Goal: Information Seeking & Learning: Find specific page/section

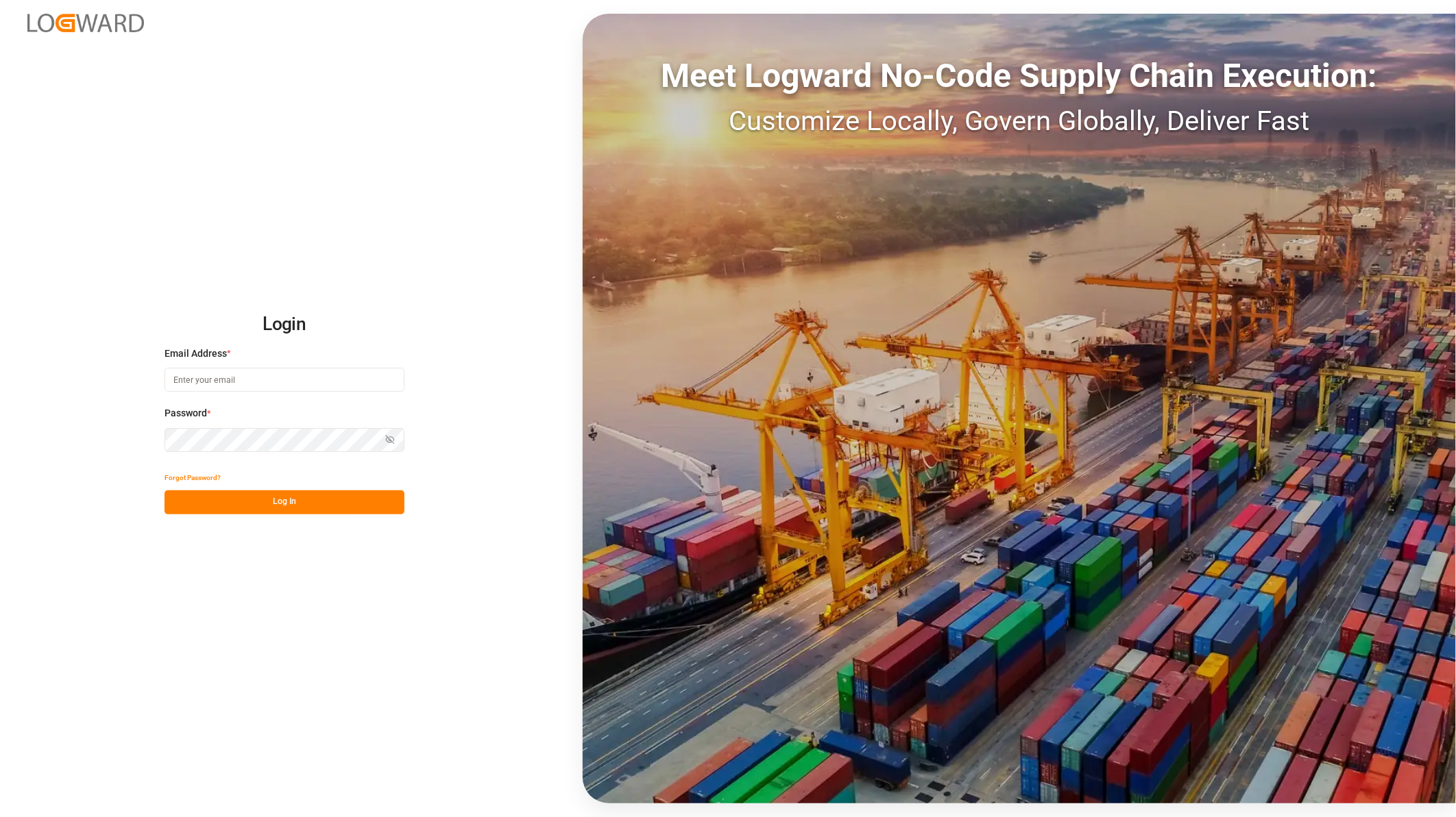
type input "[PERSON_NAME][EMAIL_ADDRESS][PERSON_NAME][DOMAIN_NAME]"
click at [286, 499] on button "Log In" at bounding box center [284, 502] width 240 height 24
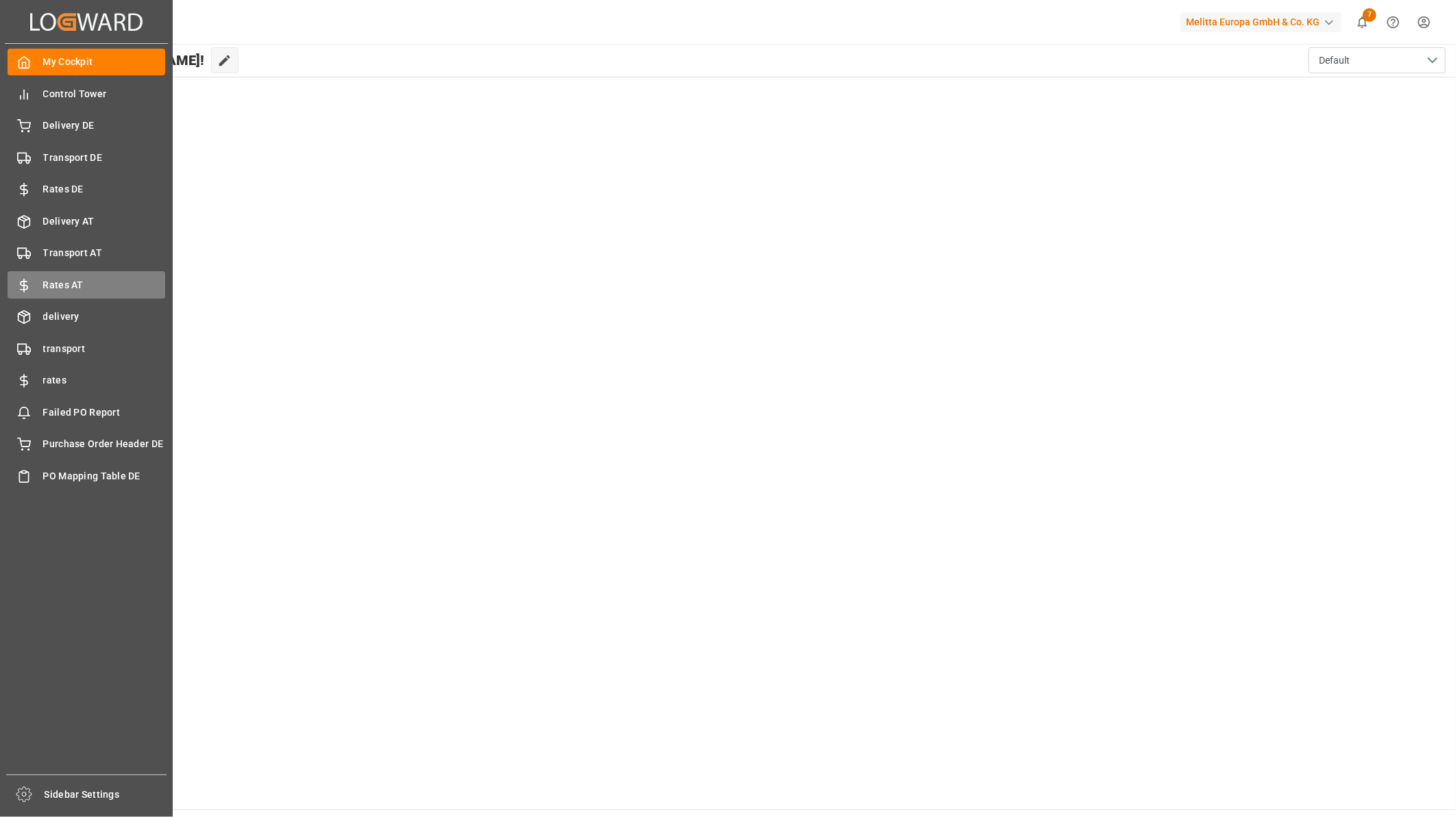
click at [92, 282] on span "Rates AT" at bounding box center [105, 285] width 122 height 14
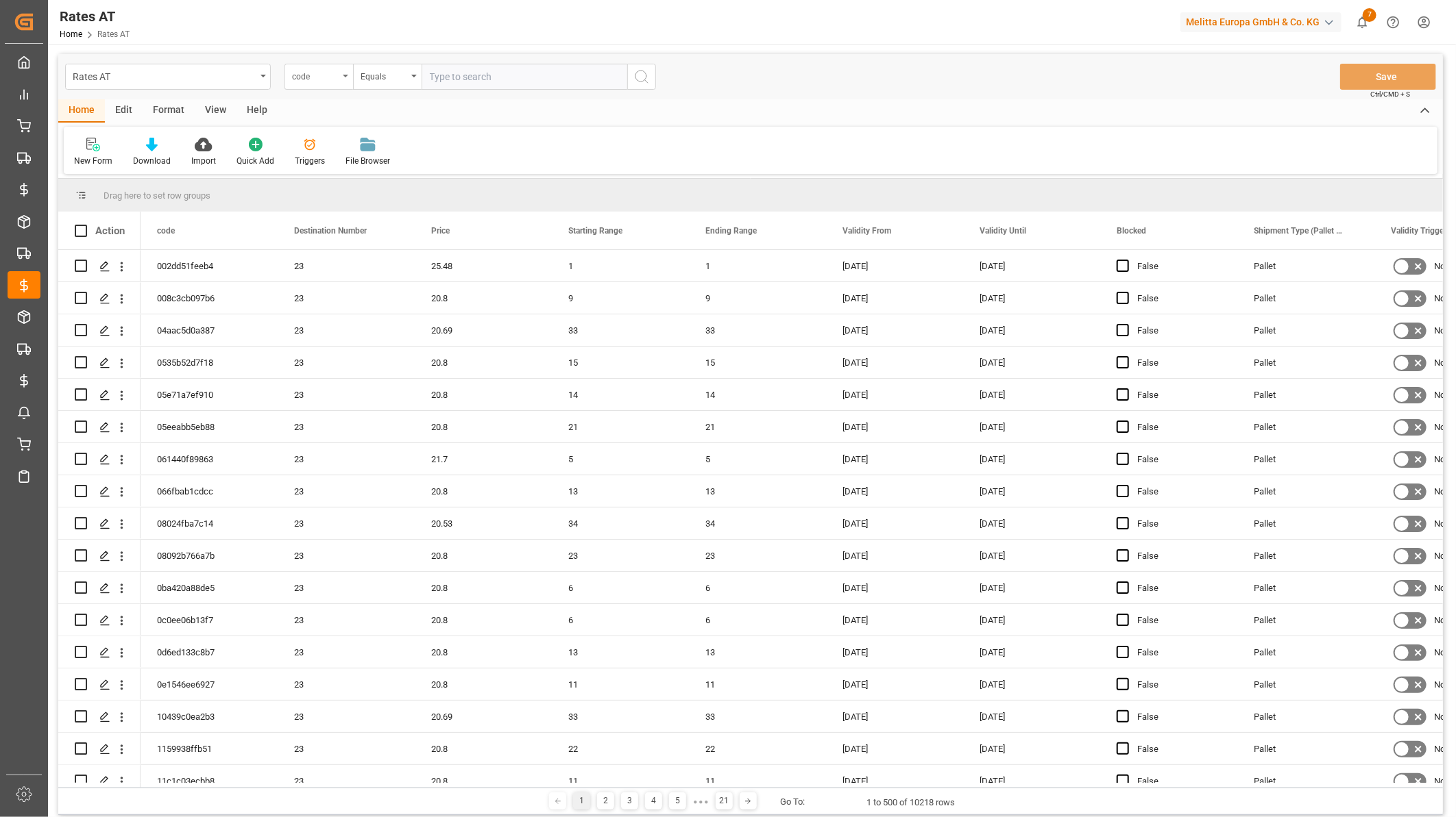
click at [316, 80] on div "code" at bounding box center [315, 74] width 46 height 16
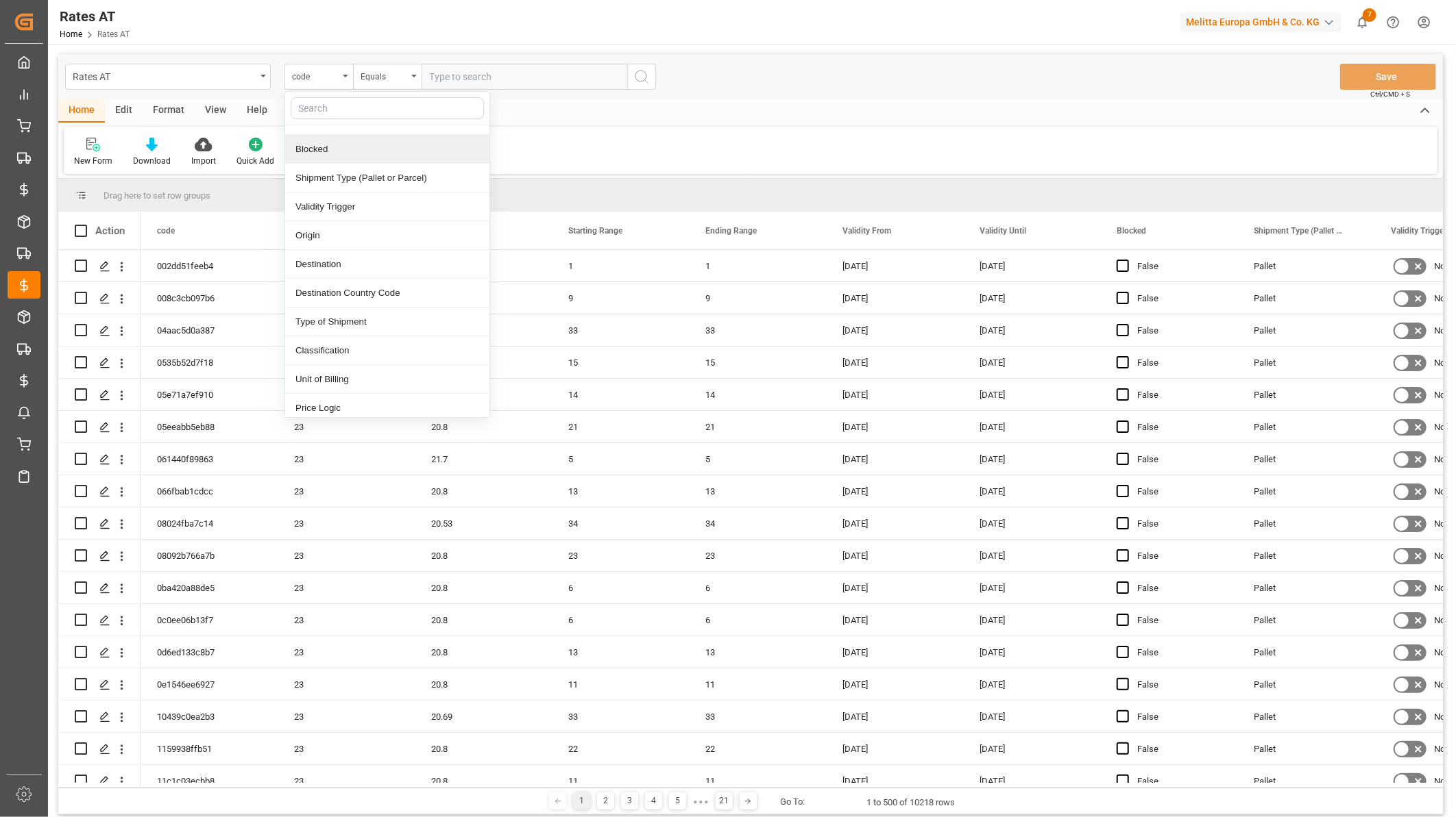
scroll to position [228, 0]
click at [348, 395] on div "Freight Forwarder" at bounding box center [387, 401] width 204 height 29
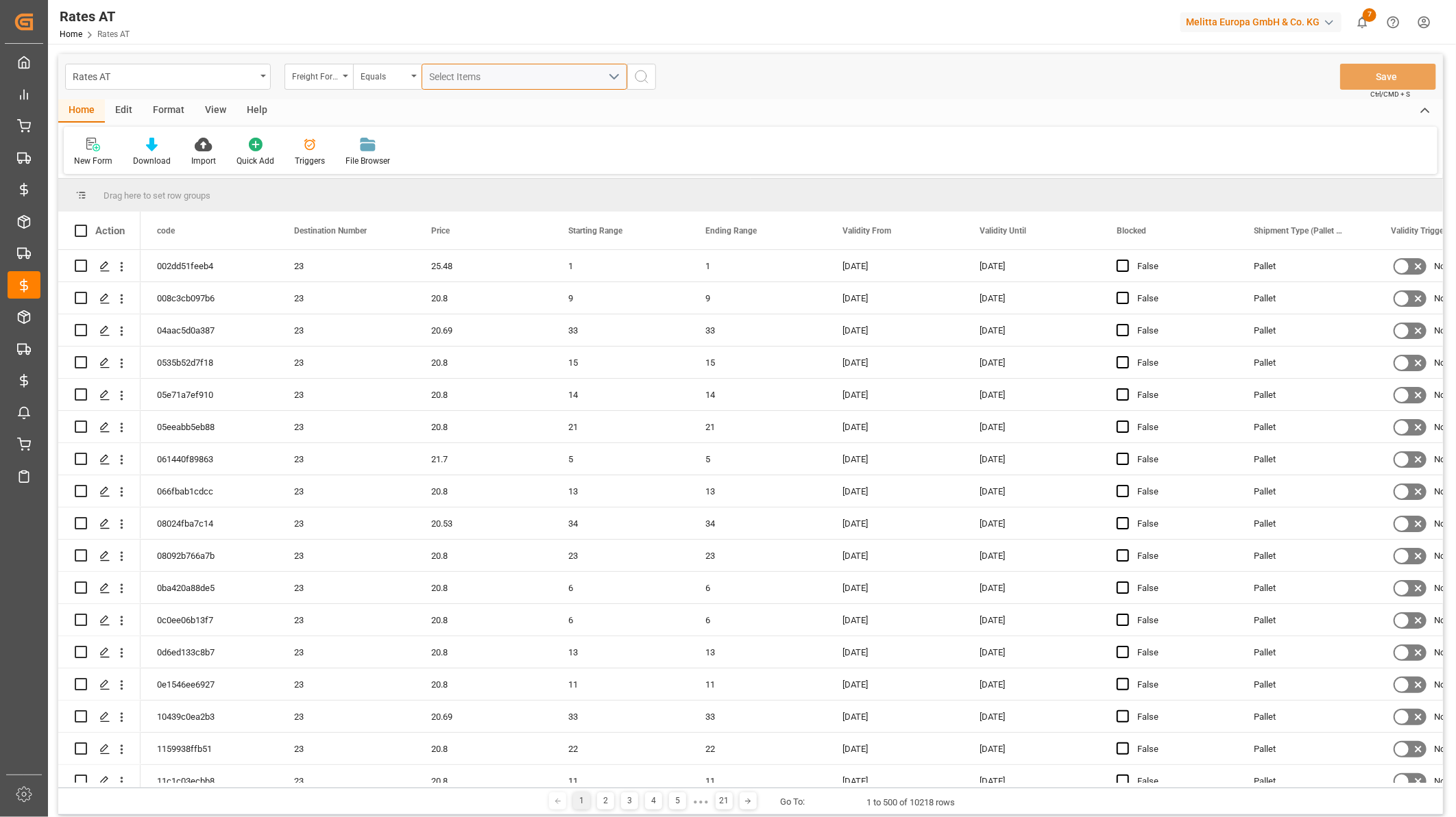
click at [450, 80] on span "Select Items" at bounding box center [459, 77] width 58 height 11
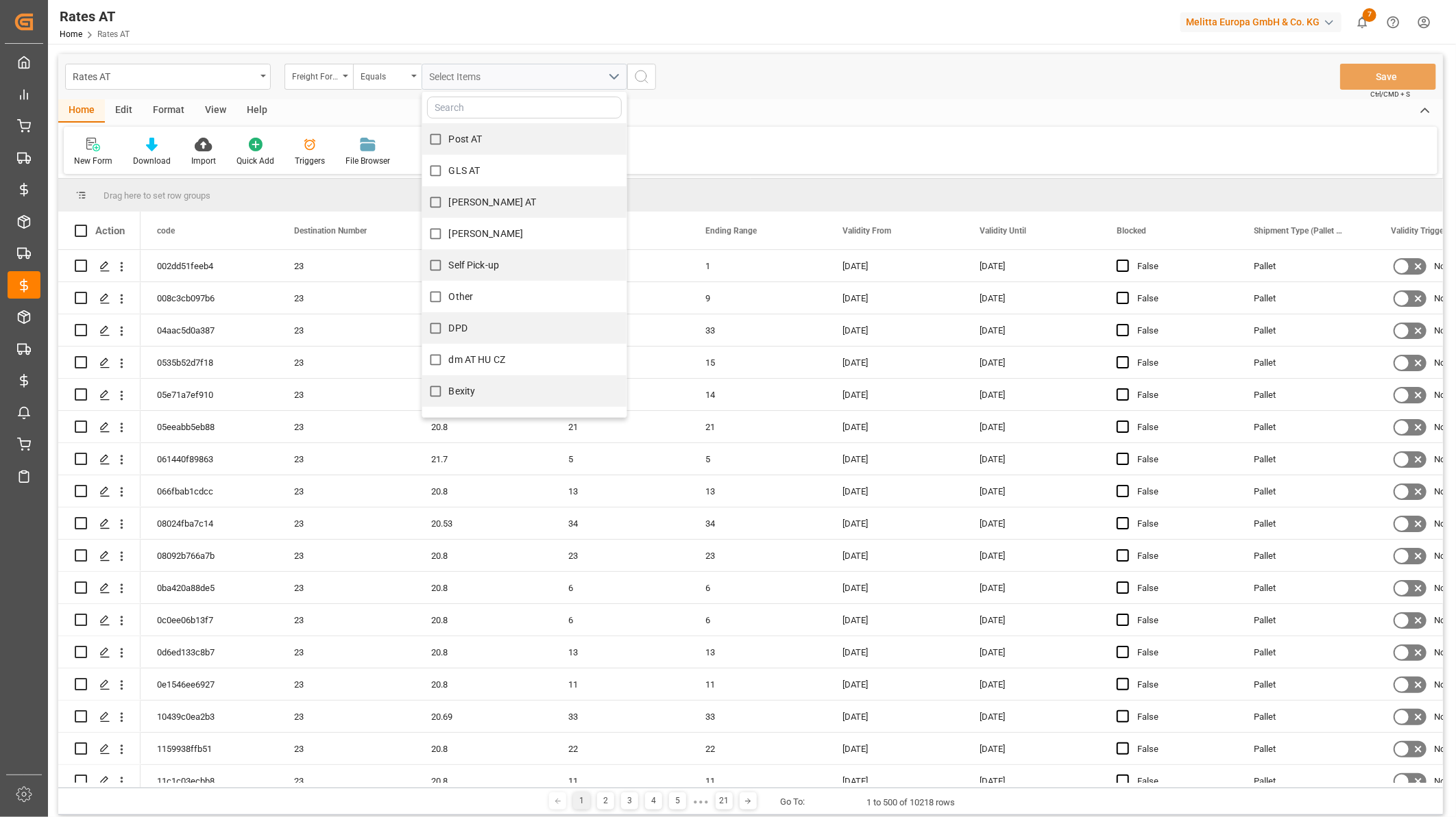
click at [477, 135] on span "Post AT" at bounding box center [466, 139] width 34 height 11
click at [449, 135] on input "Post AT" at bounding box center [435, 139] width 26 height 26
checkbox input "true"
click at [641, 80] on icon "search button" at bounding box center [641, 76] width 16 height 16
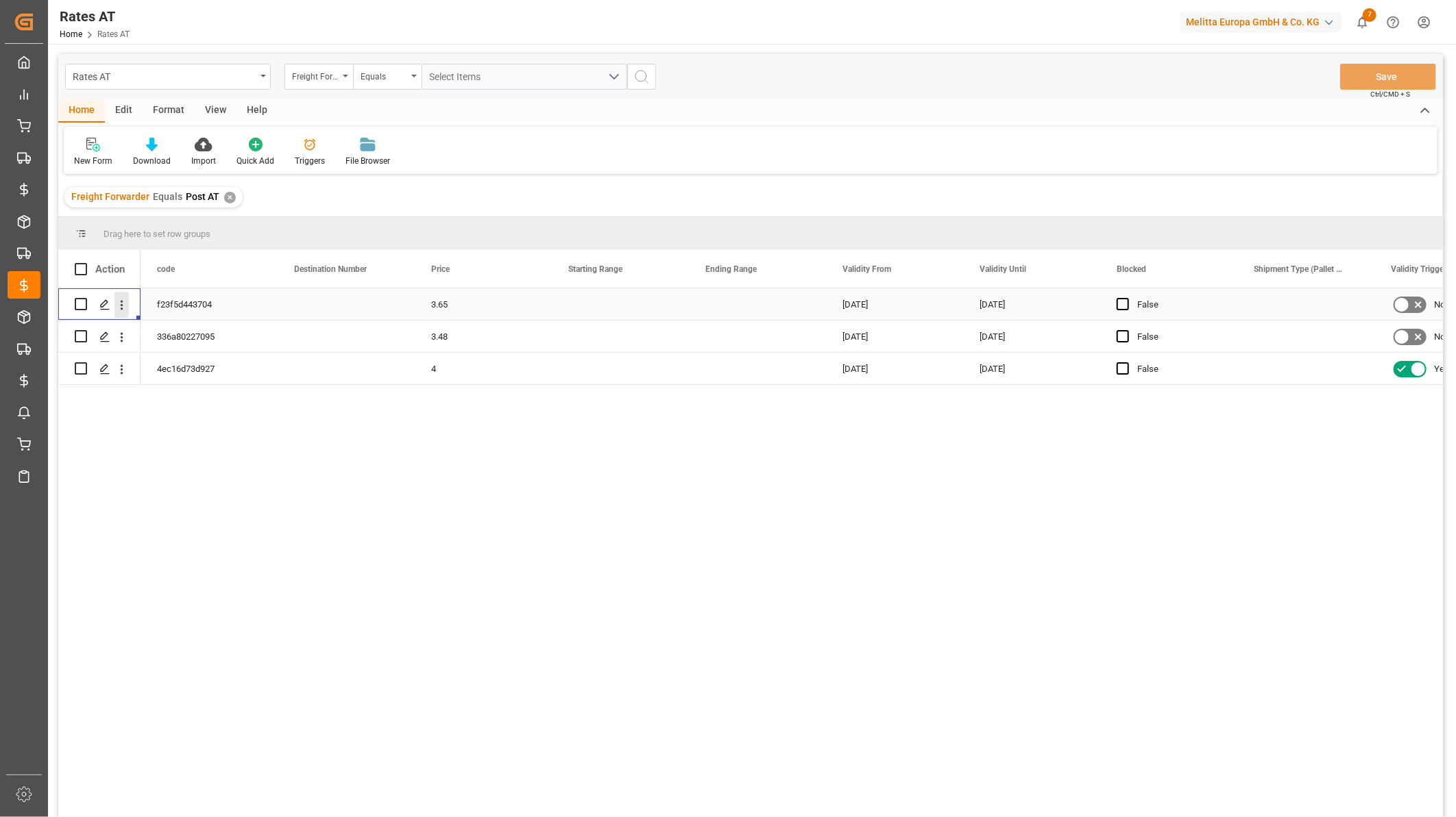
click at [124, 305] on icon "open menu" at bounding box center [121, 305] width 14 height 14
click at [148, 327] on span "Press SPACE to select this row." at bounding box center [137, 333] width 24 height 14
click at [468, 78] on span "Select Items" at bounding box center [459, 77] width 58 height 11
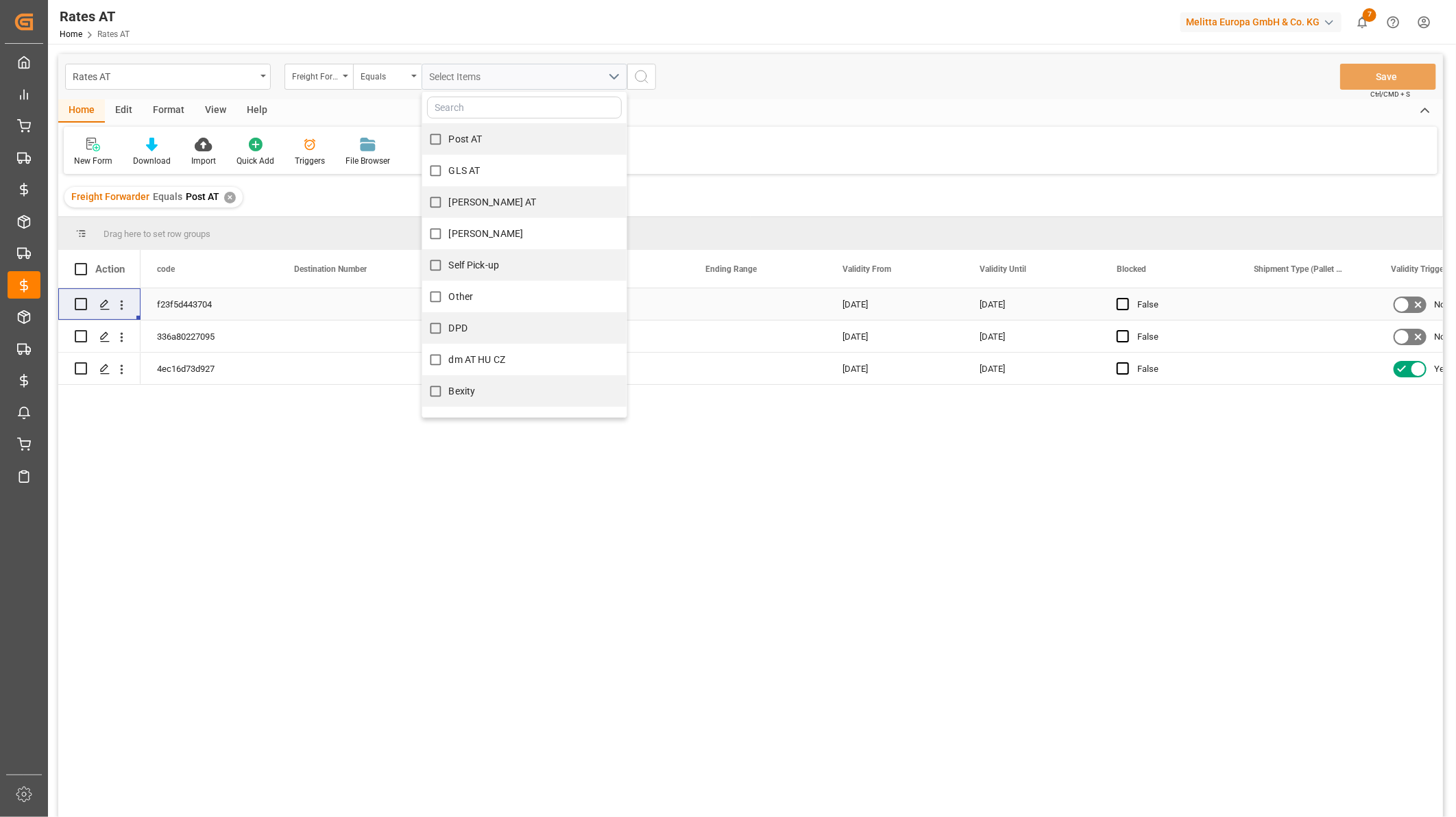
click at [485, 232] on span "[PERSON_NAME]" at bounding box center [486, 233] width 74 height 11
click at [449, 232] on input "[PERSON_NAME]" at bounding box center [435, 233] width 26 height 26
checkbox input "true"
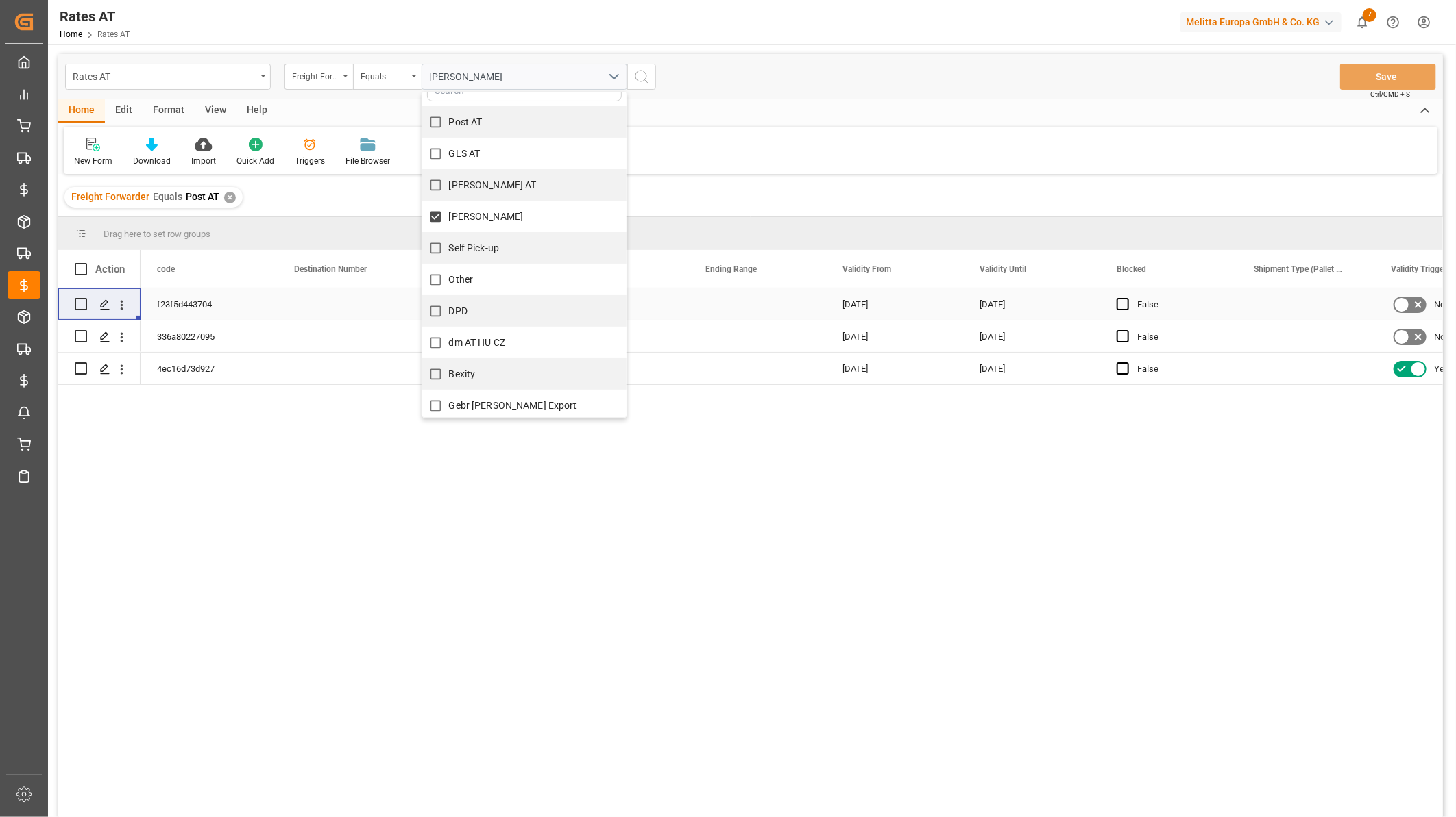
scroll to position [21, 0]
click at [640, 82] on icon "search button" at bounding box center [641, 76] width 16 height 16
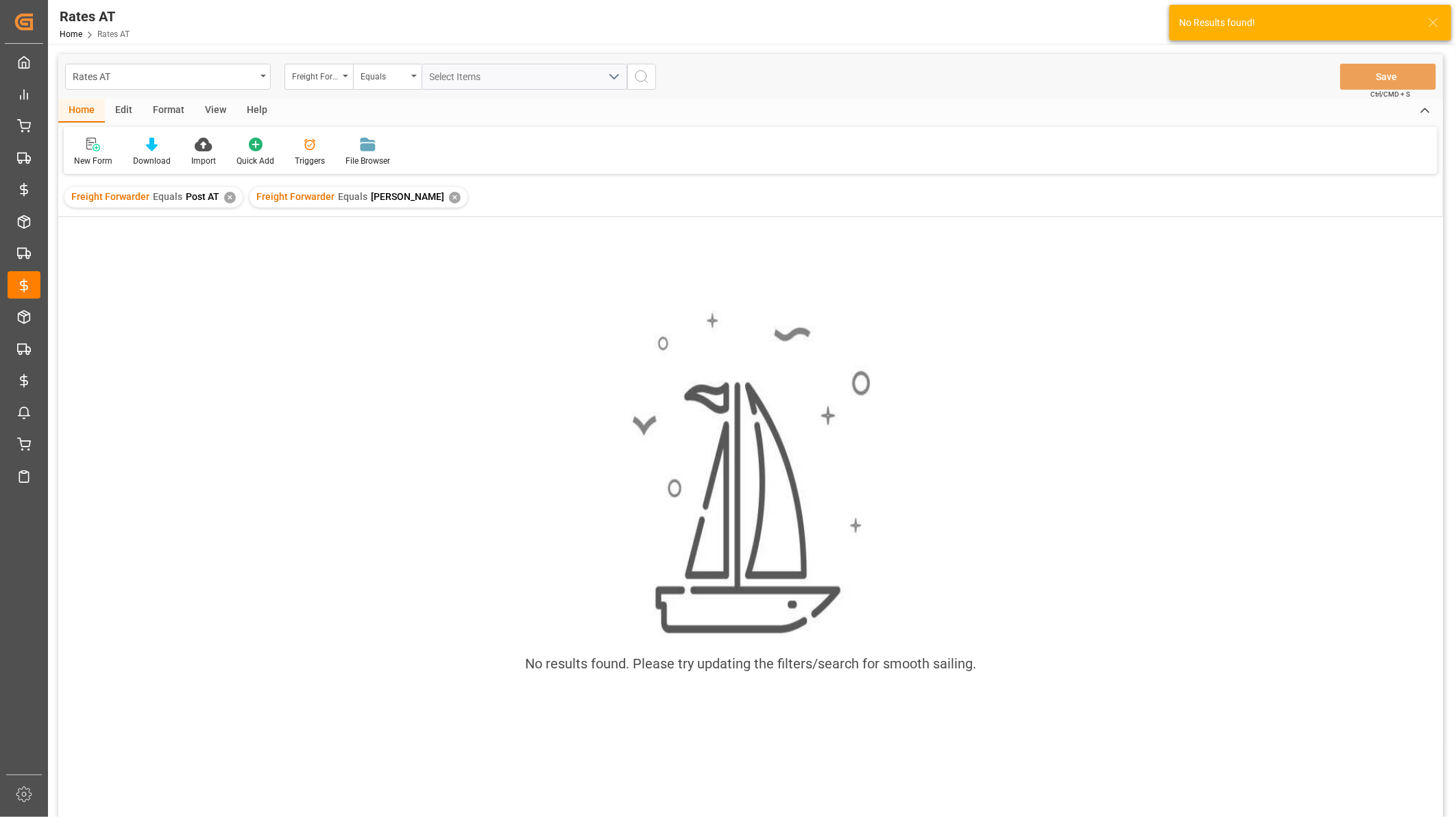
click at [229, 197] on div "✕" at bounding box center [230, 198] width 11 height 11
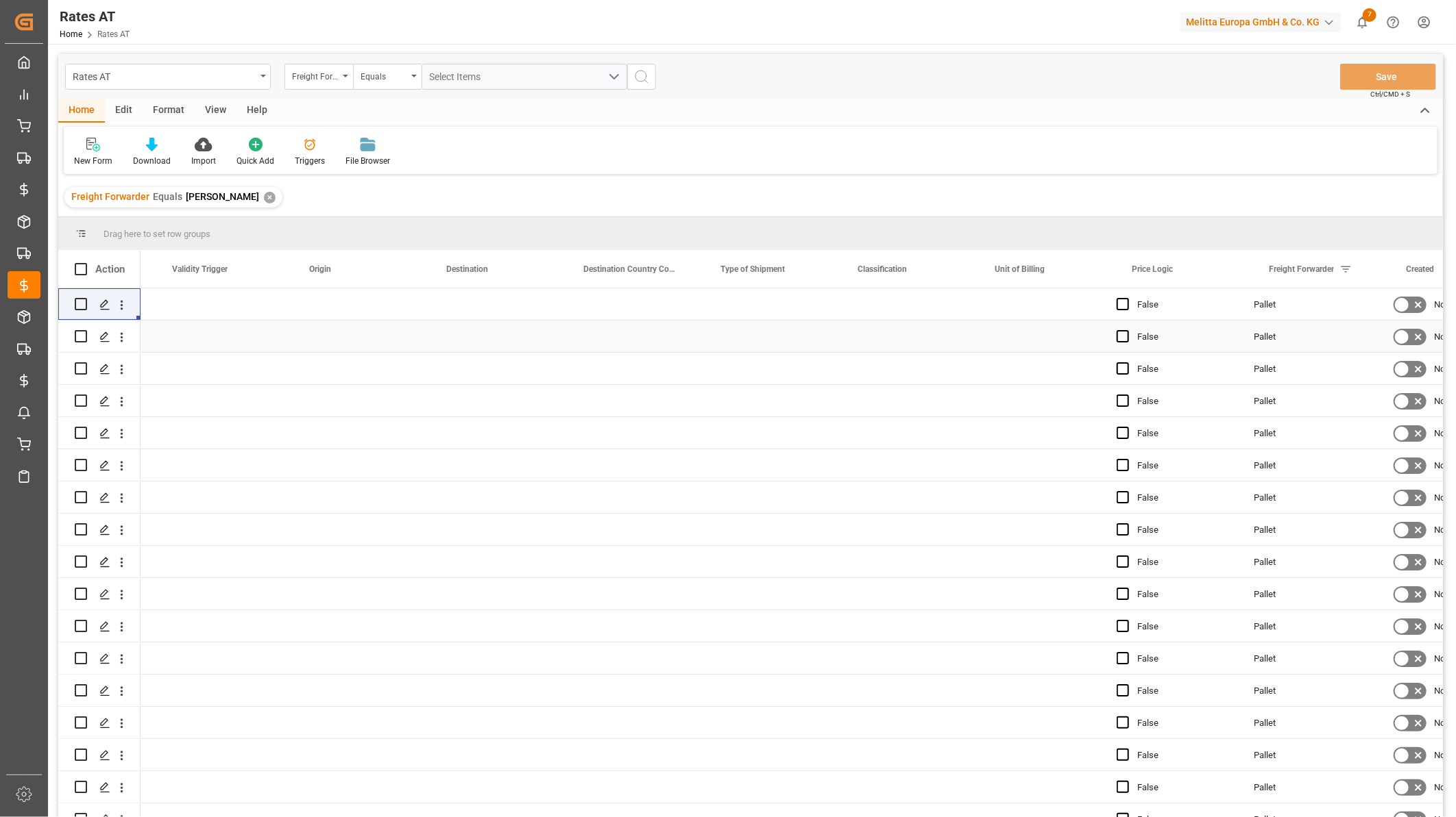
scroll to position [0, 1219]
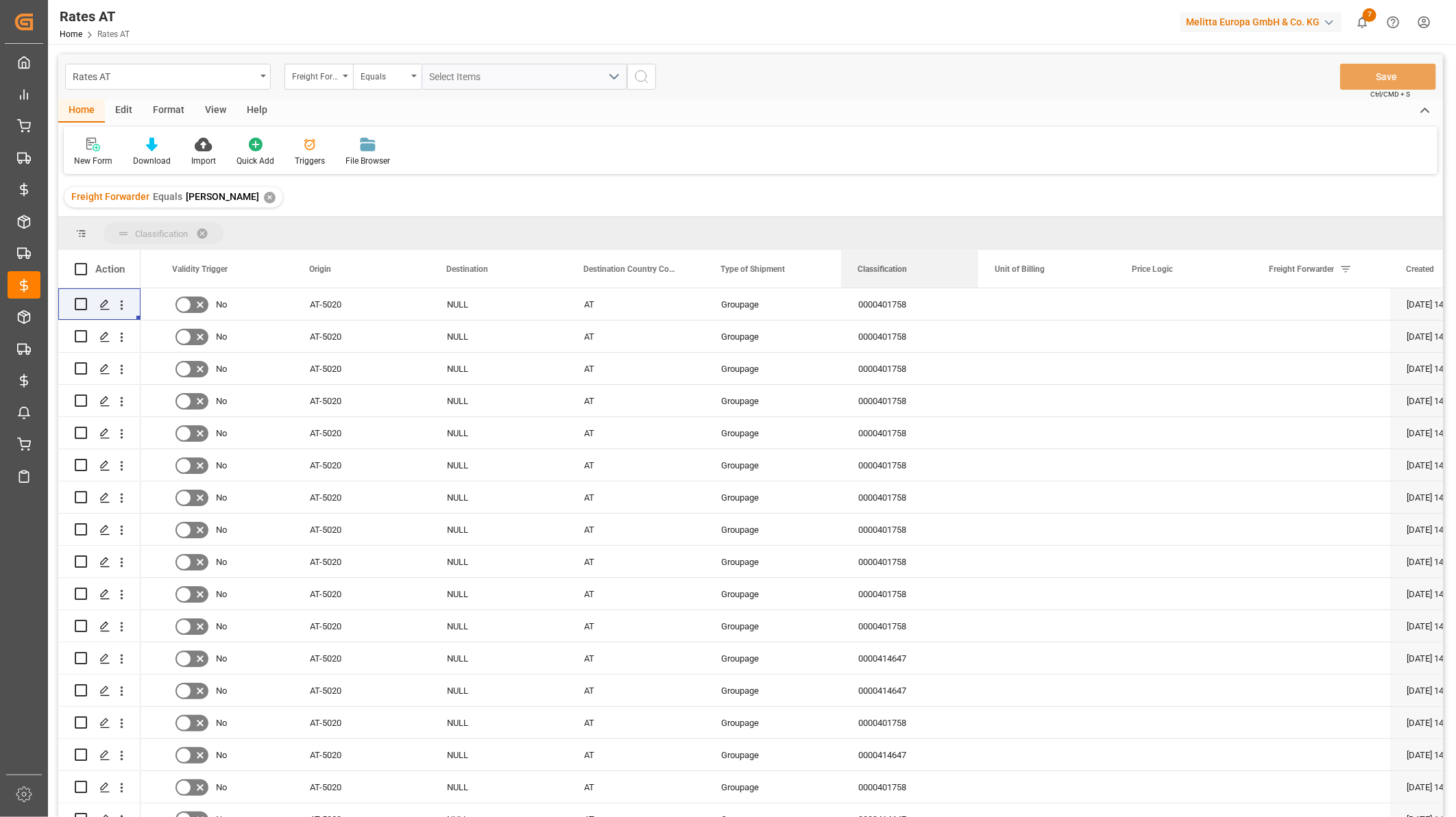
drag, startPoint x: 878, startPoint y: 241, endPoint x: 563, endPoint y: 397, distance: 351.5
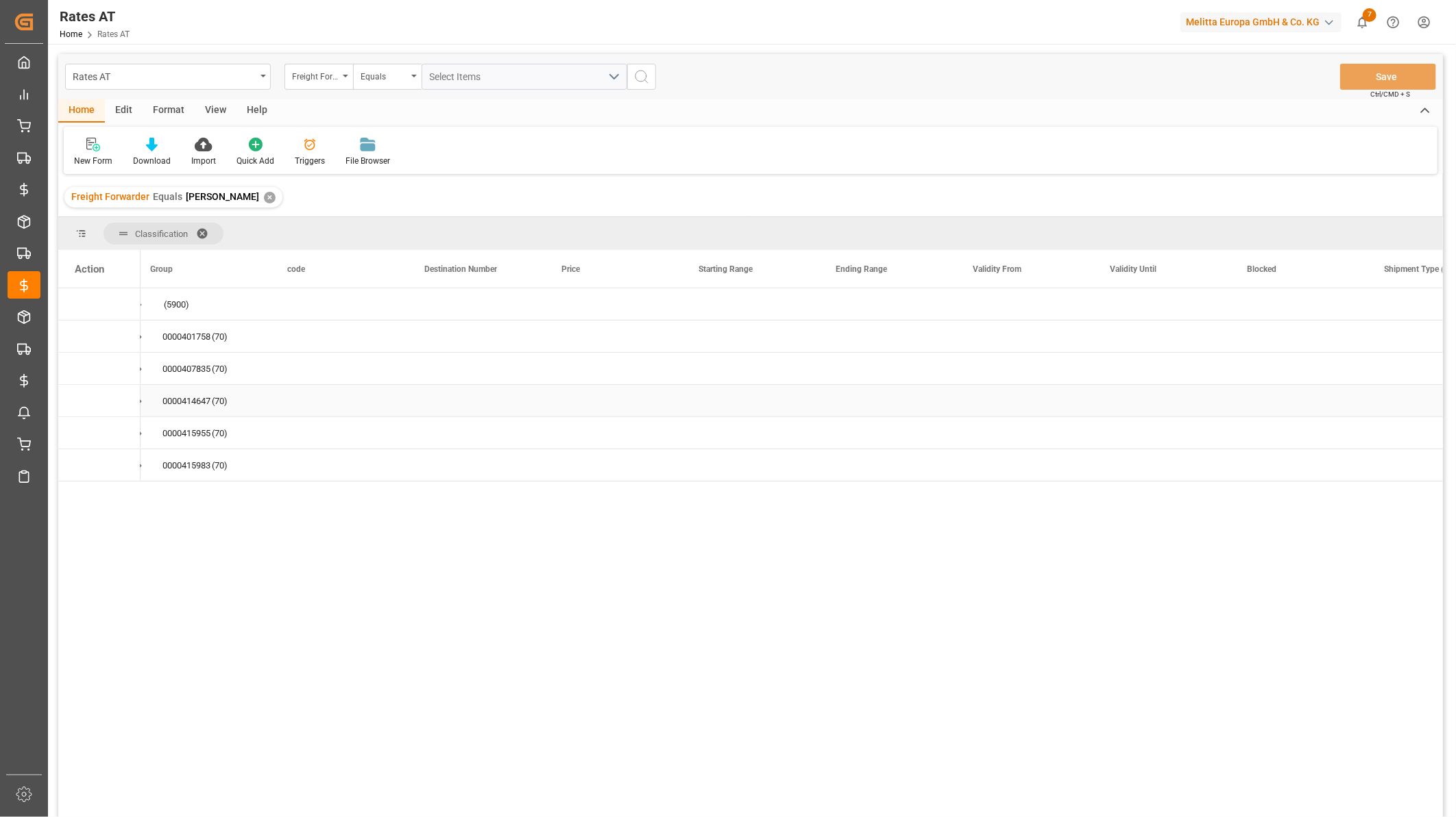
scroll to position [0, 0]
click at [214, 341] on div "0000401758" at bounding box center [209, 336] width 48 height 31
click at [194, 366] on div "0000407835" at bounding box center [209, 369] width 48 height 31
click at [229, 392] on div "0000414647" at bounding box center [209, 401] width 48 height 31
click at [202, 434] on div "0000415955" at bounding box center [209, 433] width 48 height 31
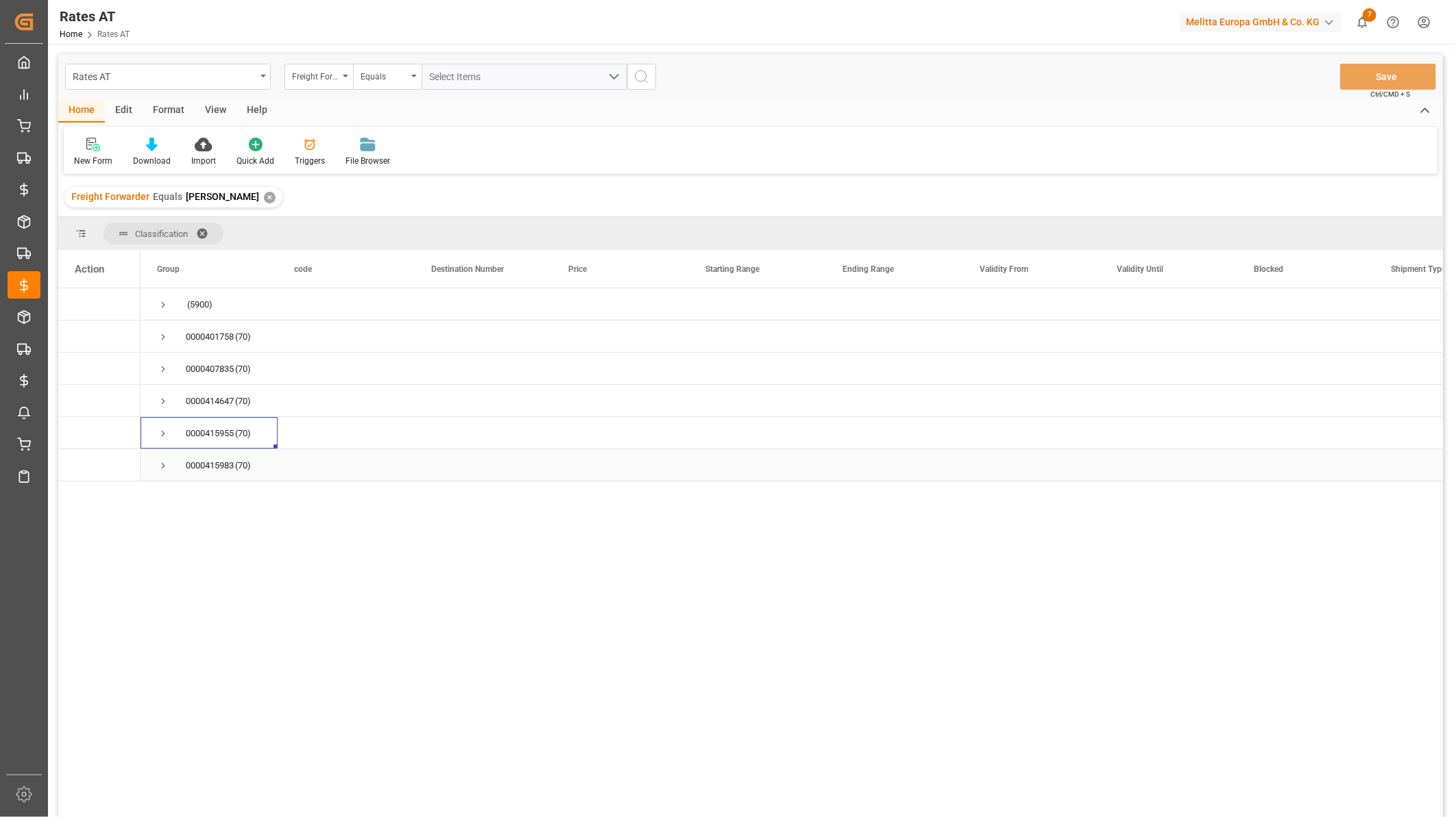
click at [204, 459] on div "0000415983" at bounding box center [209, 465] width 48 height 31
click at [157, 337] on span "Press SPACE to select this row." at bounding box center [163, 337] width 12 height 12
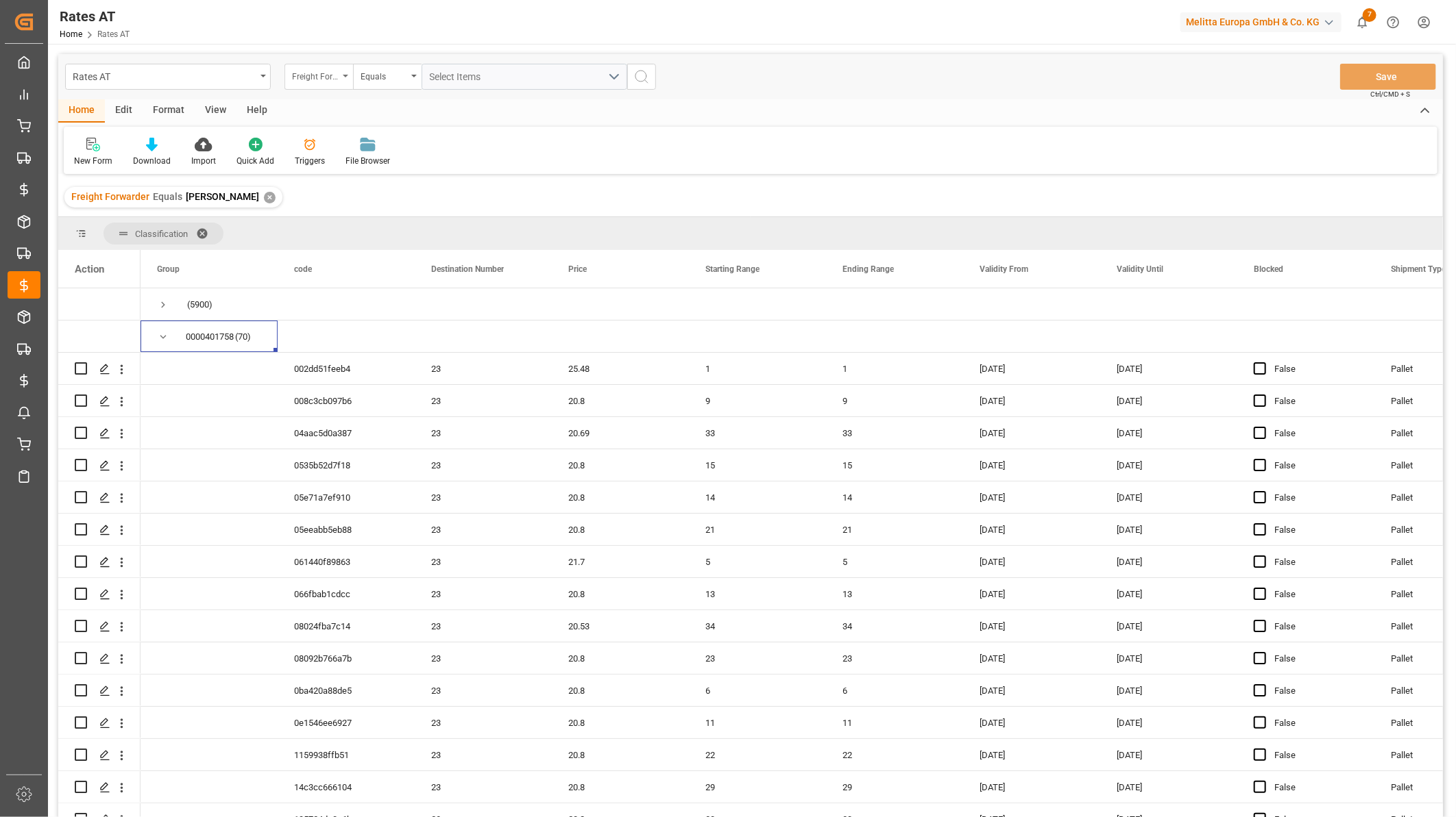
click at [332, 70] on div "Freight Forwarder" at bounding box center [315, 74] width 46 height 16
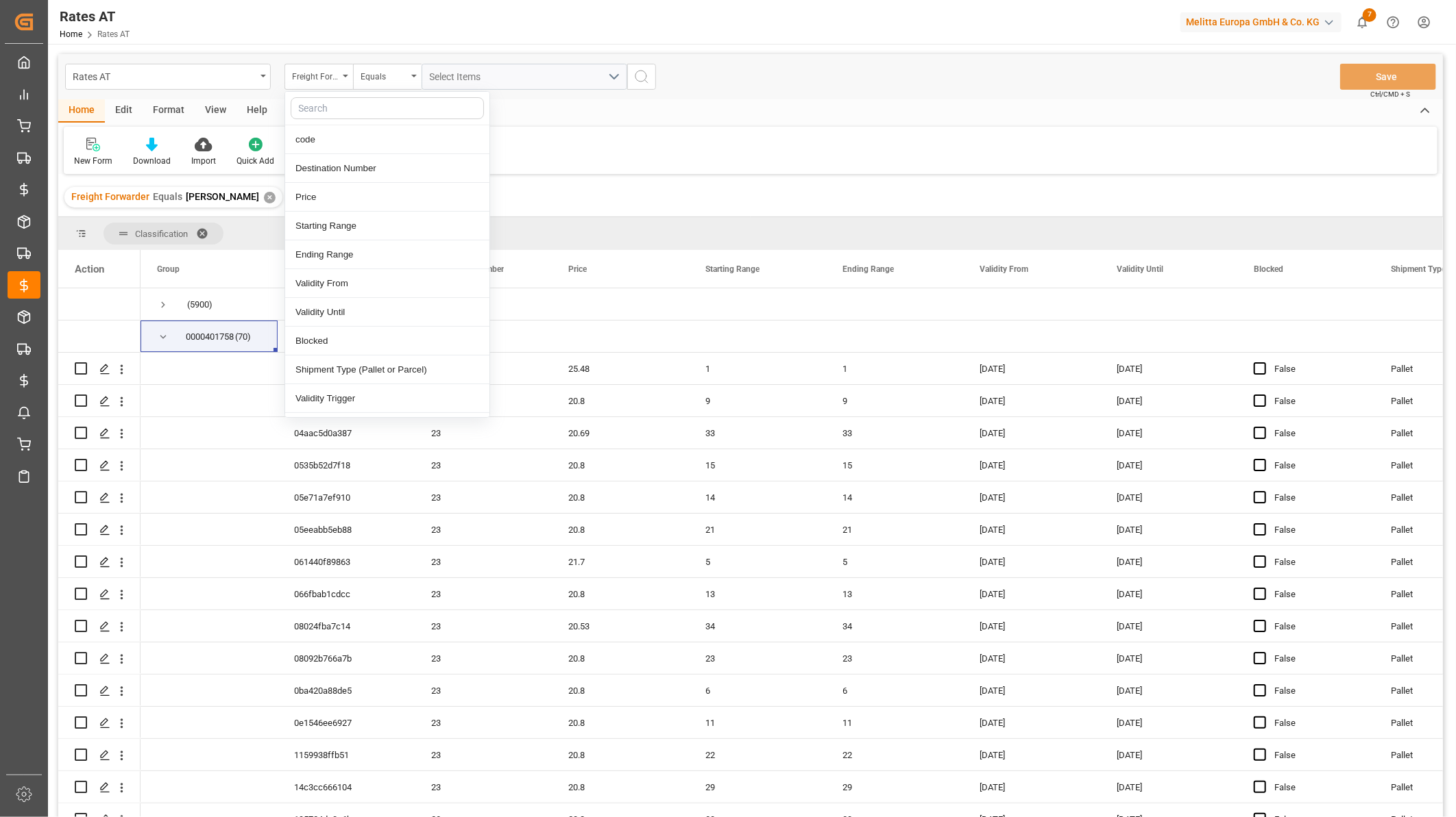
click at [334, 104] on input "text" at bounding box center [387, 107] width 193 height 22
type input "vali"
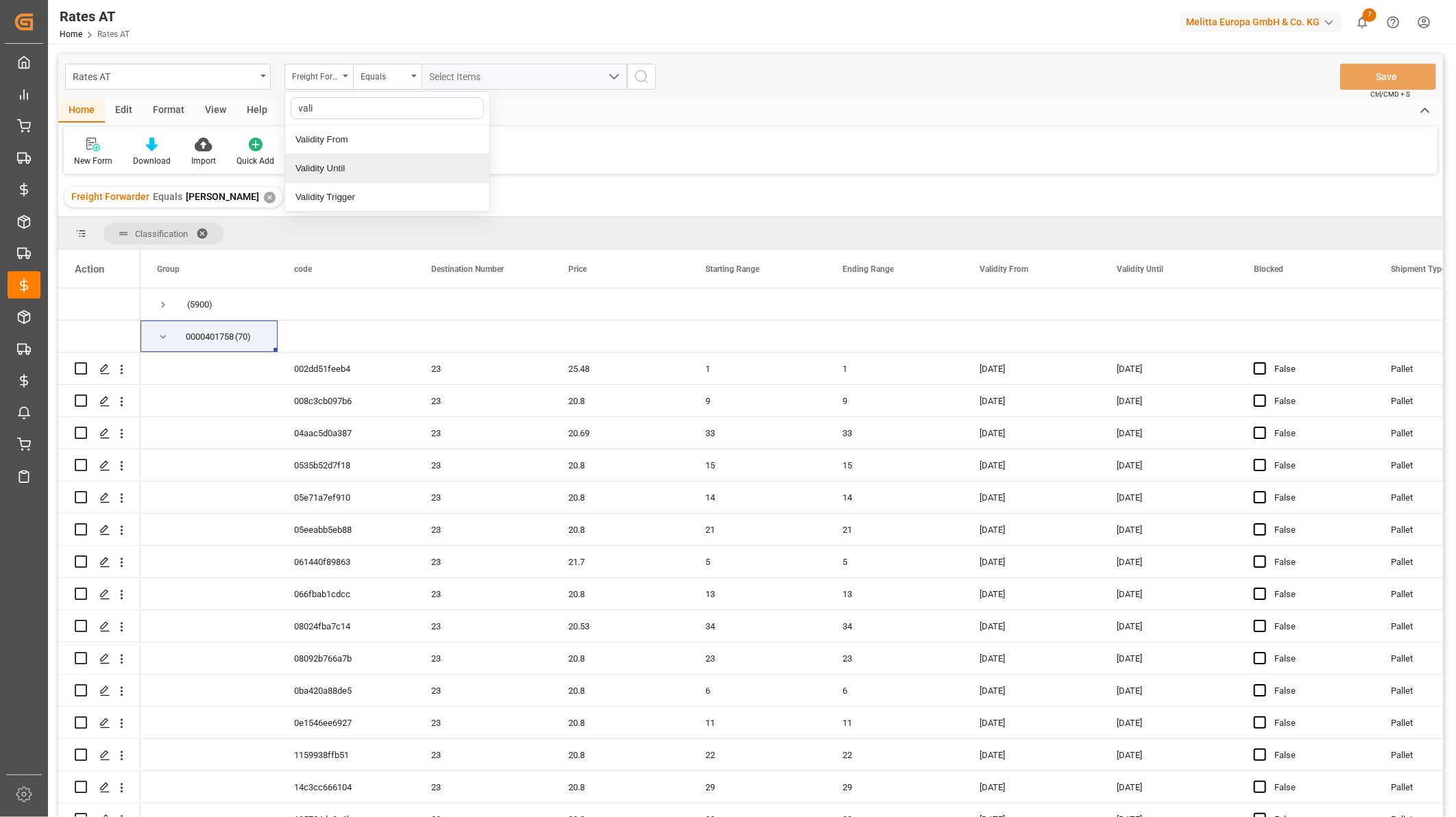
click at [357, 175] on div "Validity Until" at bounding box center [387, 168] width 204 height 29
click at [372, 78] on div "Equals" at bounding box center [383, 74] width 46 height 16
click at [412, 219] on div "Greater than" at bounding box center [456, 226] width 204 height 29
click at [460, 81] on input "text" at bounding box center [525, 77] width 205 height 26
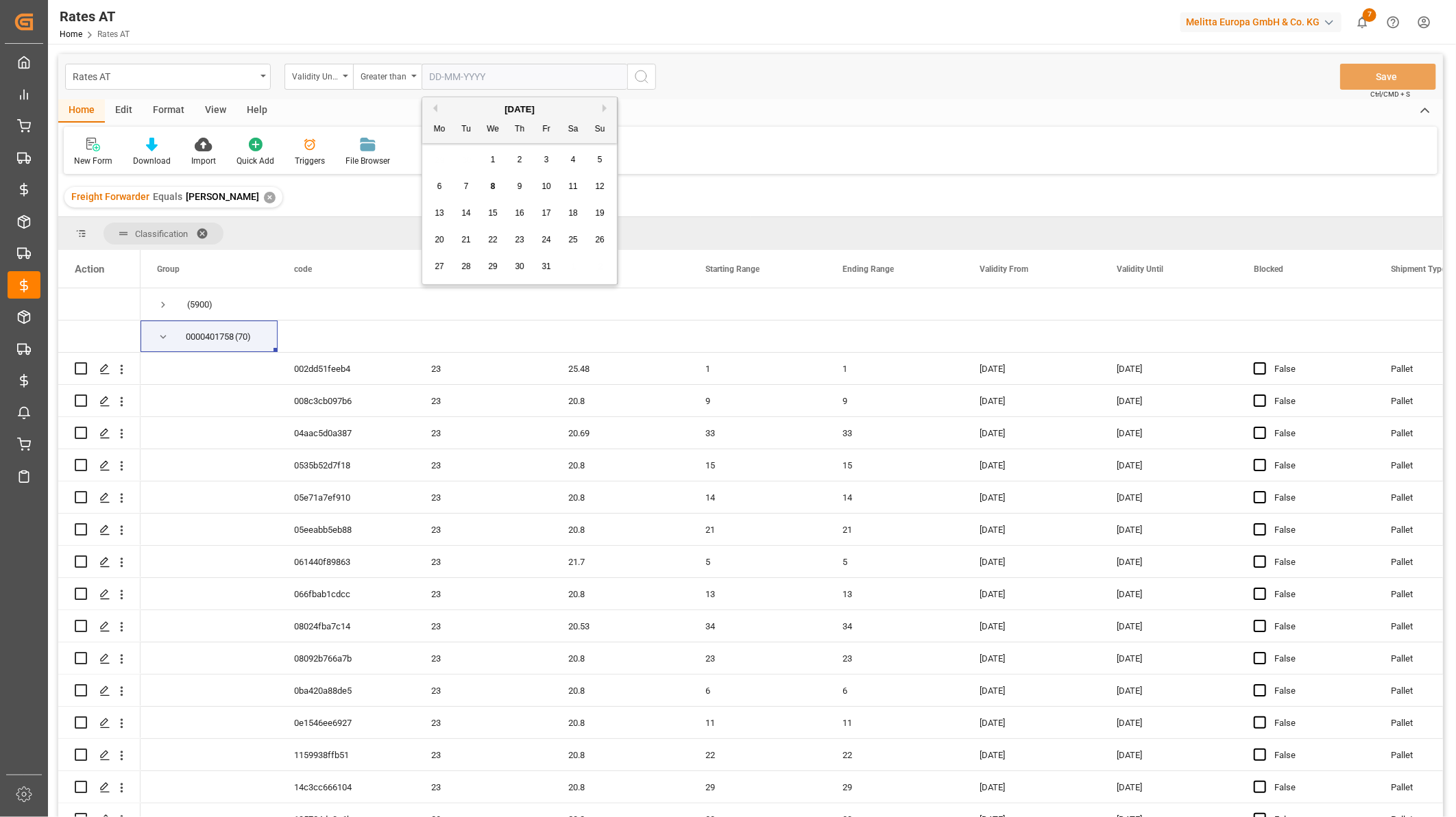
click at [443, 156] on div "29 30 1 2 3 4 5" at bounding box center [520, 160] width 187 height 26
click at [491, 155] on span "1" at bounding box center [493, 160] width 5 height 9
type input "01-10-2025"
click at [653, 75] on button "search button" at bounding box center [641, 77] width 29 height 26
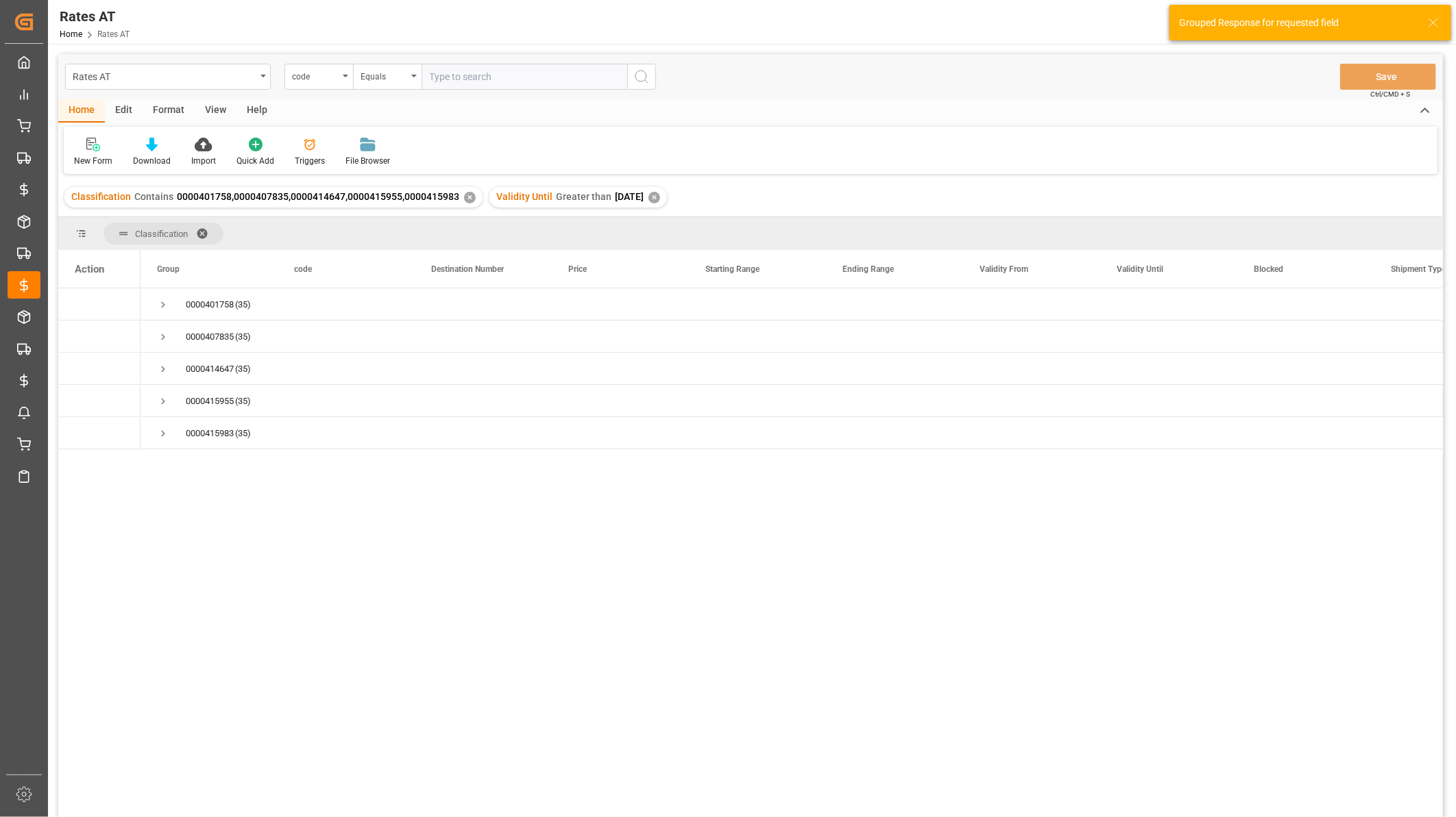
click at [202, 230] on span at bounding box center [206, 233] width 22 height 12
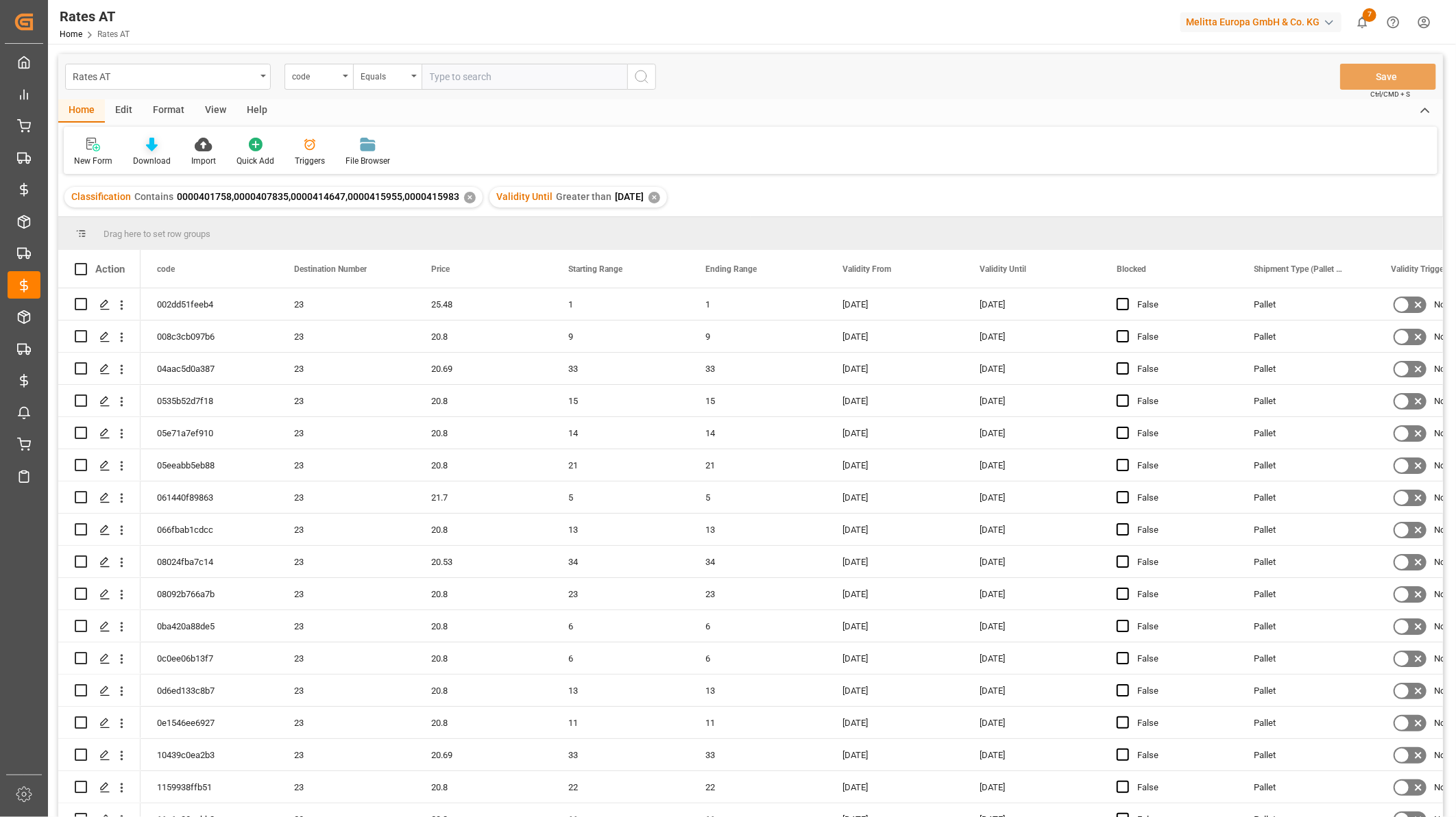
click at [152, 147] on icon at bounding box center [152, 144] width 11 height 14
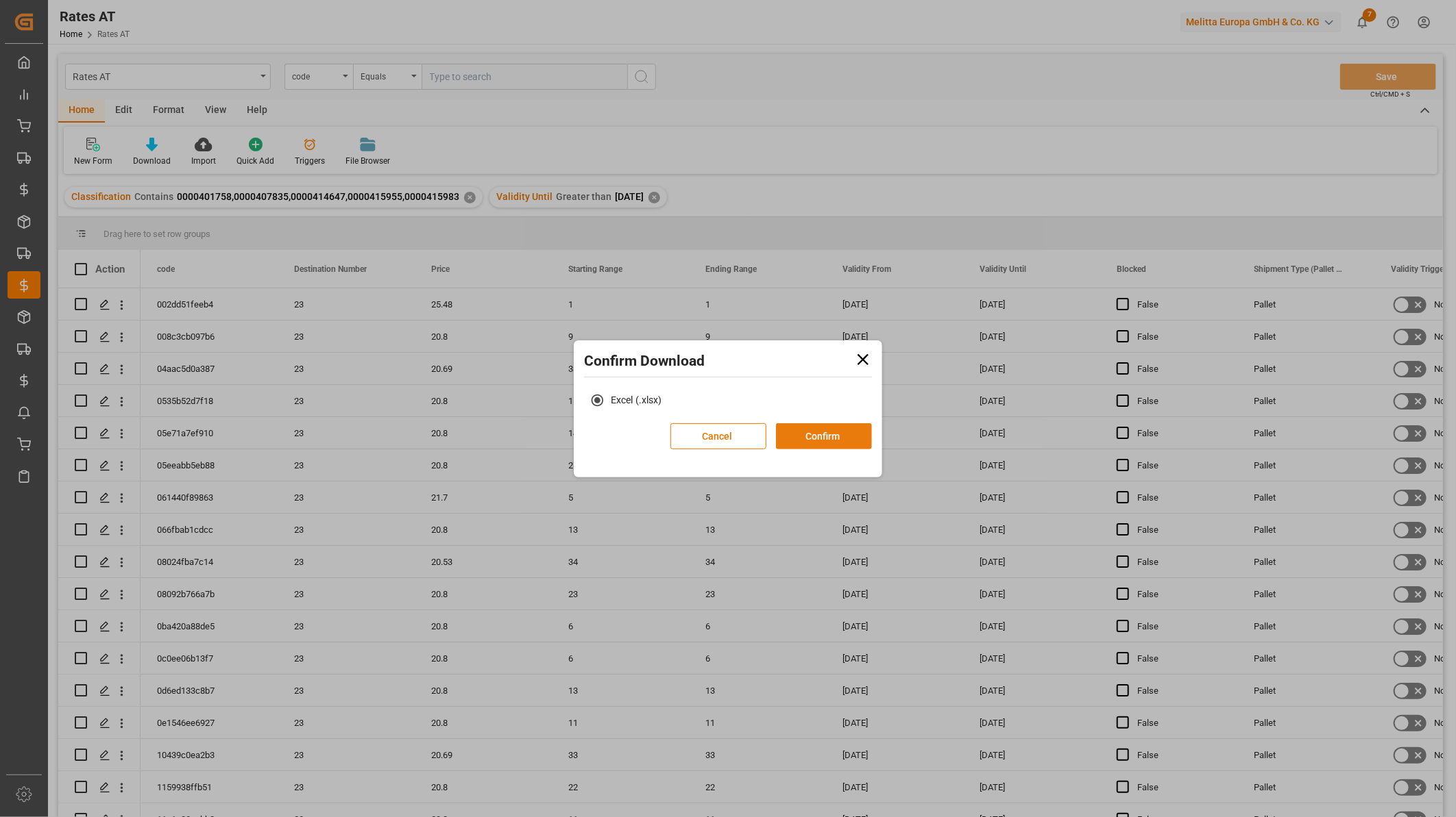
click at [839, 424] on button "Confirm" at bounding box center [824, 437] width 96 height 26
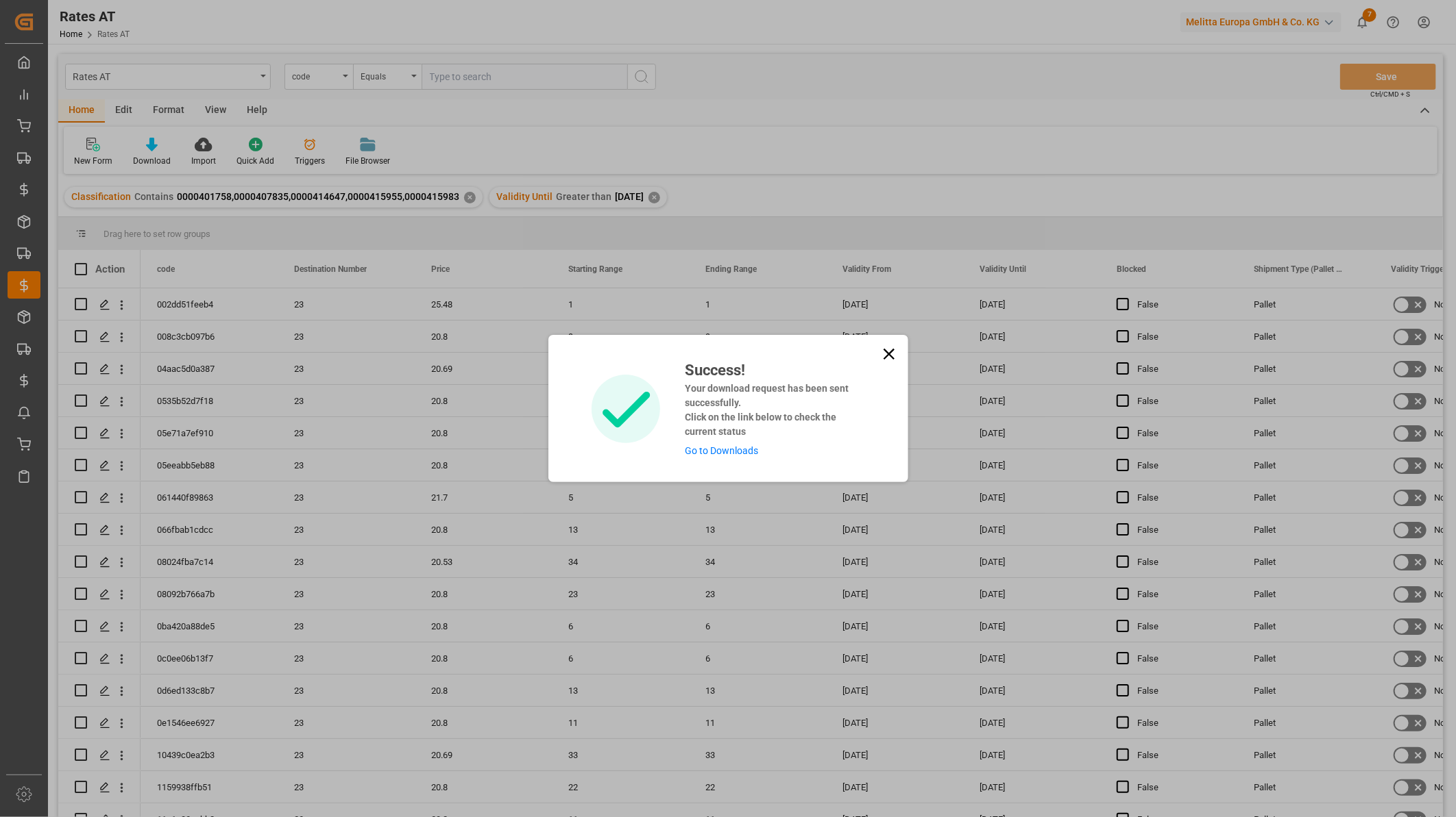
click at [894, 357] on icon at bounding box center [889, 354] width 19 height 19
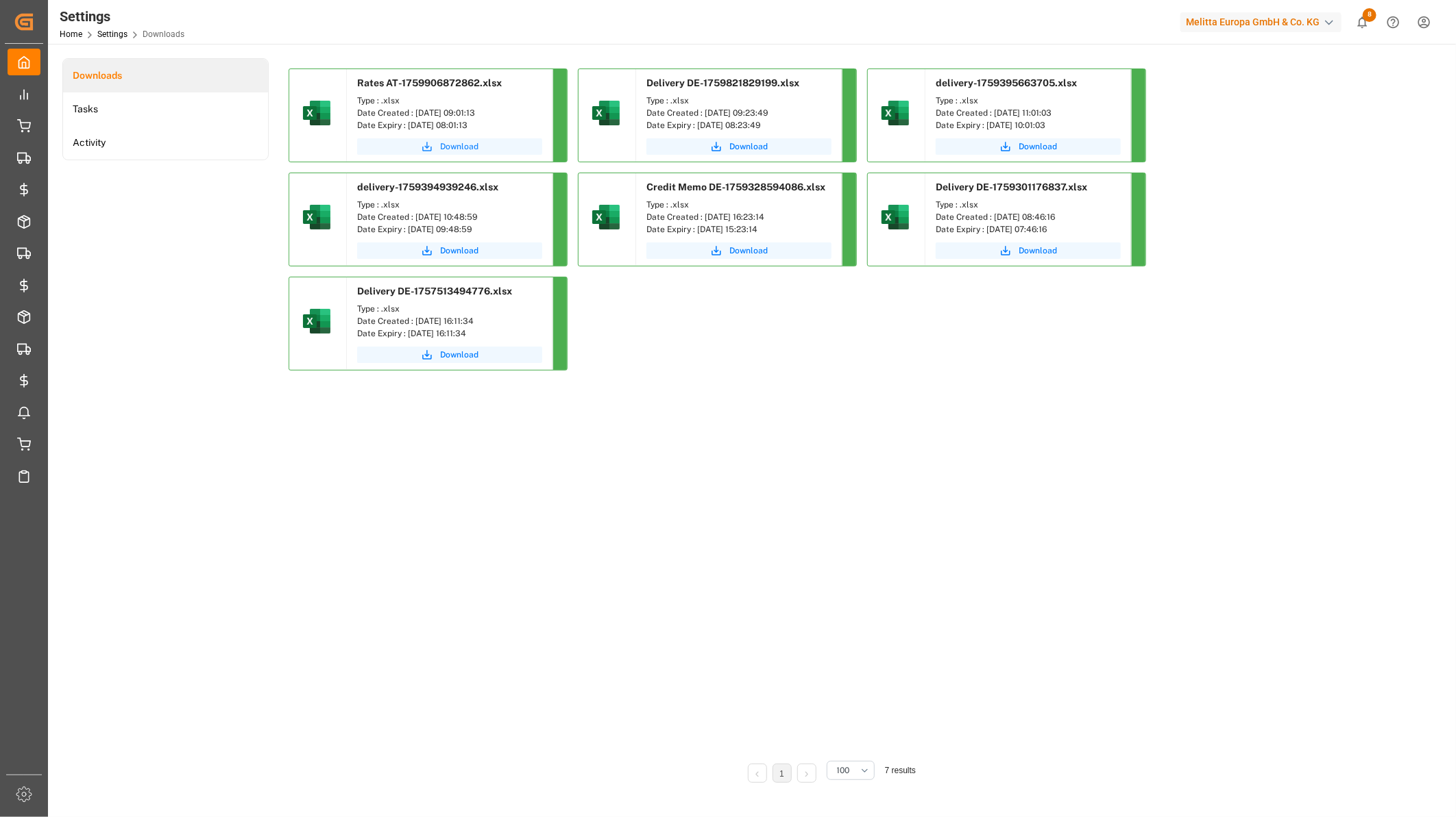
click at [463, 145] on span "Download" at bounding box center [459, 146] width 39 height 12
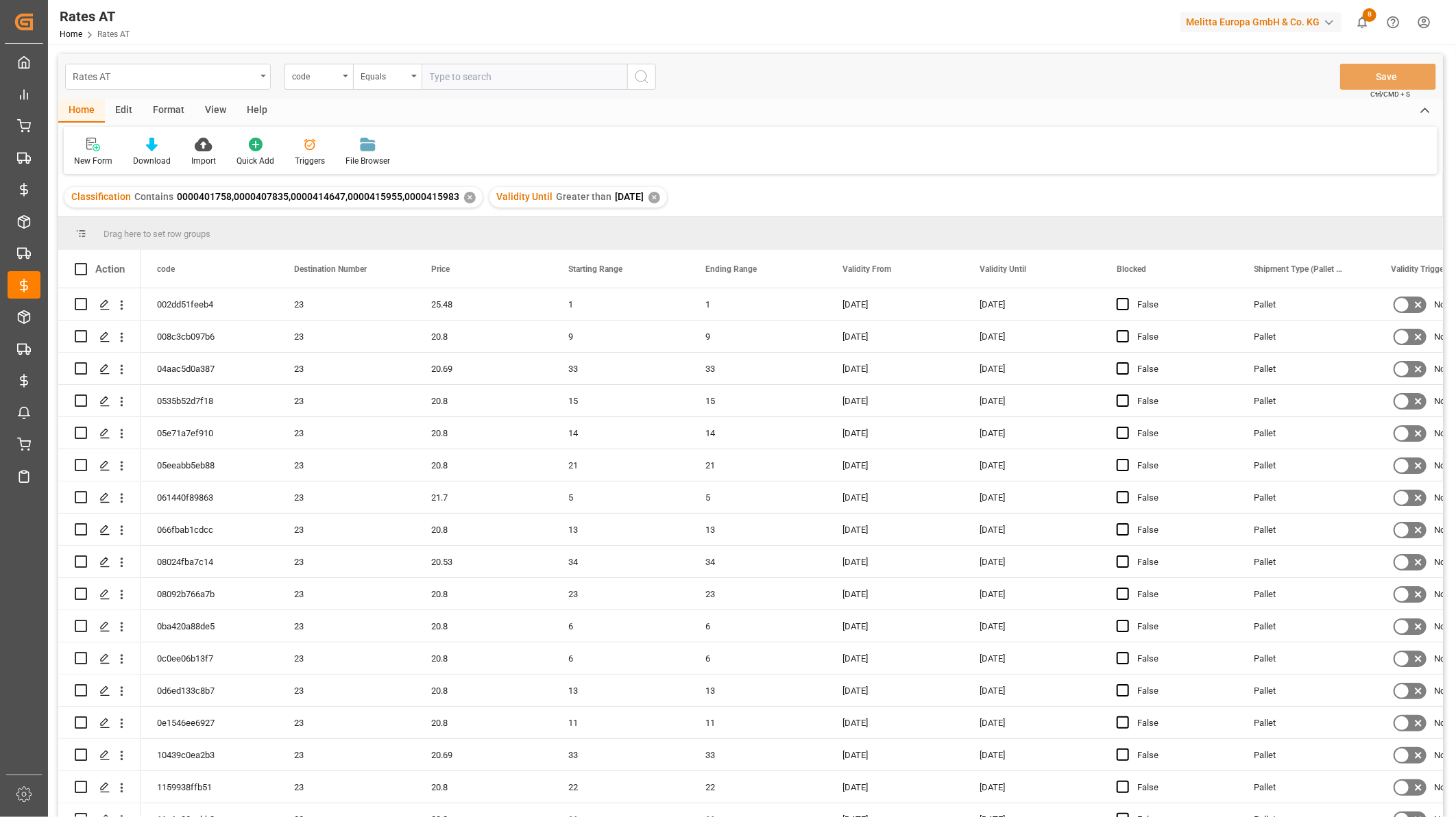
click at [144, 83] on div "Rates AT" at bounding box center [164, 75] width 183 height 17
type input "book"
click at [148, 162] on div "Booking Fee DE" at bounding box center [168, 168] width 204 height 29
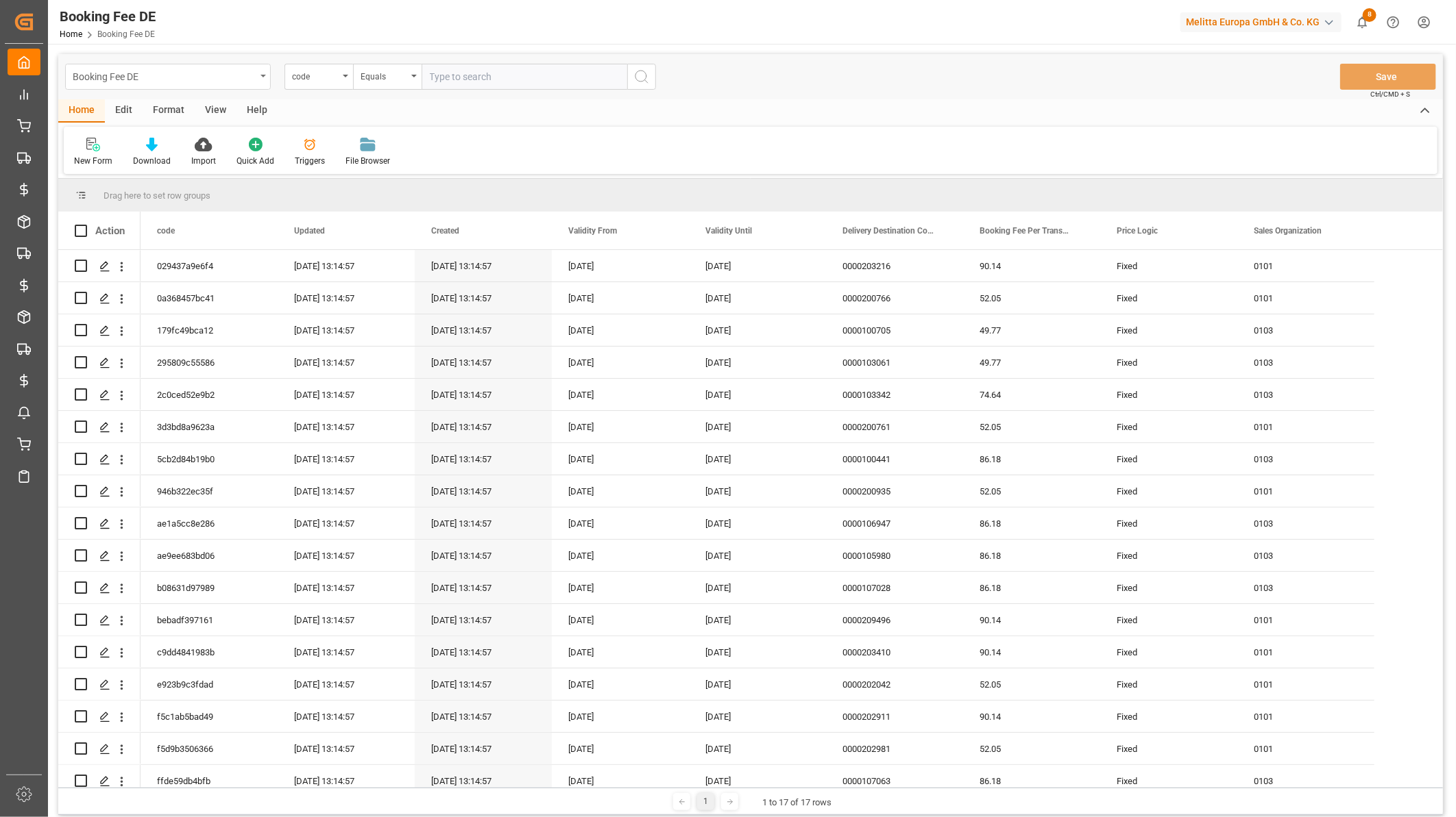
click at [201, 70] on div "Booking Fee DE" at bounding box center [164, 75] width 183 height 17
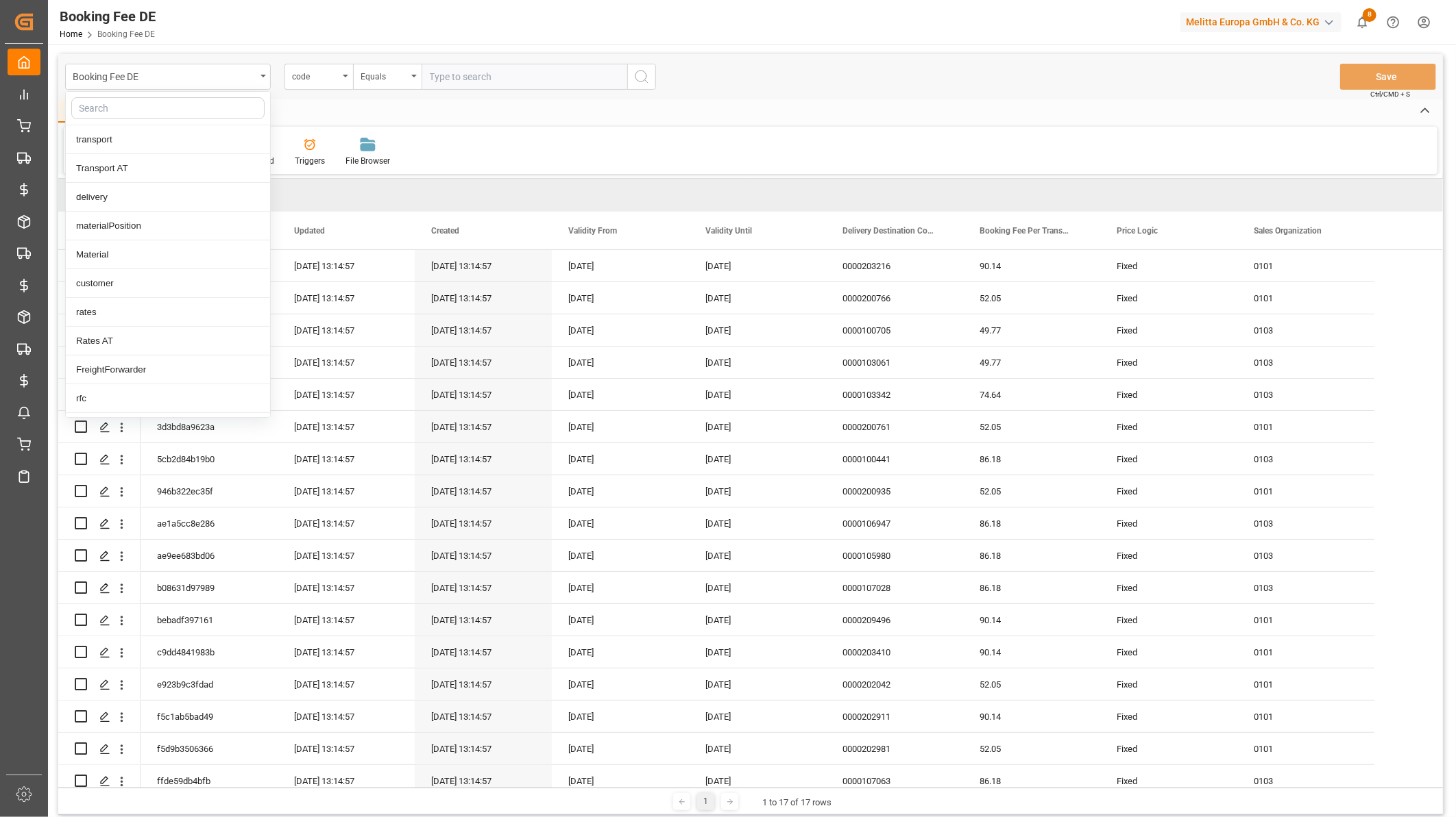
click at [156, 104] on input "text" at bounding box center [168, 107] width 193 height 22
type input "boo"
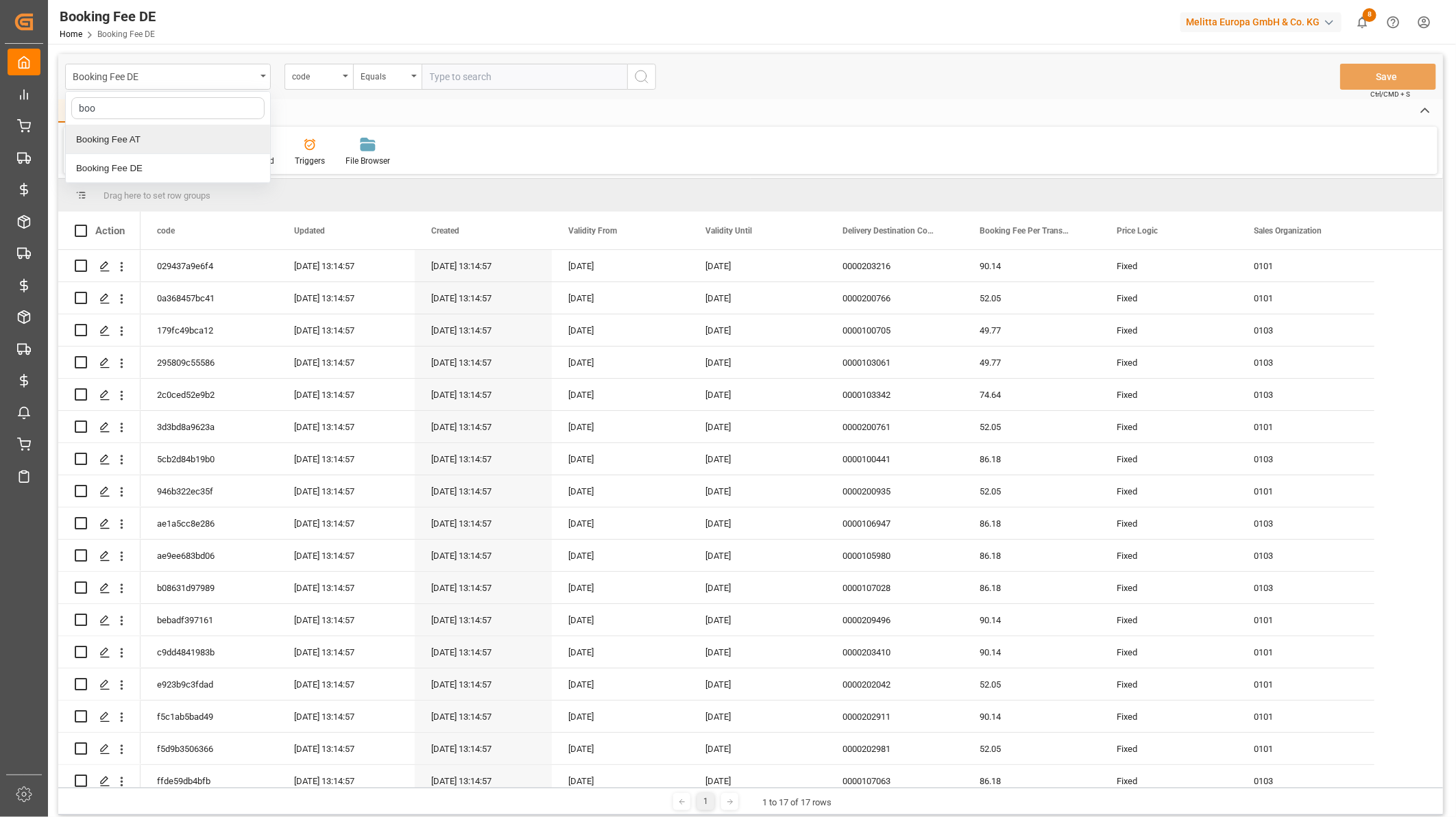
click at [138, 148] on div "Booking Fee AT" at bounding box center [168, 139] width 204 height 29
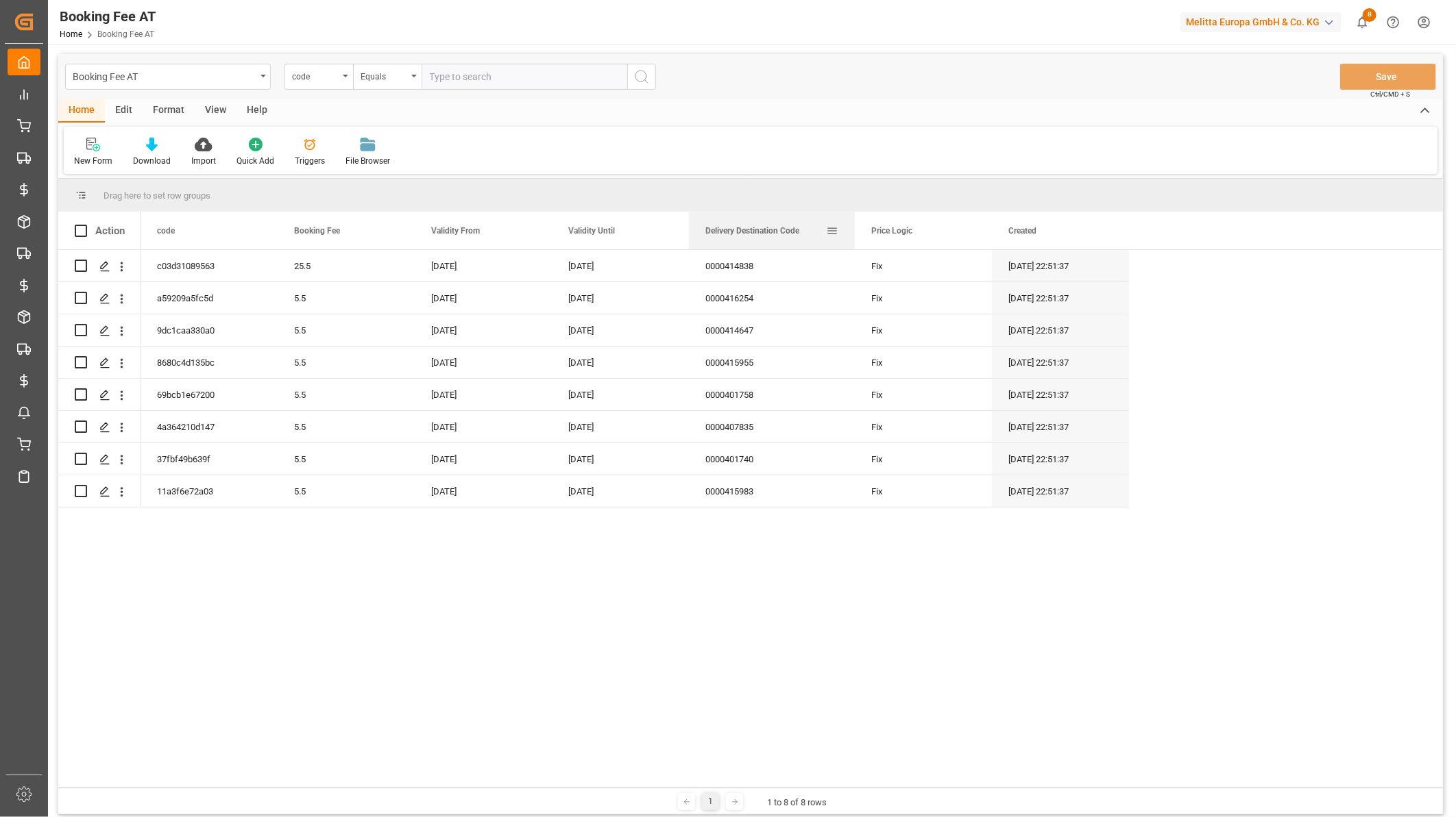
drag, startPoint x: 825, startPoint y: 227, endPoint x: 854, endPoint y: 223, distance: 29.3
click at [854, 223] on div at bounding box center [855, 231] width 6 height 38
click at [768, 265] on div "0000414838" at bounding box center [772, 265] width 166 height 31
click at [722, 298] on div "0000416254" at bounding box center [772, 297] width 166 height 31
click at [762, 332] on div "0000414647" at bounding box center [772, 329] width 166 height 31
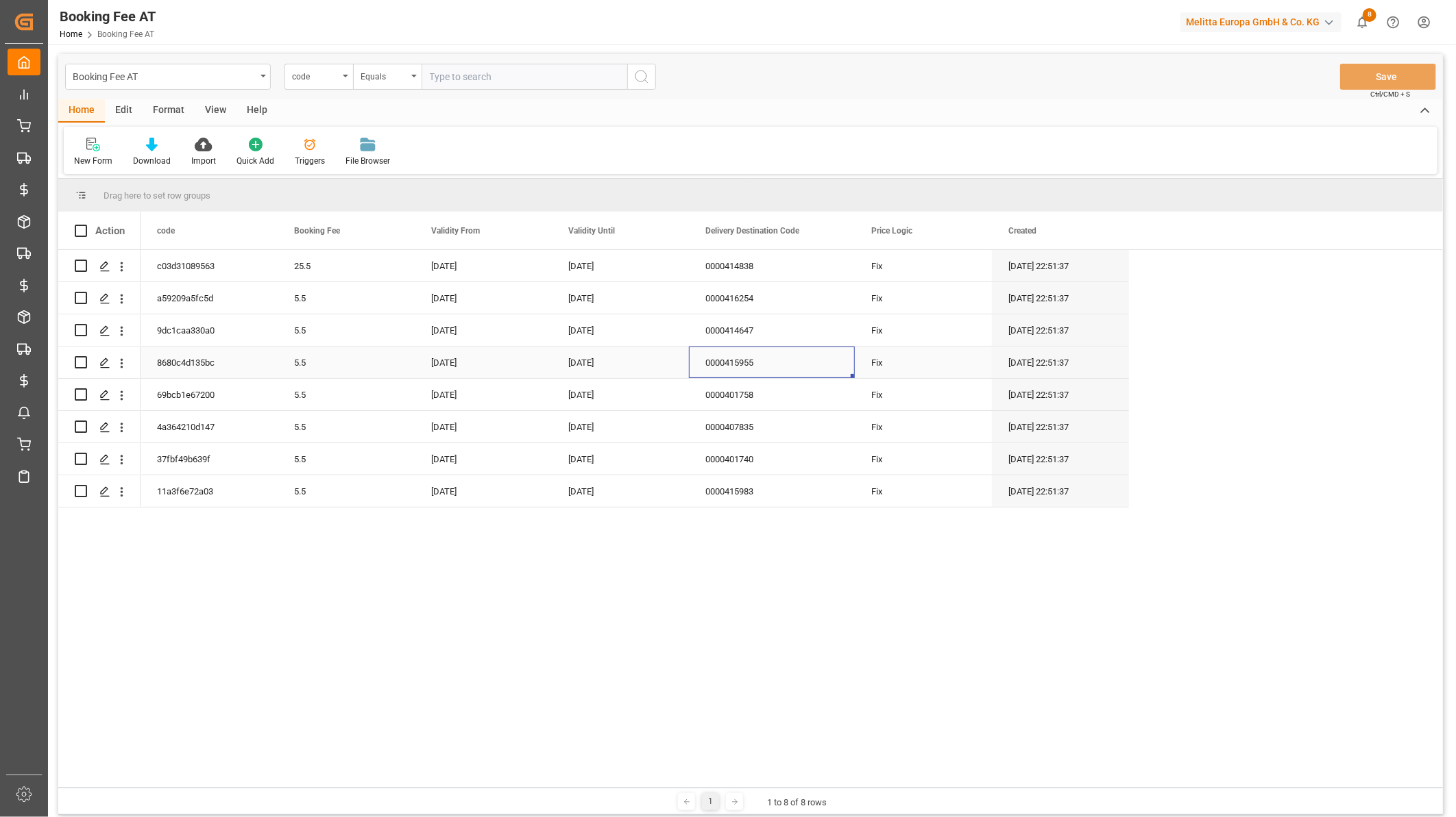
click at [710, 364] on div "0000415955" at bounding box center [772, 361] width 166 height 31
click at [754, 391] on div "0000401758" at bounding box center [772, 394] width 166 height 31
click at [789, 422] on div "0000407835" at bounding box center [772, 426] width 166 height 31
click at [750, 456] on div "0000401740" at bounding box center [772, 458] width 166 height 31
click at [768, 488] on div "0000415983" at bounding box center [772, 490] width 166 height 31
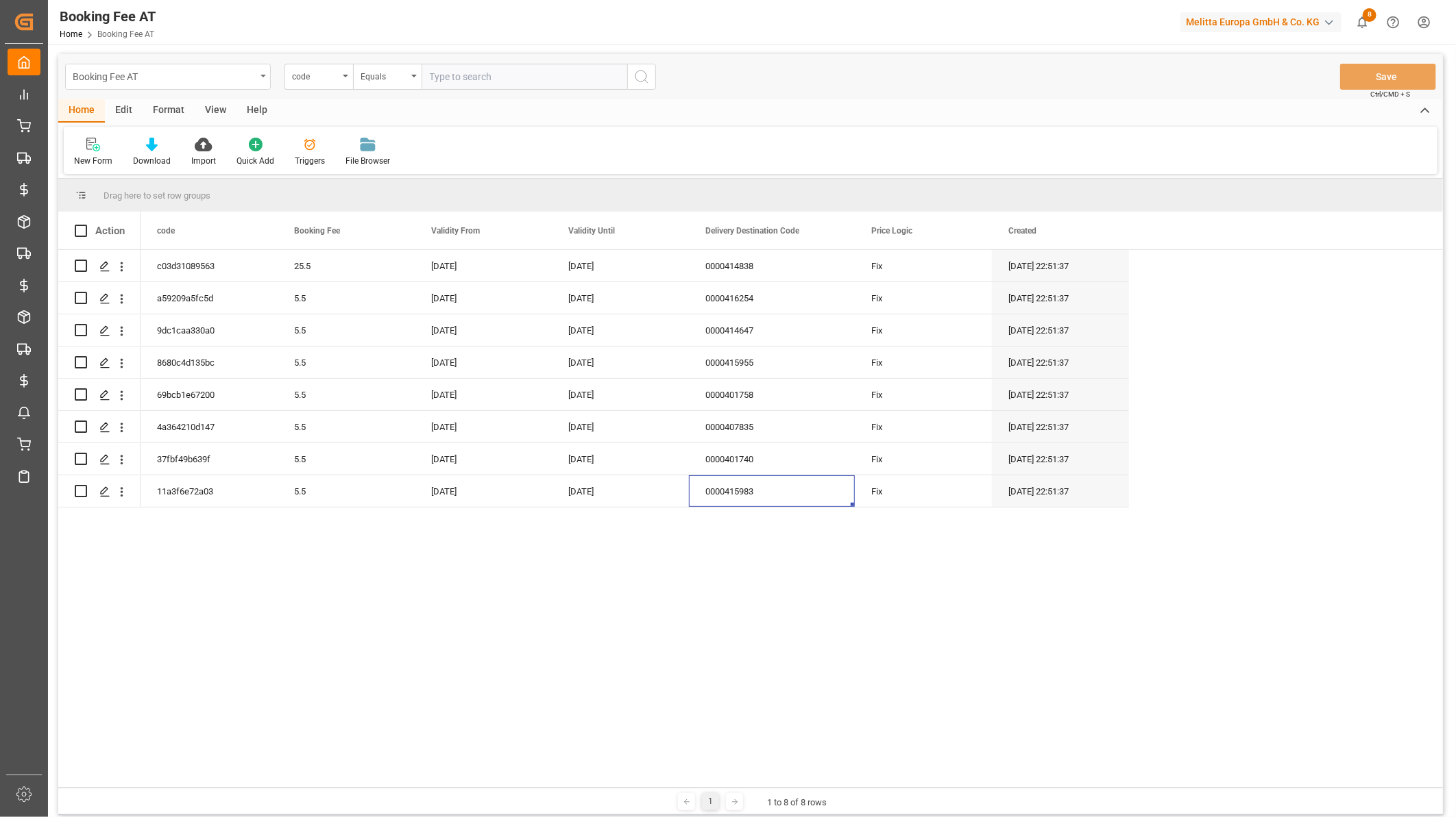
click at [115, 76] on div "Booking Fee AT" at bounding box center [164, 75] width 183 height 17
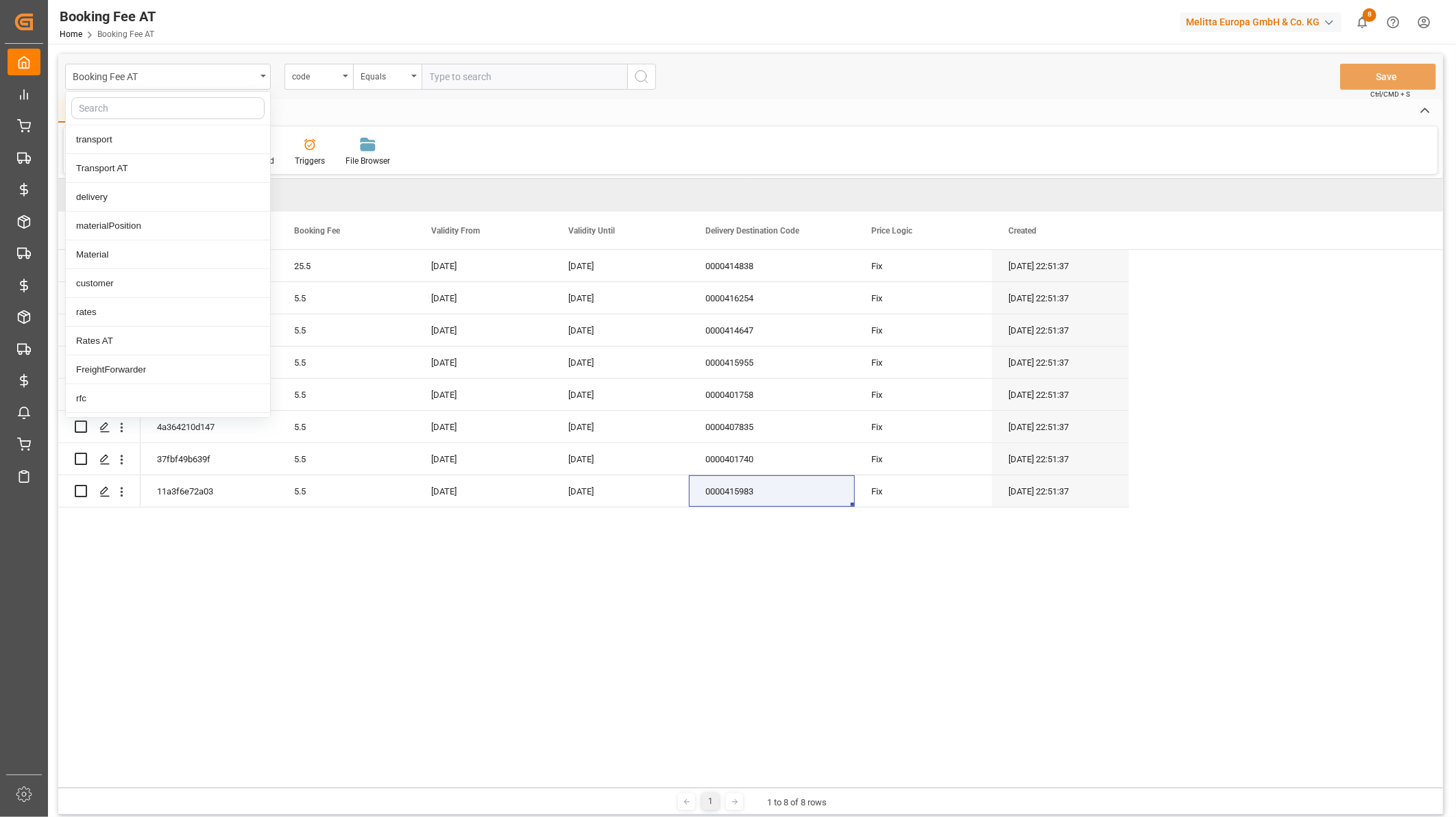
click at [127, 104] on input "text" at bounding box center [168, 107] width 193 height 22
type input "toll"
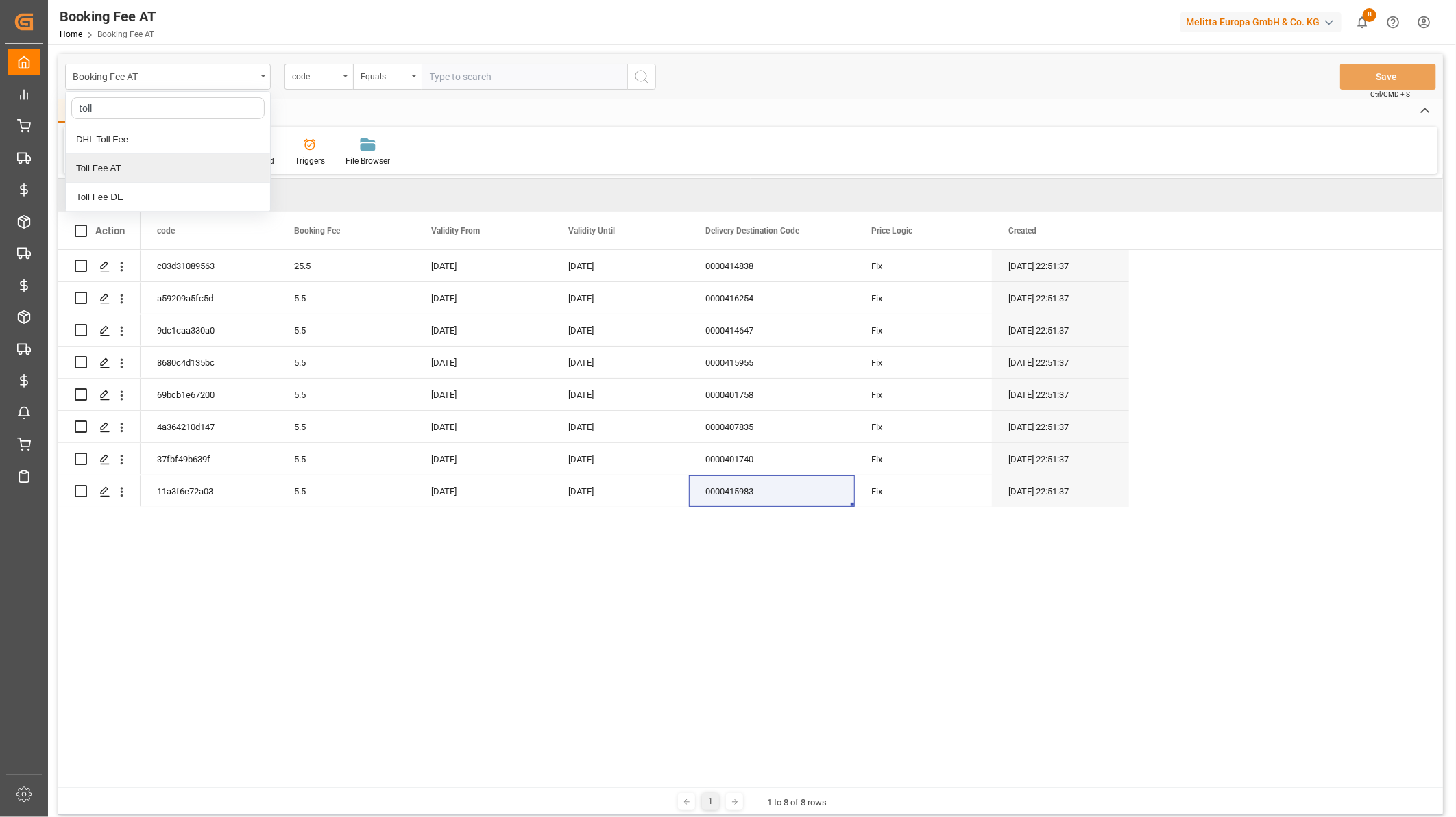
click at [131, 172] on div "Toll Fee AT" at bounding box center [168, 168] width 204 height 29
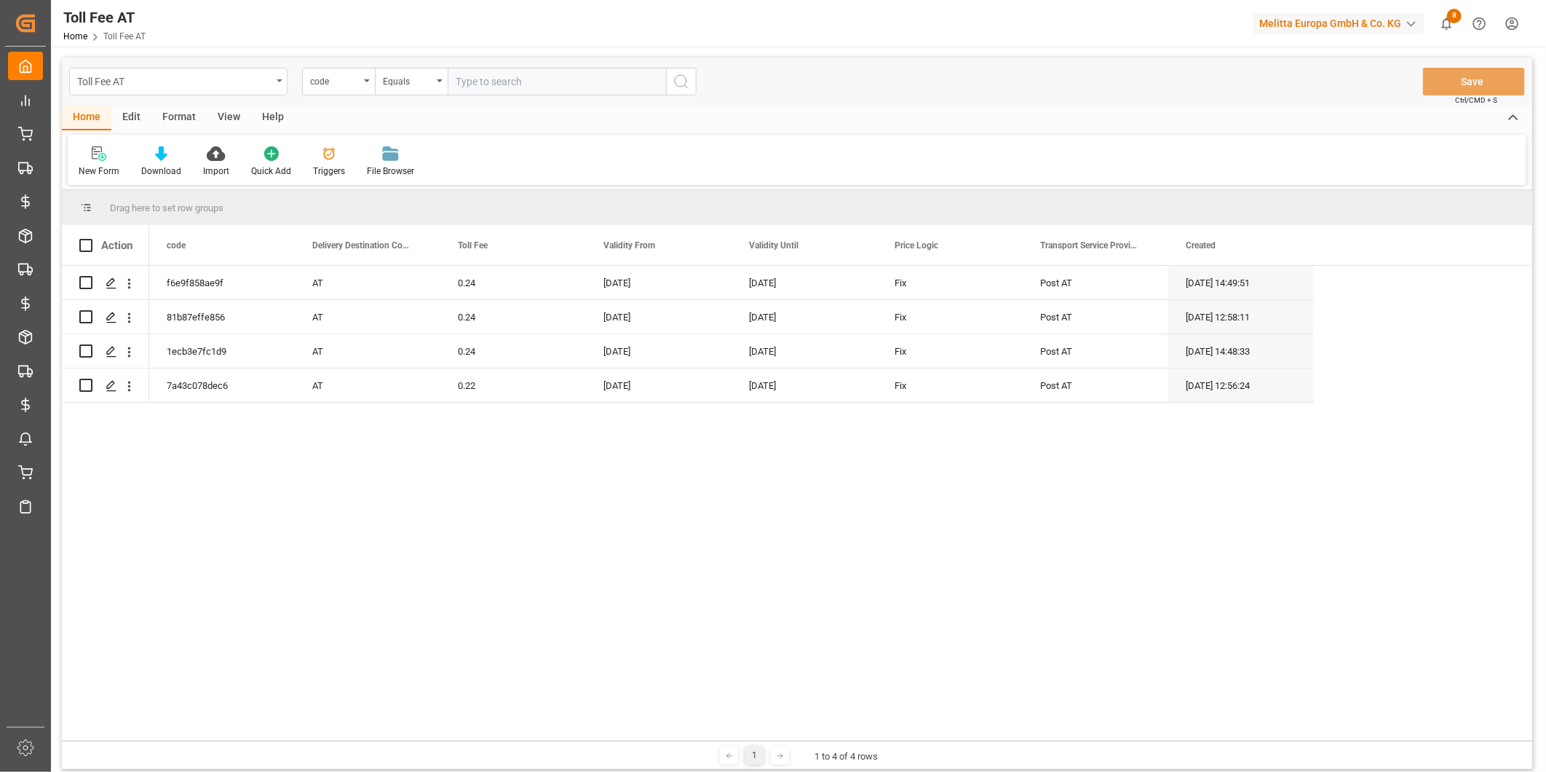
click at [207, 76] on div "Toll Fee AT" at bounding box center [174, 80] width 194 height 18
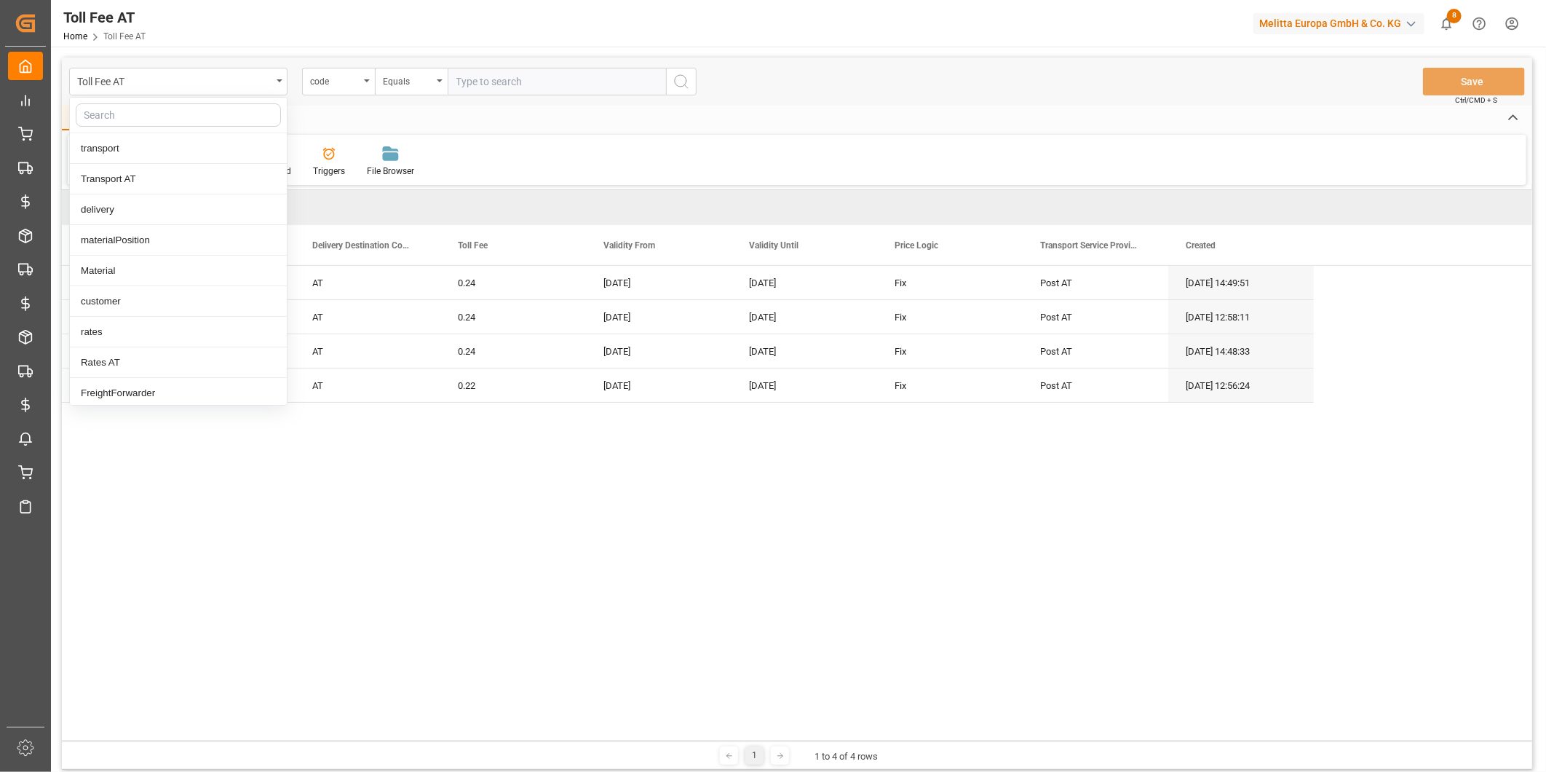
click at [179, 121] on input "text" at bounding box center [178, 114] width 205 height 23
type input "ener"
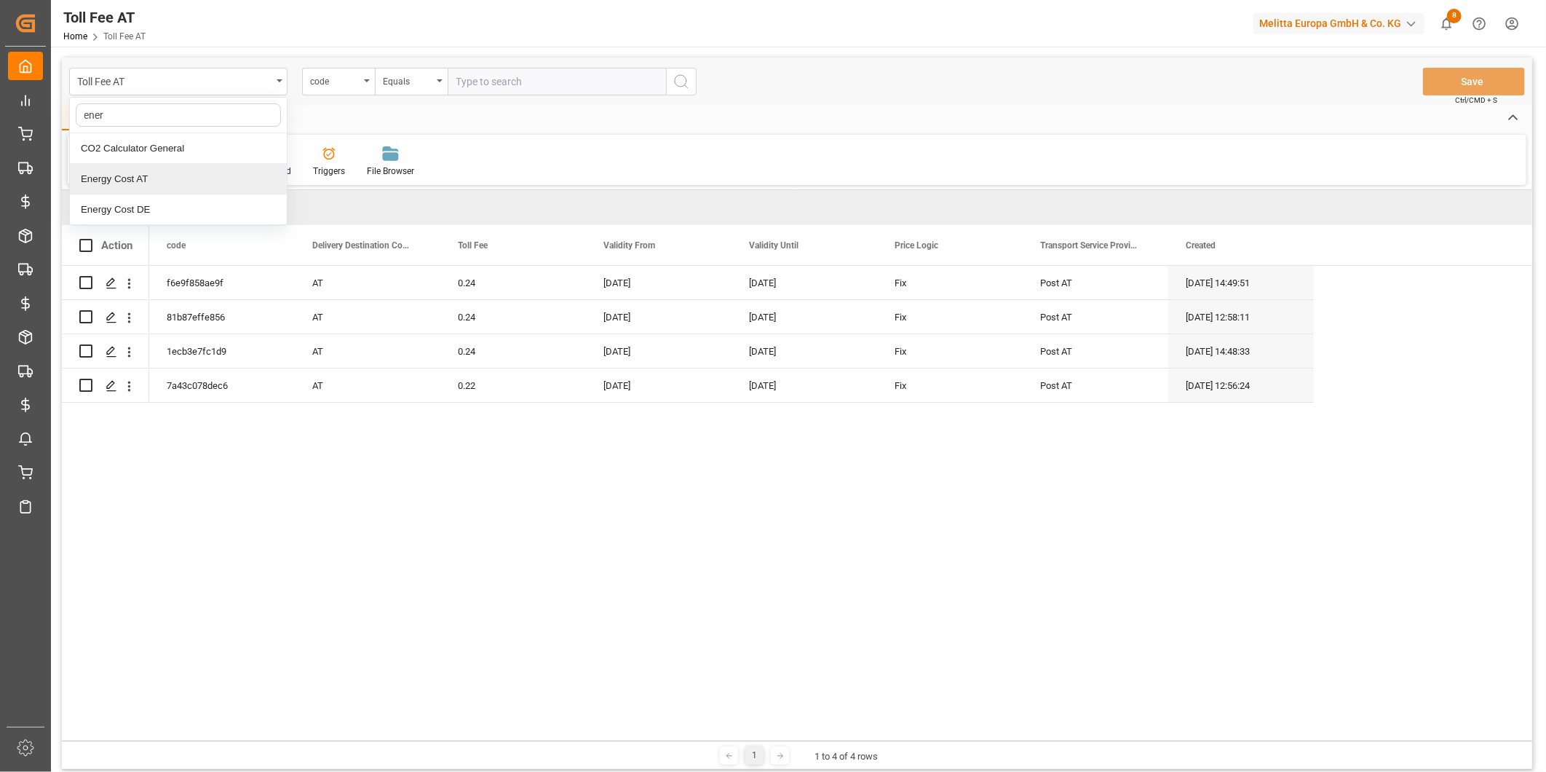
click at [173, 181] on div "Energy Cost AT" at bounding box center [178, 179] width 217 height 31
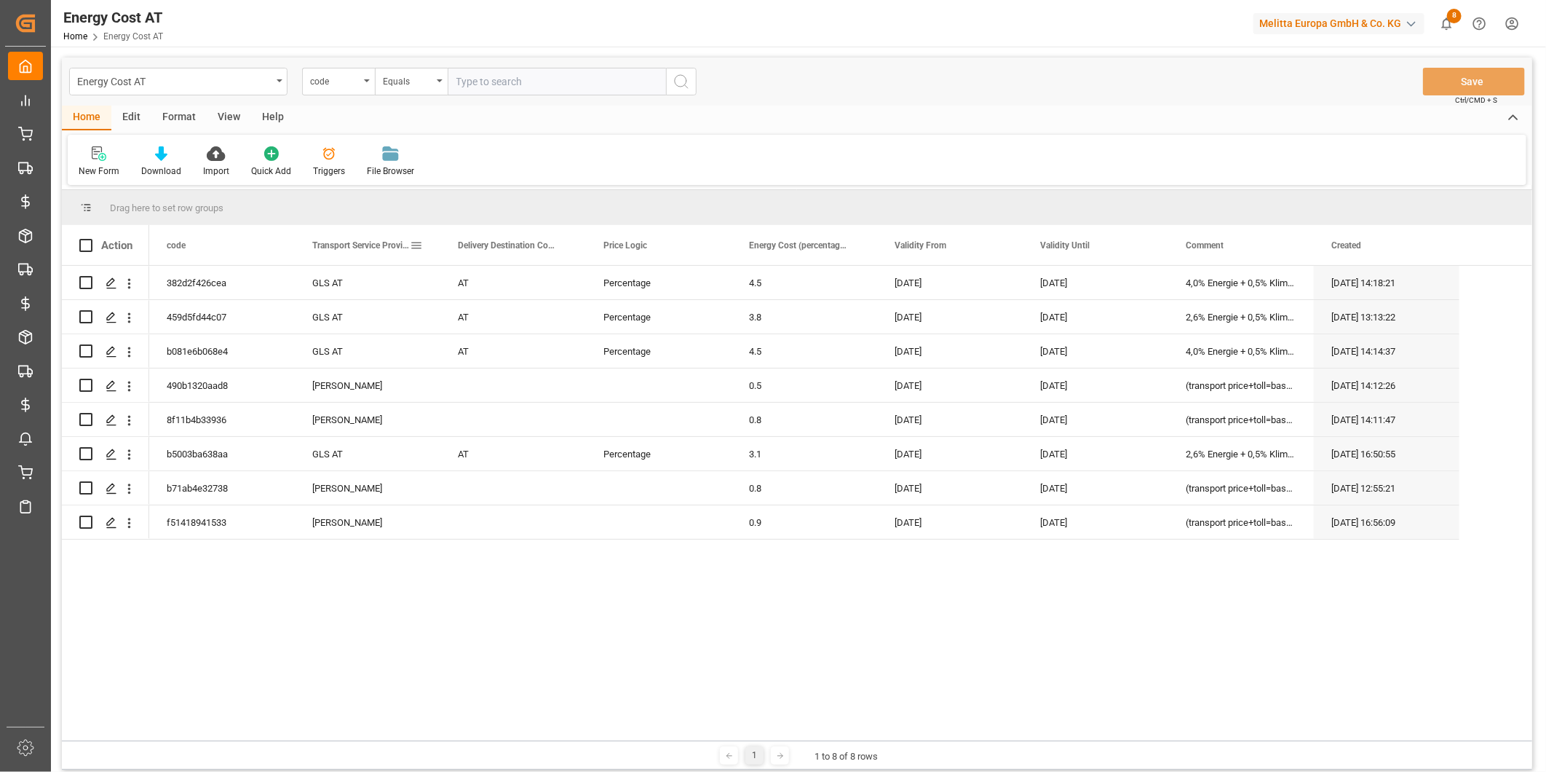
click at [346, 231] on div "Transport Service Provider" at bounding box center [361, 245] width 98 height 40
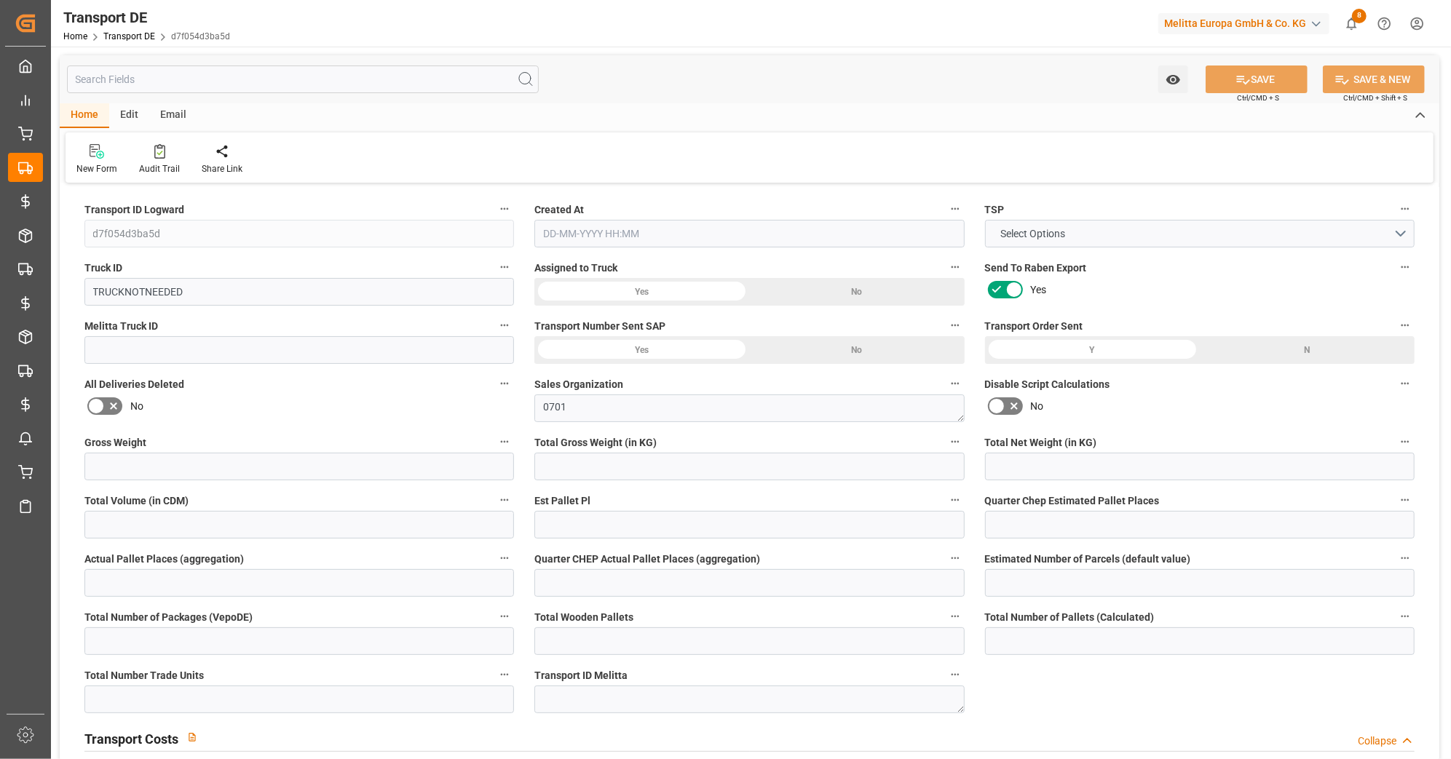
type input "0"
type input "23.766"
type input "19.838"
type input "0"
type input "1"
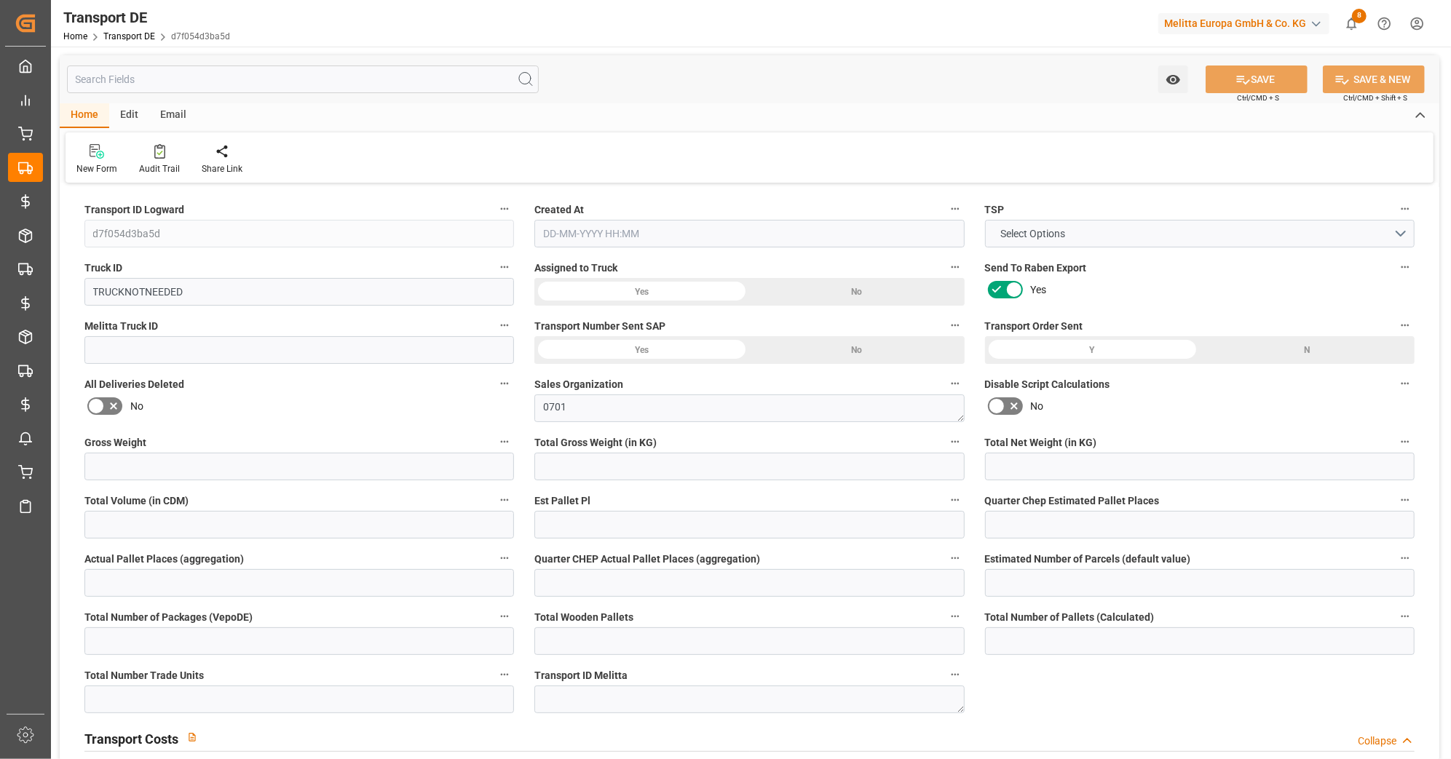
type input "0"
type input "1"
type input "0"
type input "1"
type input "0"
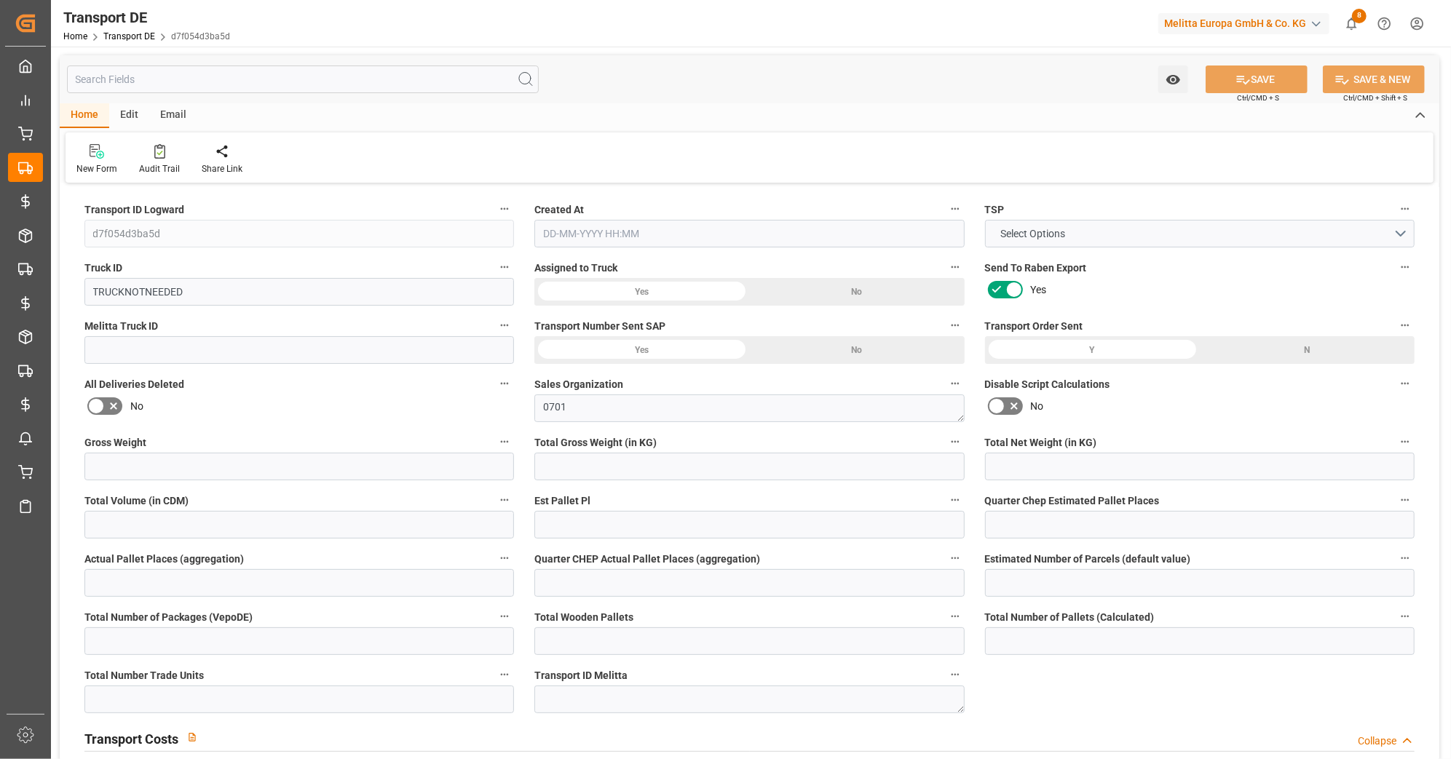
type input "0"
type input "3"
type input "0"
type input "82.7"
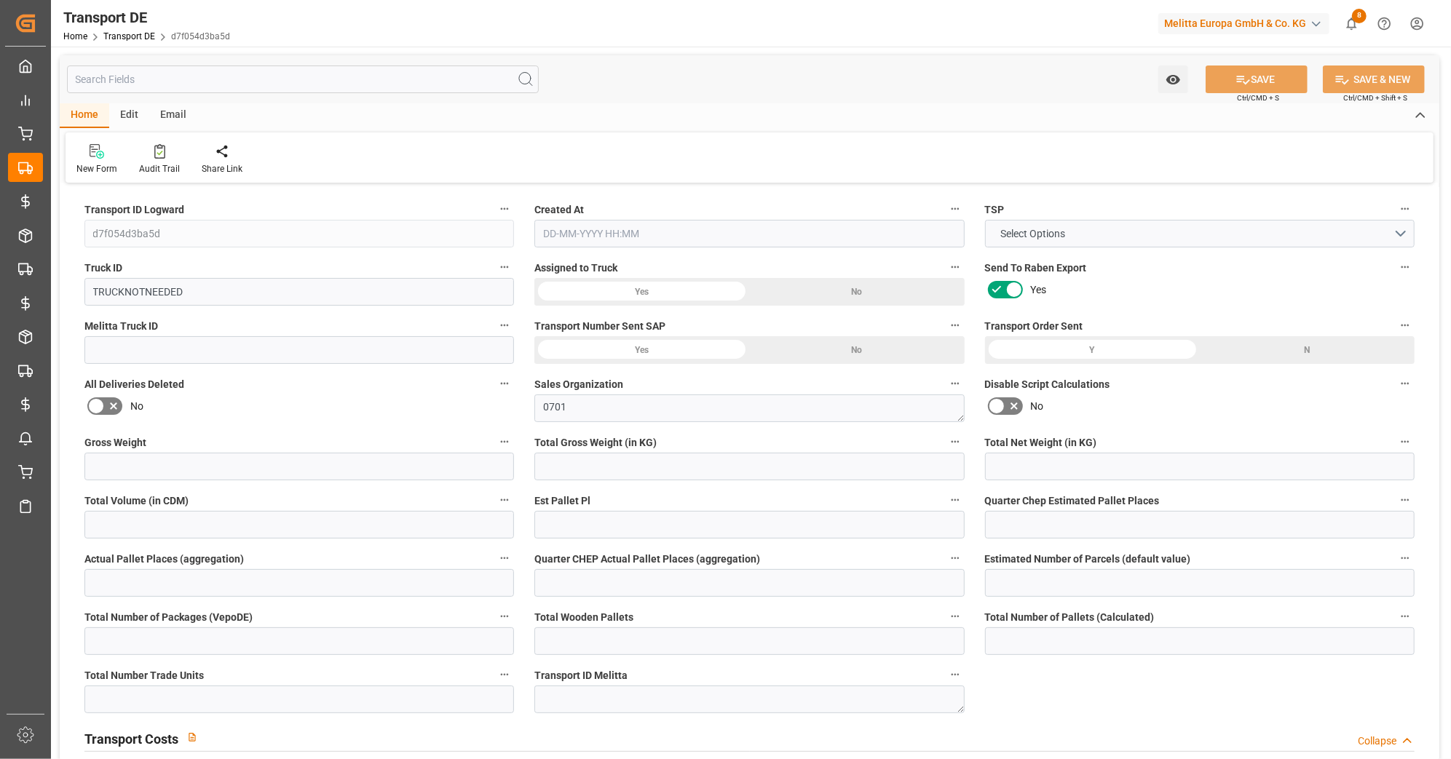
type input "82.7"
type input "80.5084"
type input "95"
type input "0"
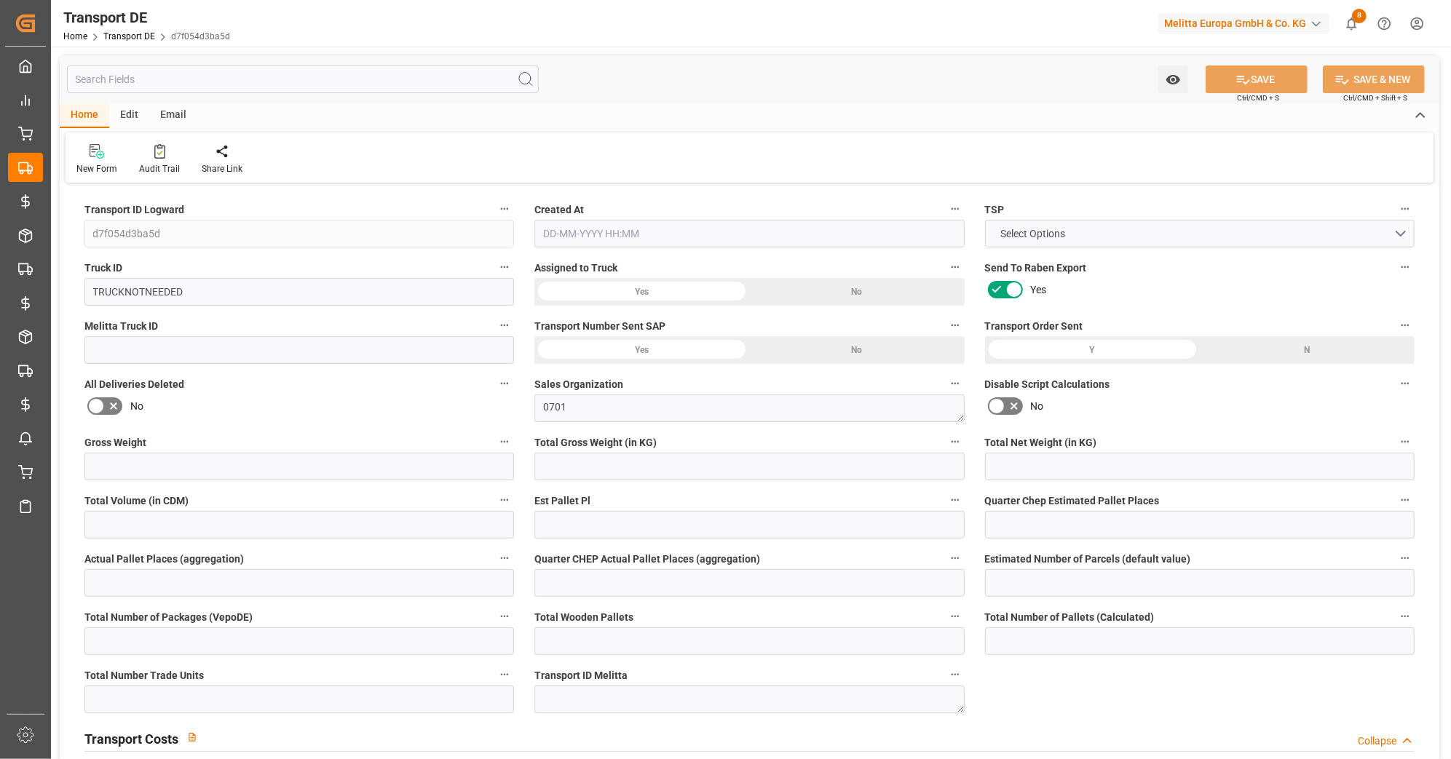
type input "0"
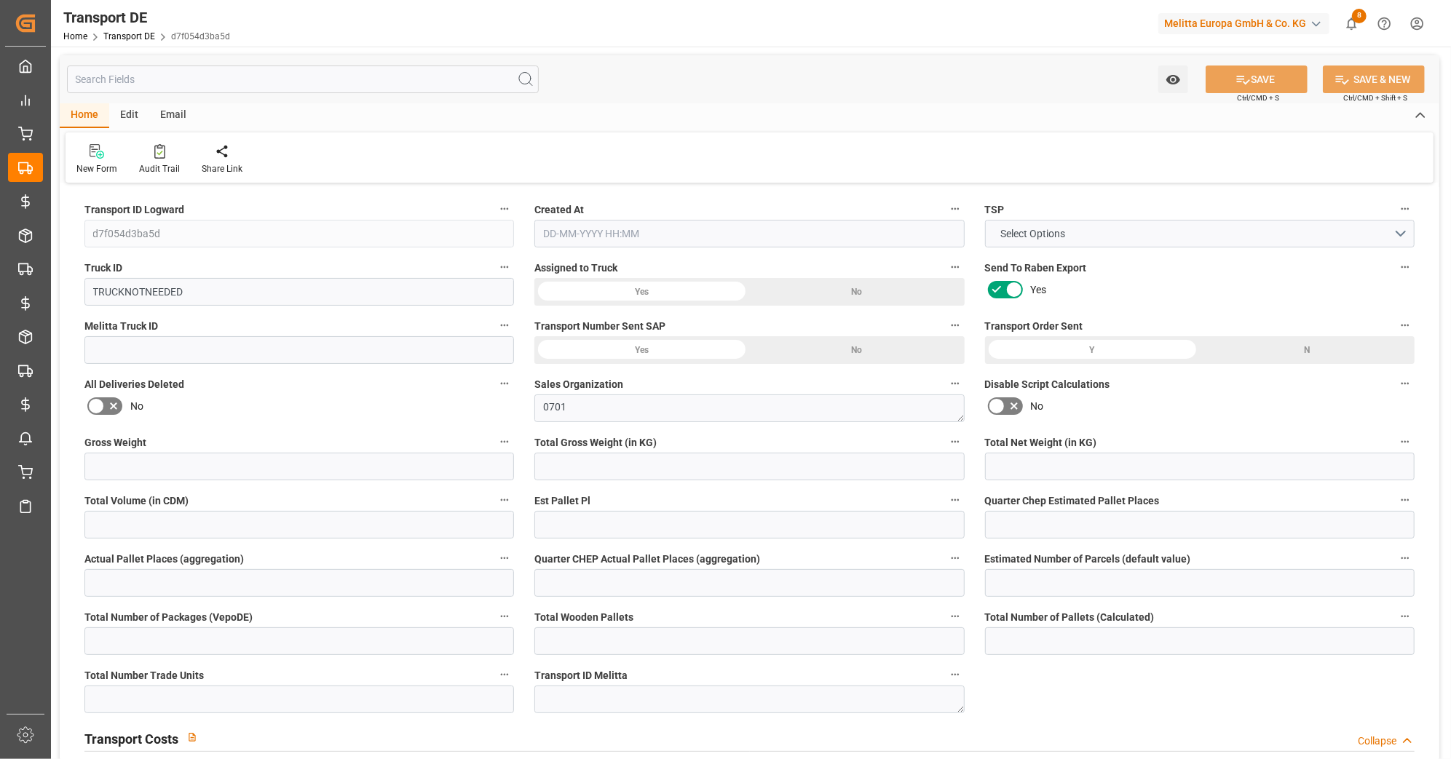
type input "0"
type input "-2.1915"
type input "0"
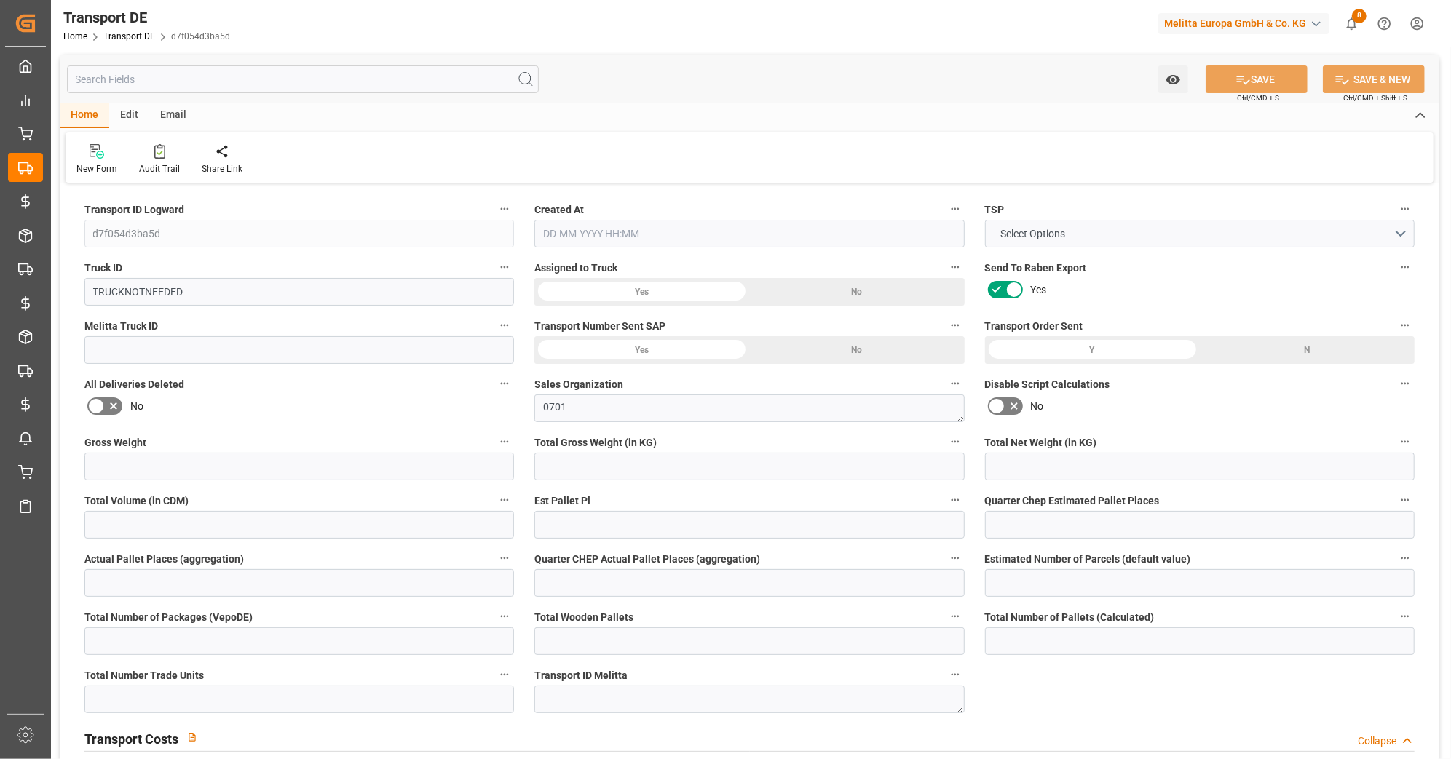
type input "0"
type input "23.766"
type input "2800"
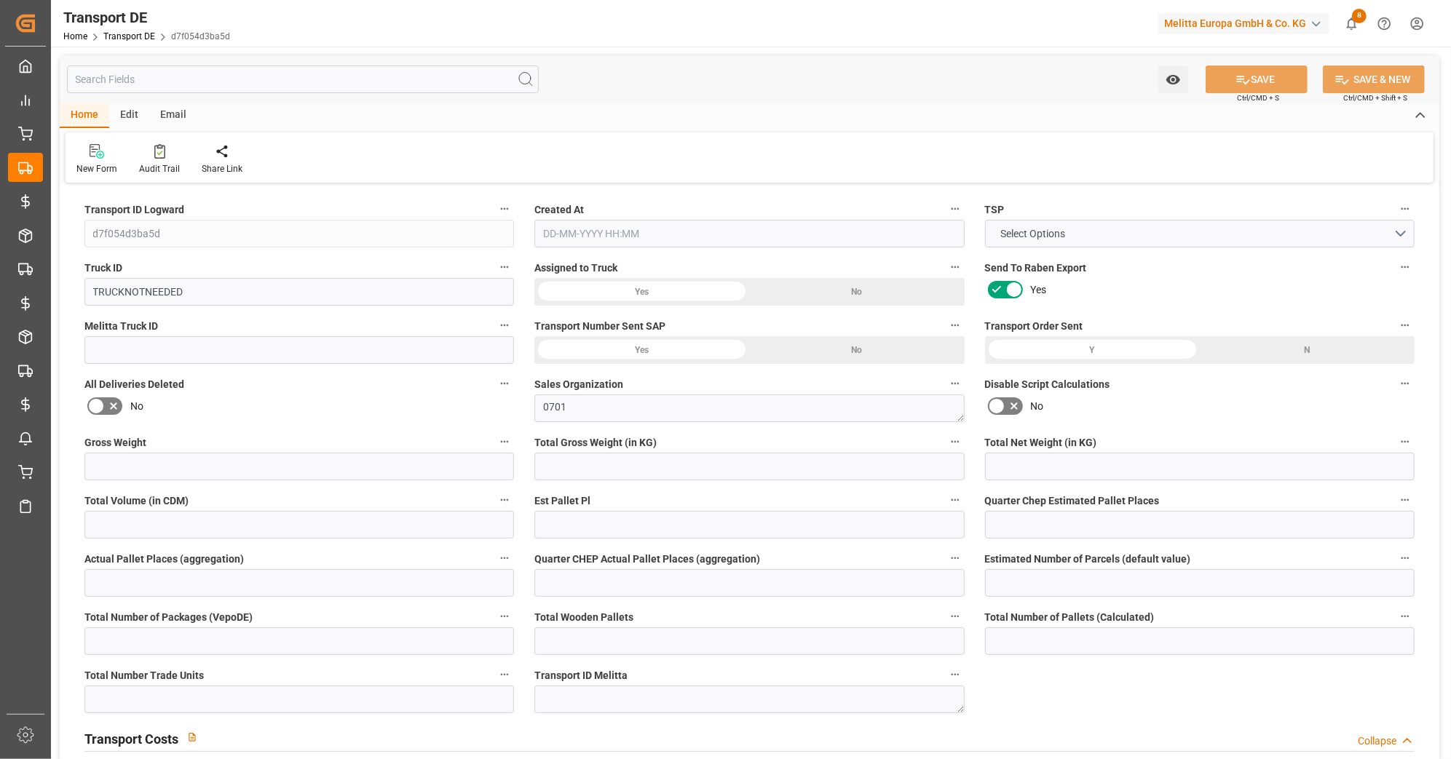
type input "21"
type input "80"
type input "0"
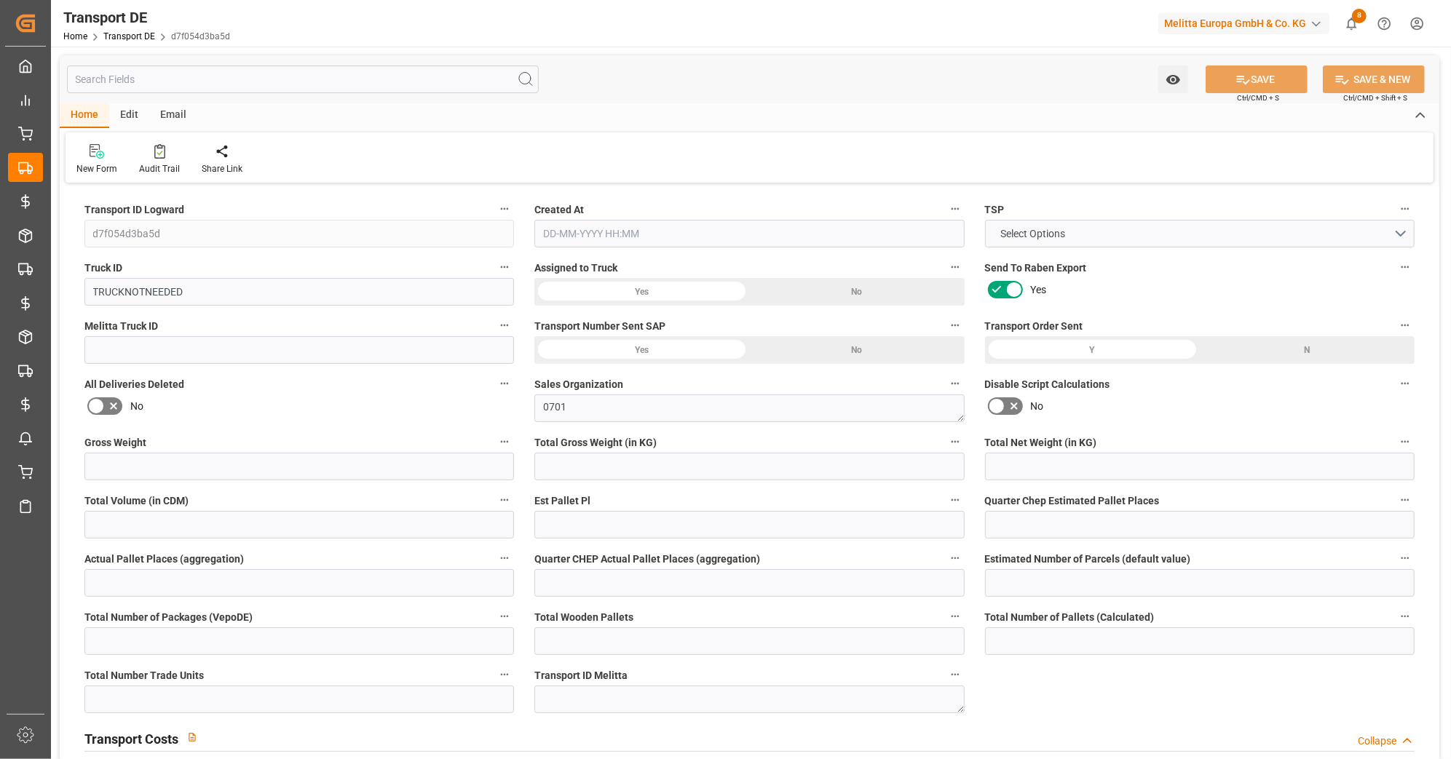
type input "0"
type input "1"
type input "0"
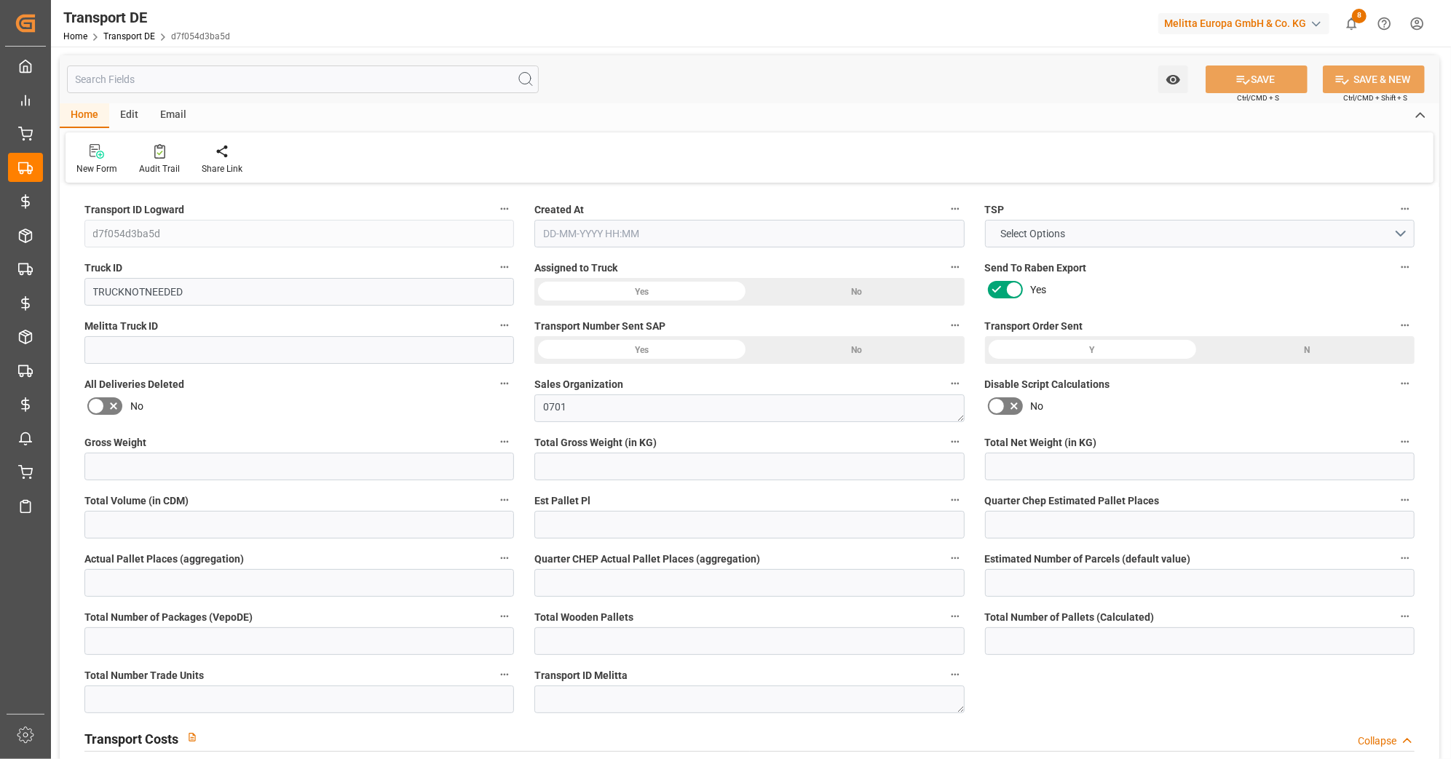
type input "0"
type input "3"
type input "80.5084"
type input "08-10-2025 09:28"
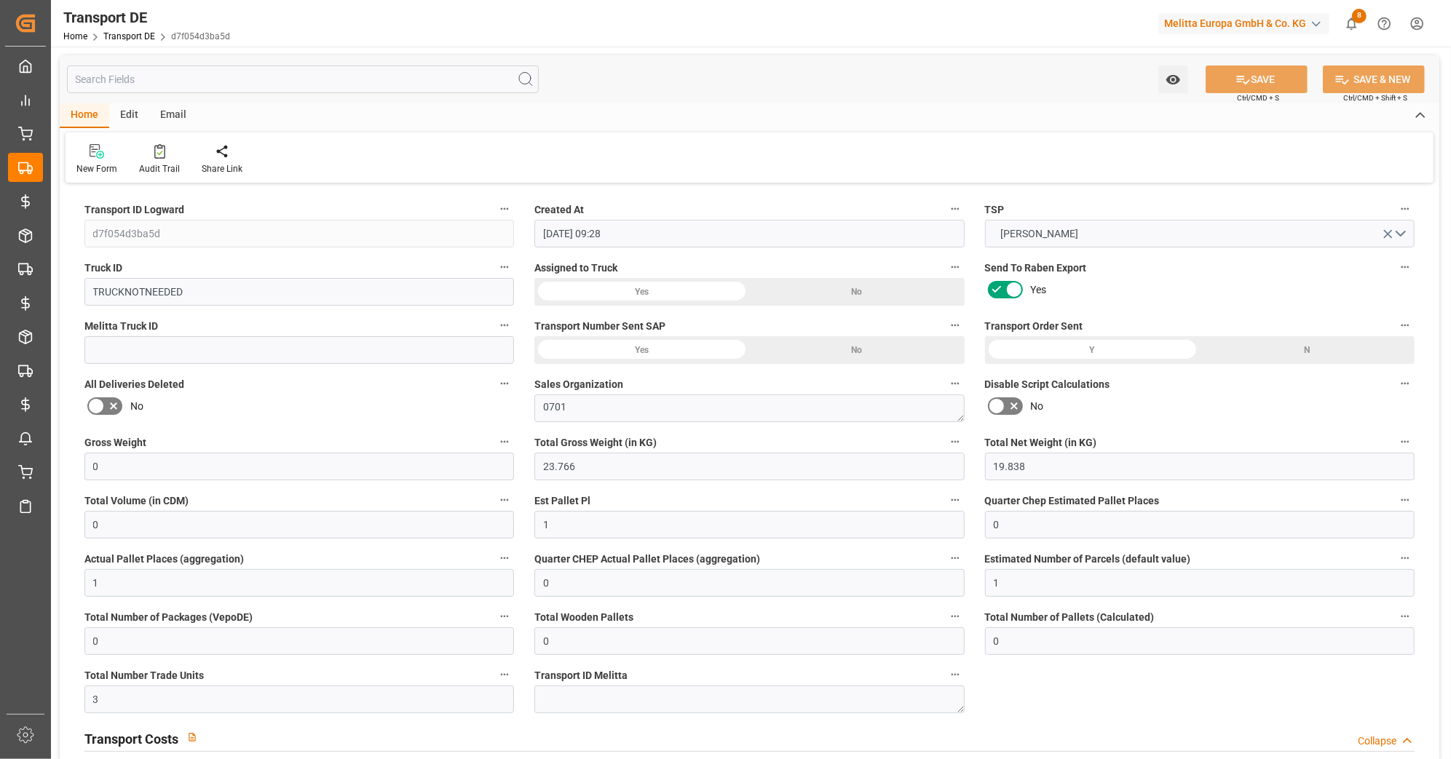
type input "29-09-2025"
type input "08-10-2025"
type input "29-09-2025"
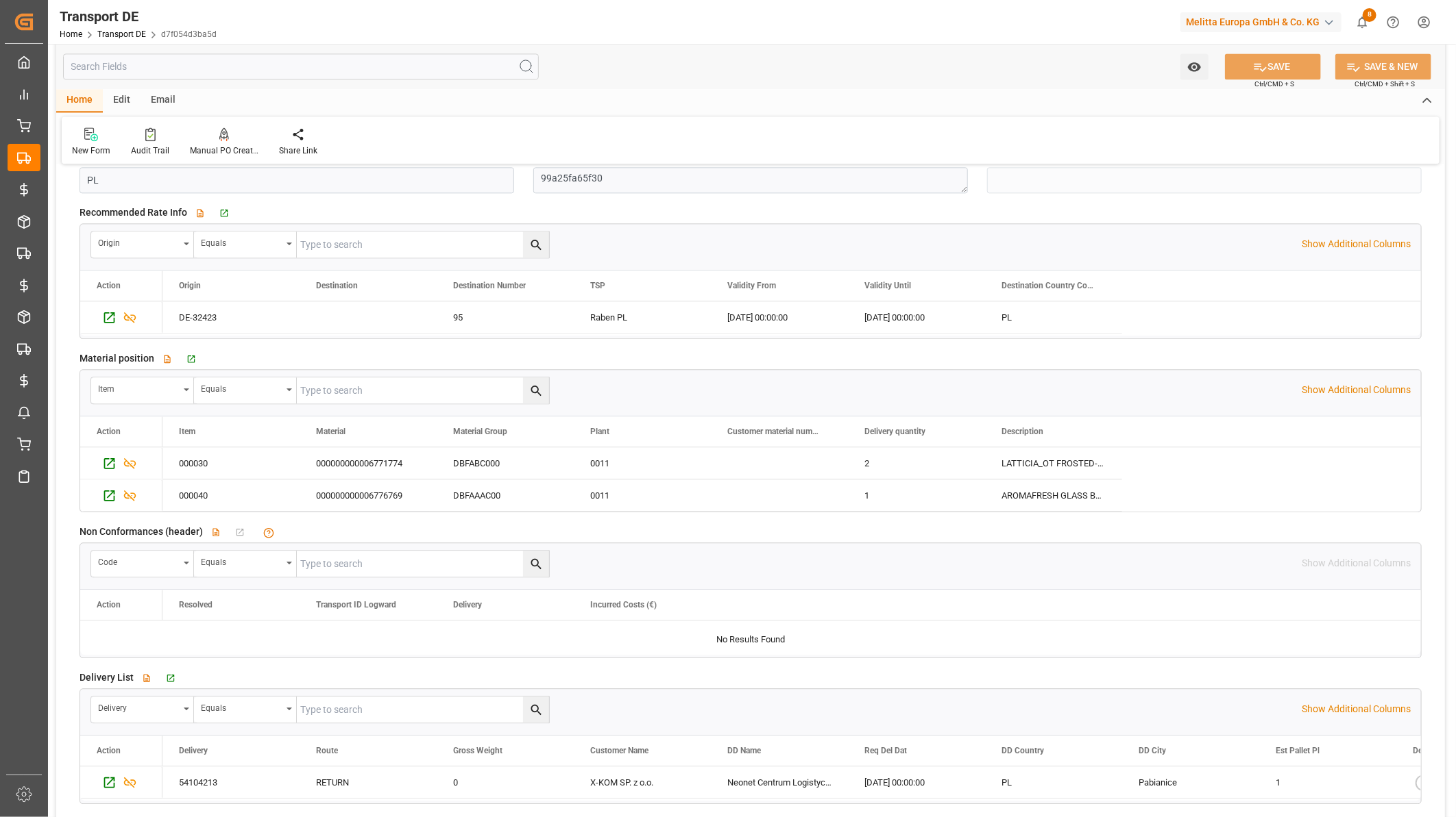
scroll to position [1978, 0]
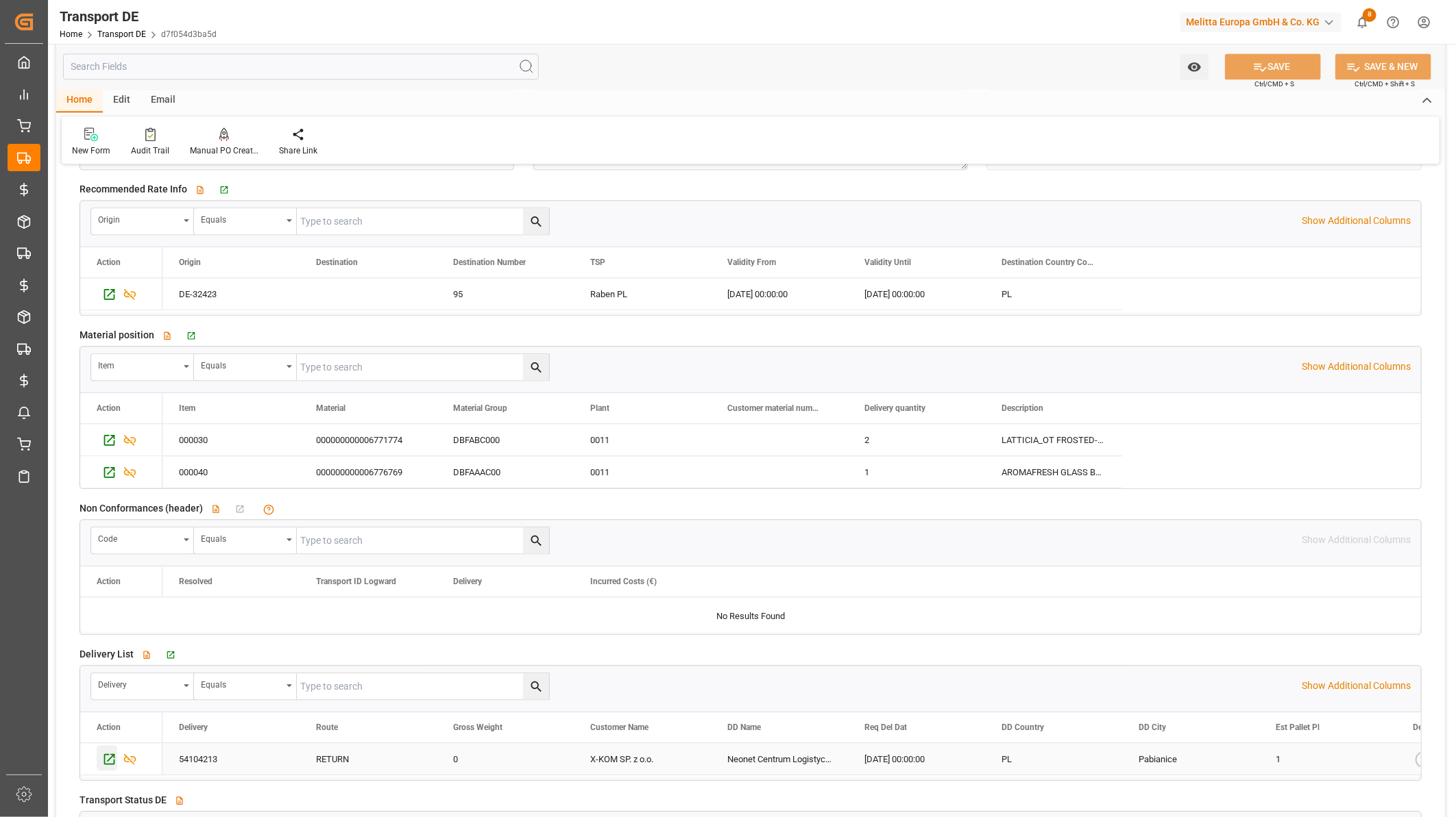
click at [105, 714] on icon "Press SPACE to select this row." at bounding box center [110, 760] width 11 height 11
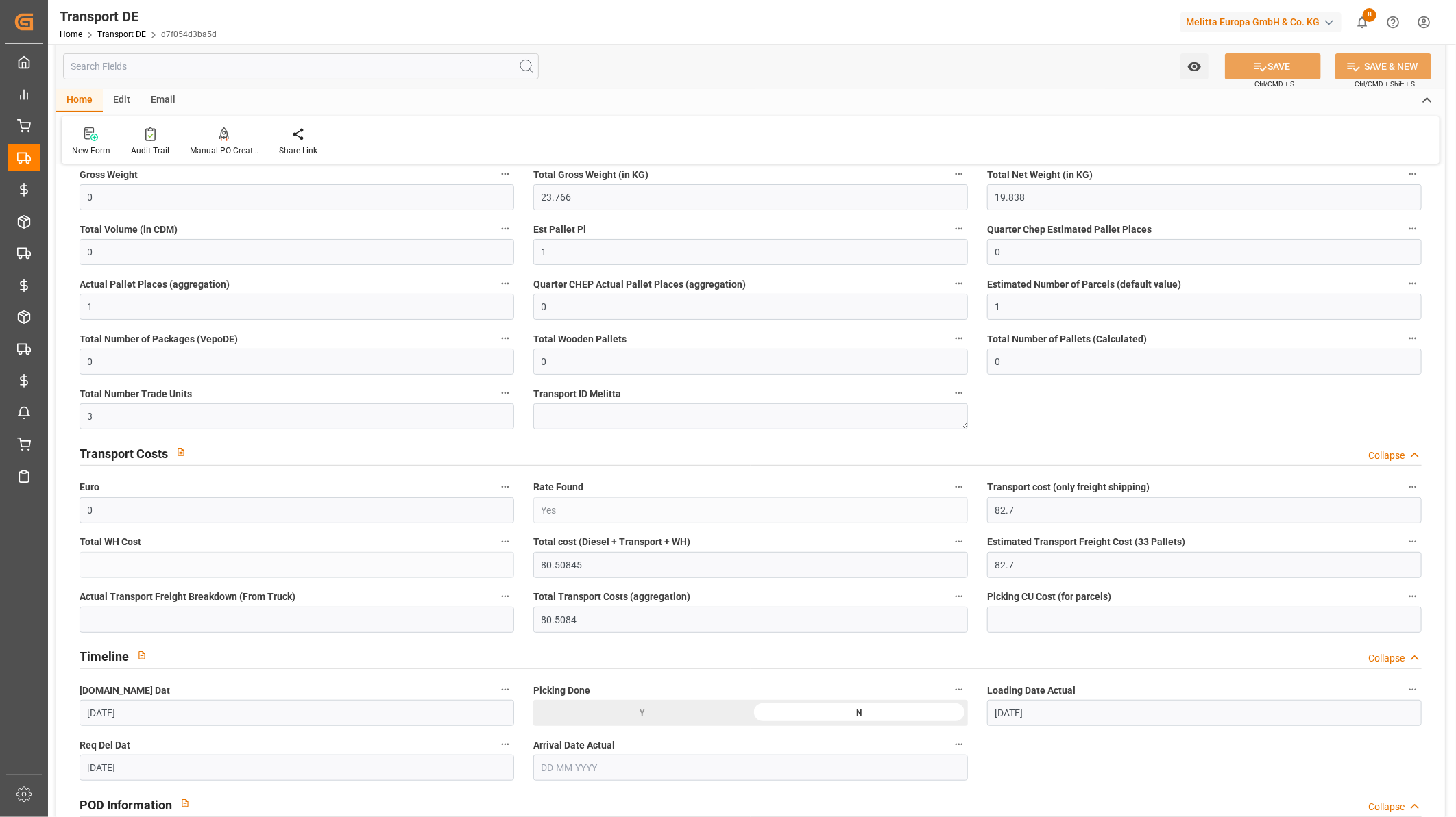
scroll to position [228, 0]
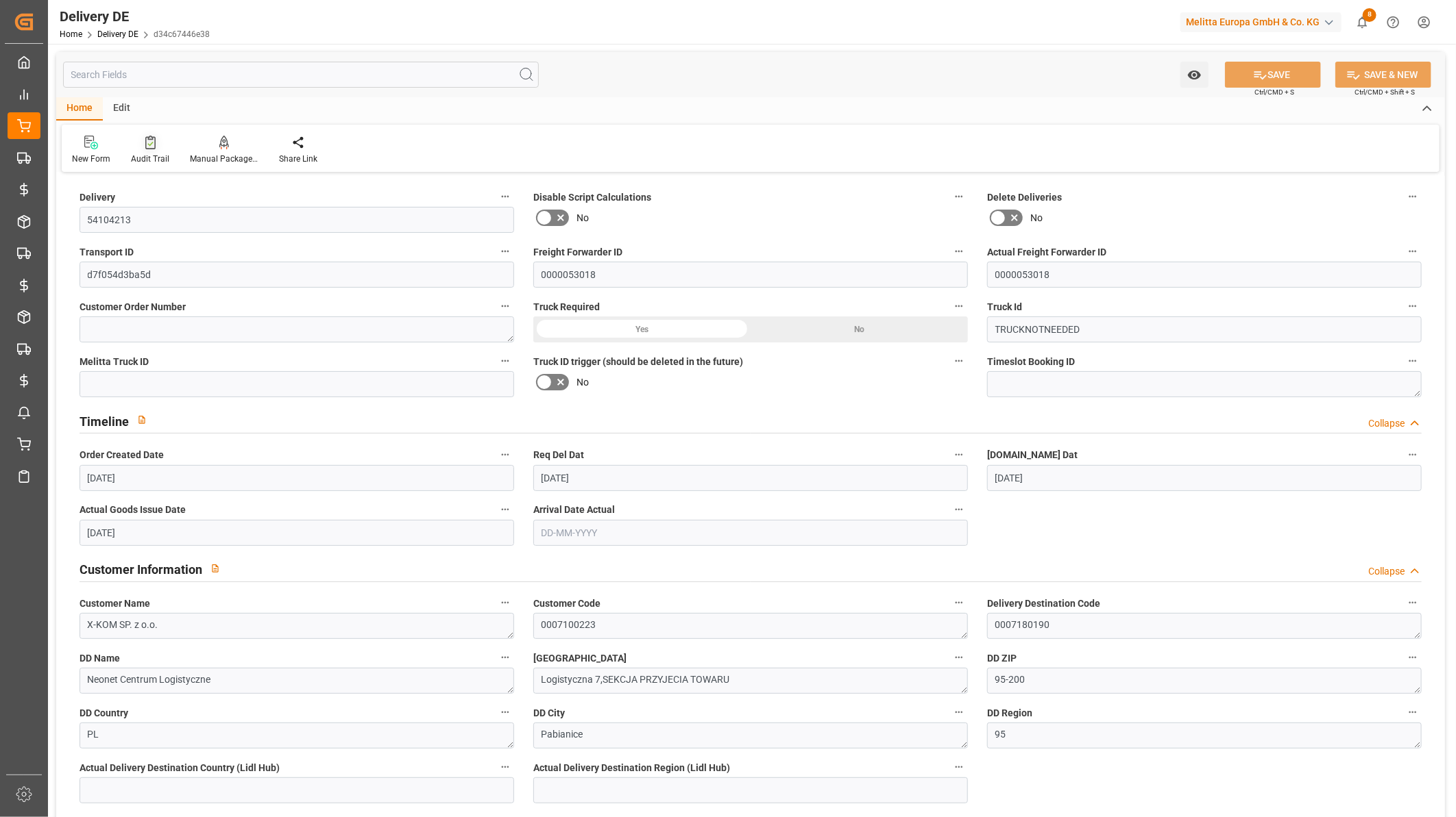
click at [153, 137] on icon at bounding box center [150, 142] width 10 height 14
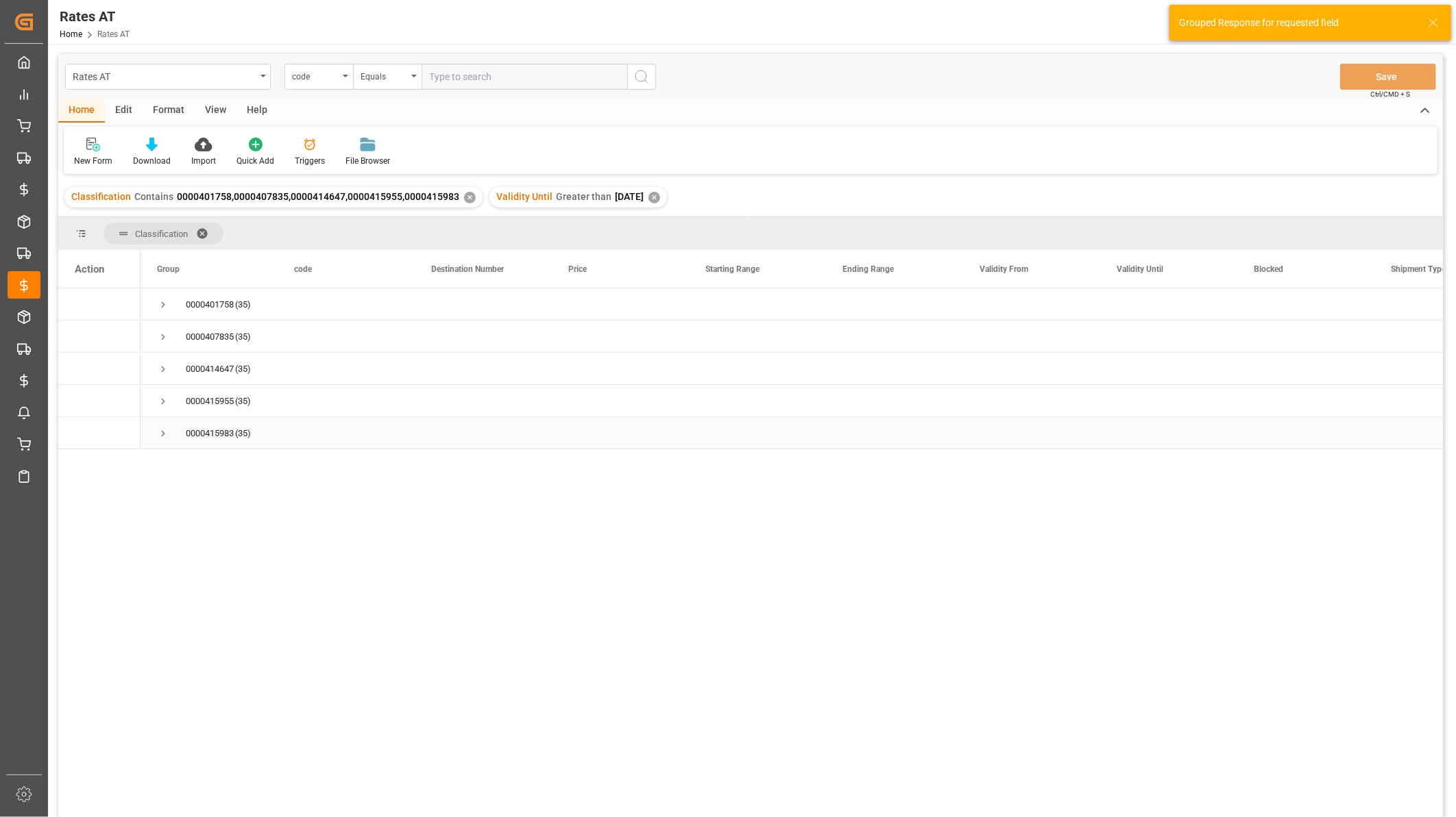
click at [166, 432] on span "Press SPACE to select this row." at bounding box center [163, 433] width 12 height 12
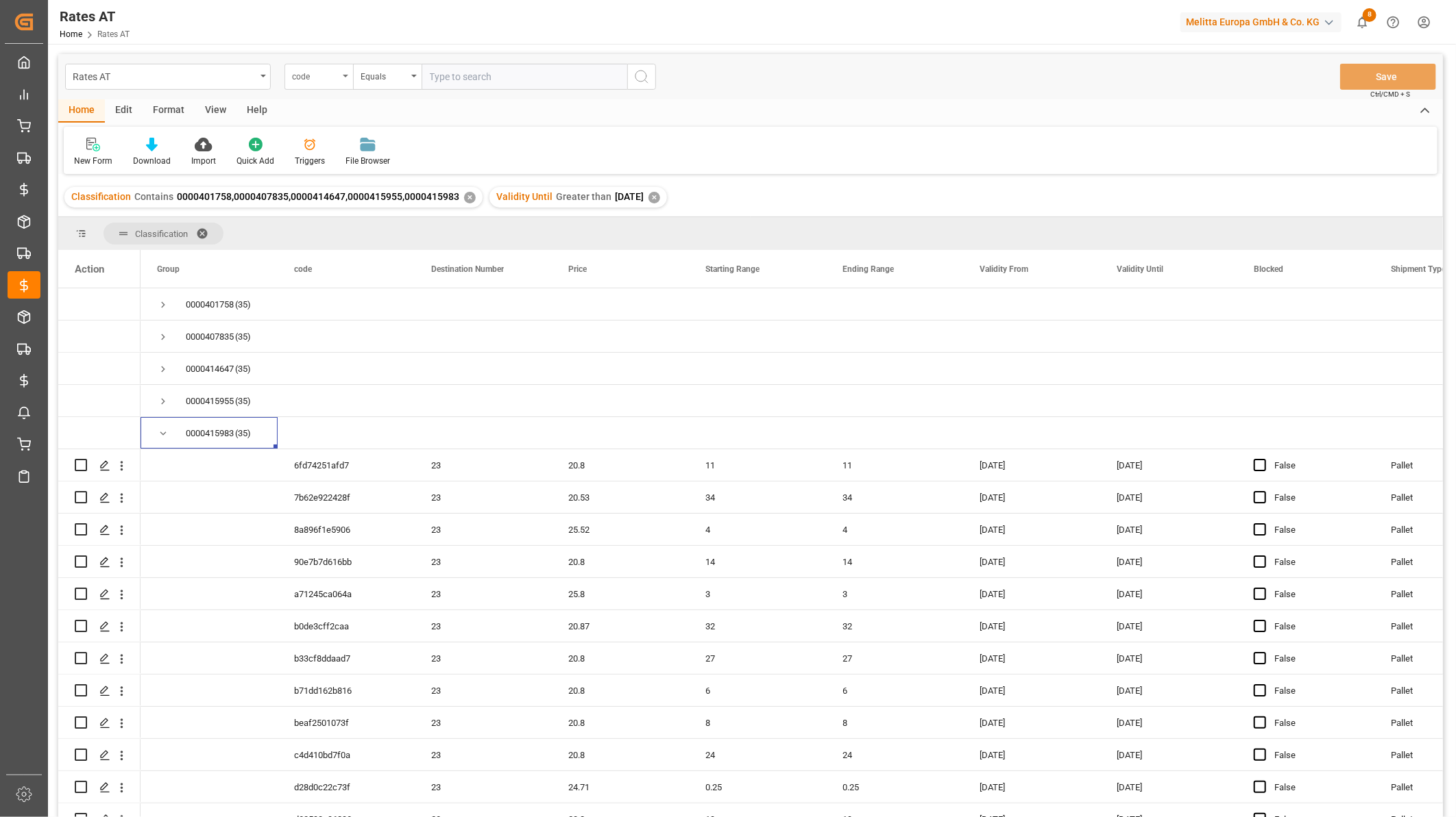
click at [285, 67] on div "code" at bounding box center [318, 77] width 69 height 26
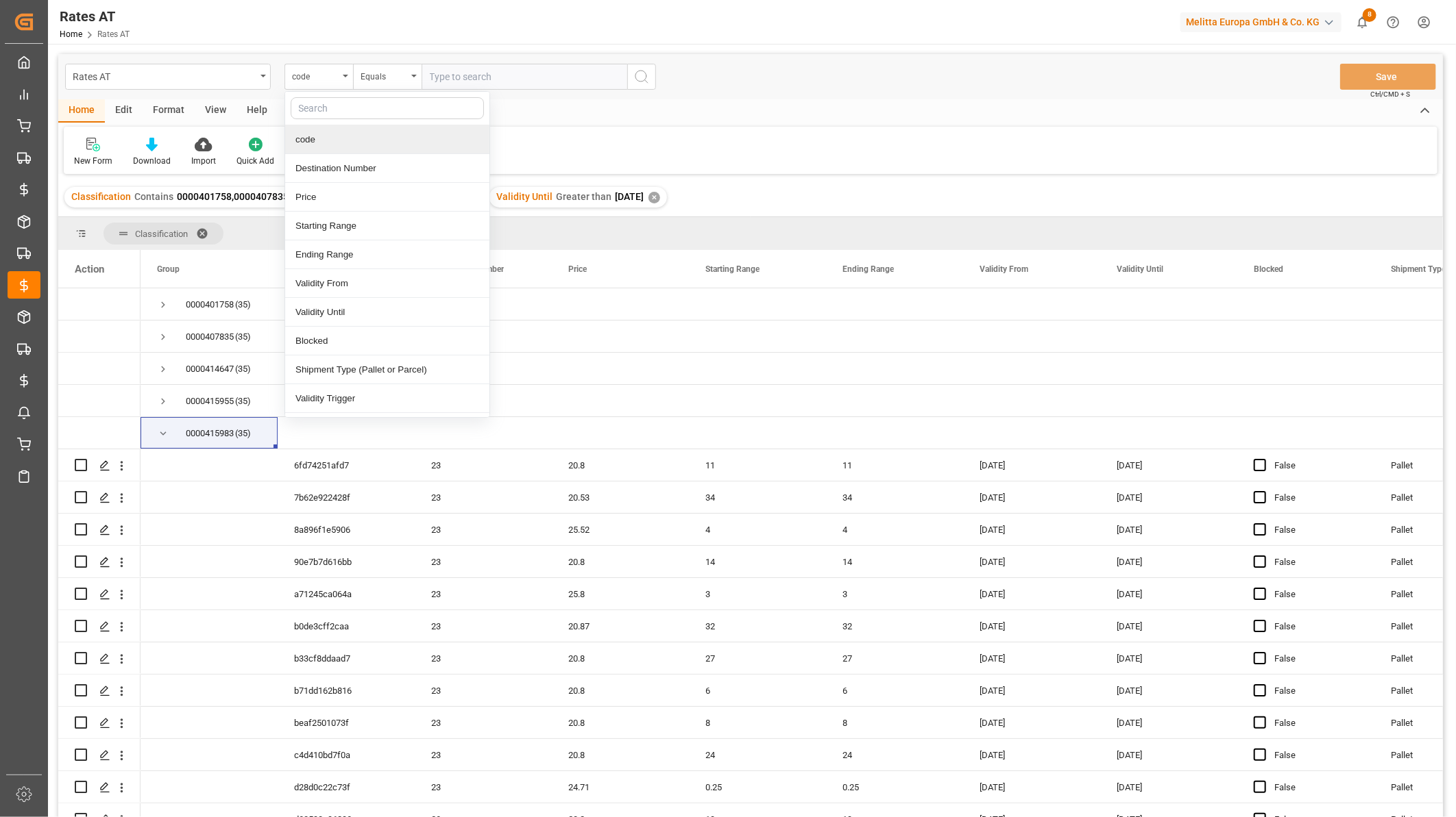
click at [309, 102] on input "text" at bounding box center [387, 107] width 193 height 22
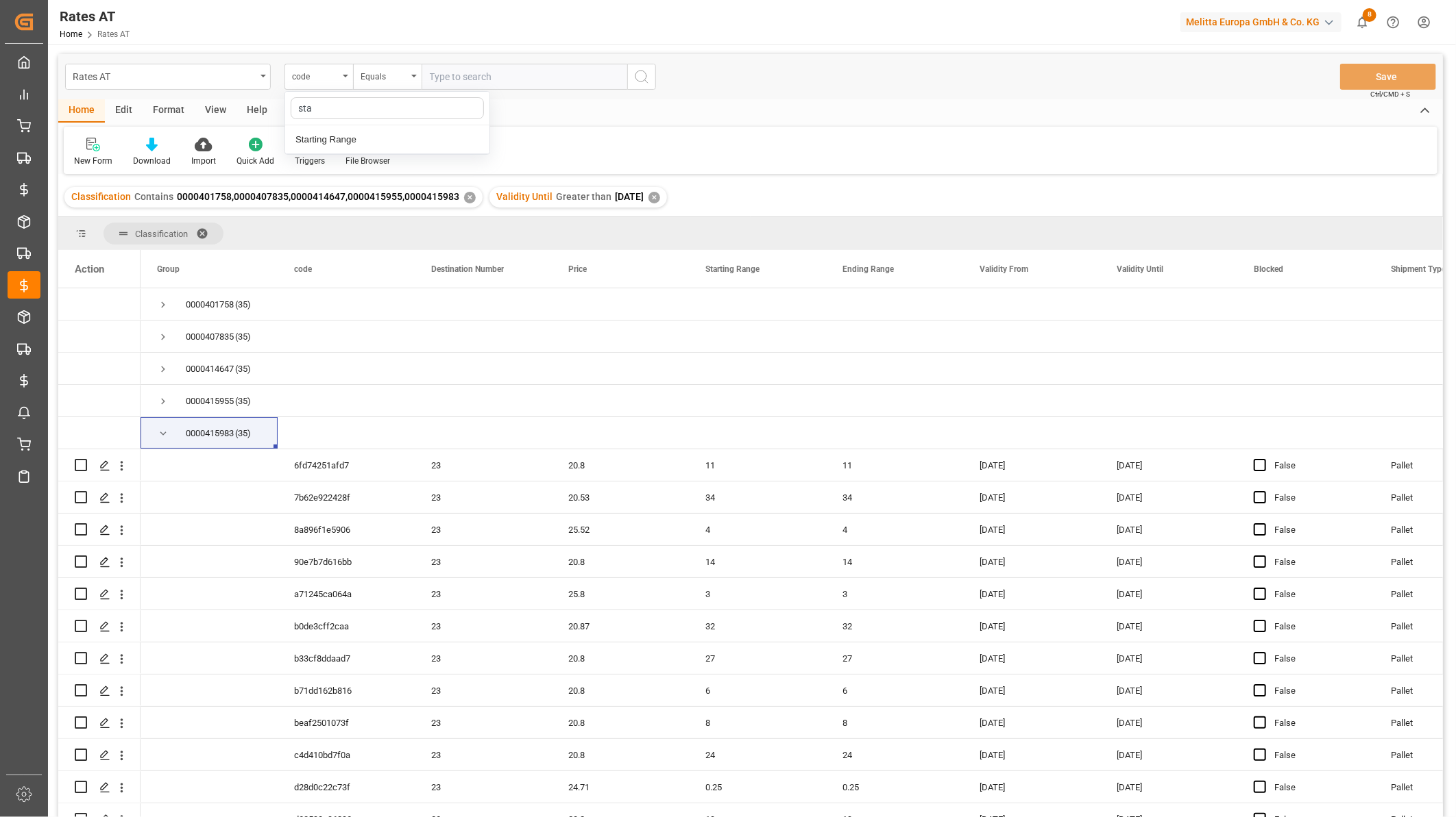
type input "star"
click at [327, 135] on div "Starting Range" at bounding box center [387, 139] width 204 height 29
click at [429, 75] on input "number" at bounding box center [525, 77] width 205 height 26
type input "1"
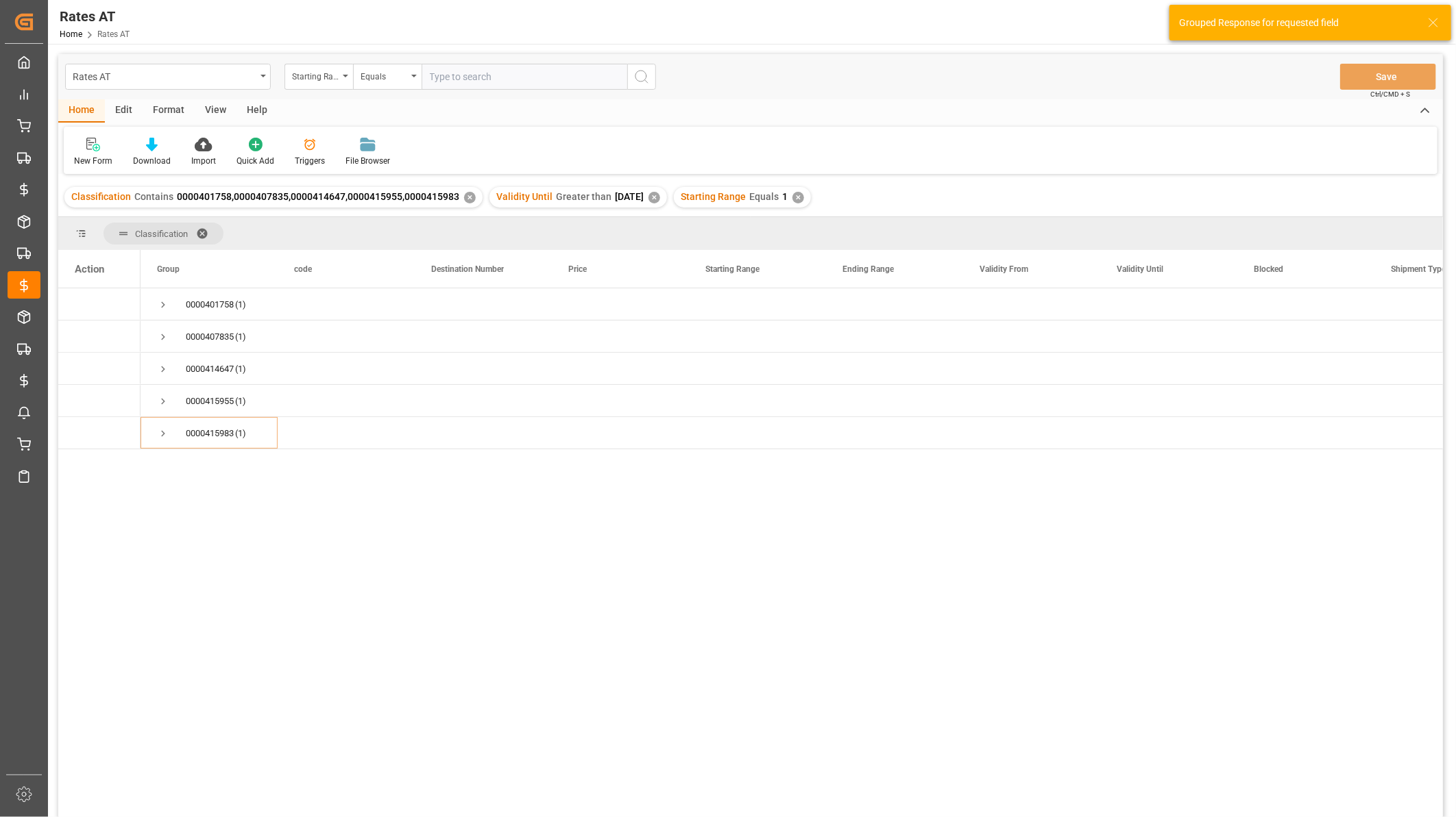
click at [205, 230] on span at bounding box center [206, 233] width 22 height 12
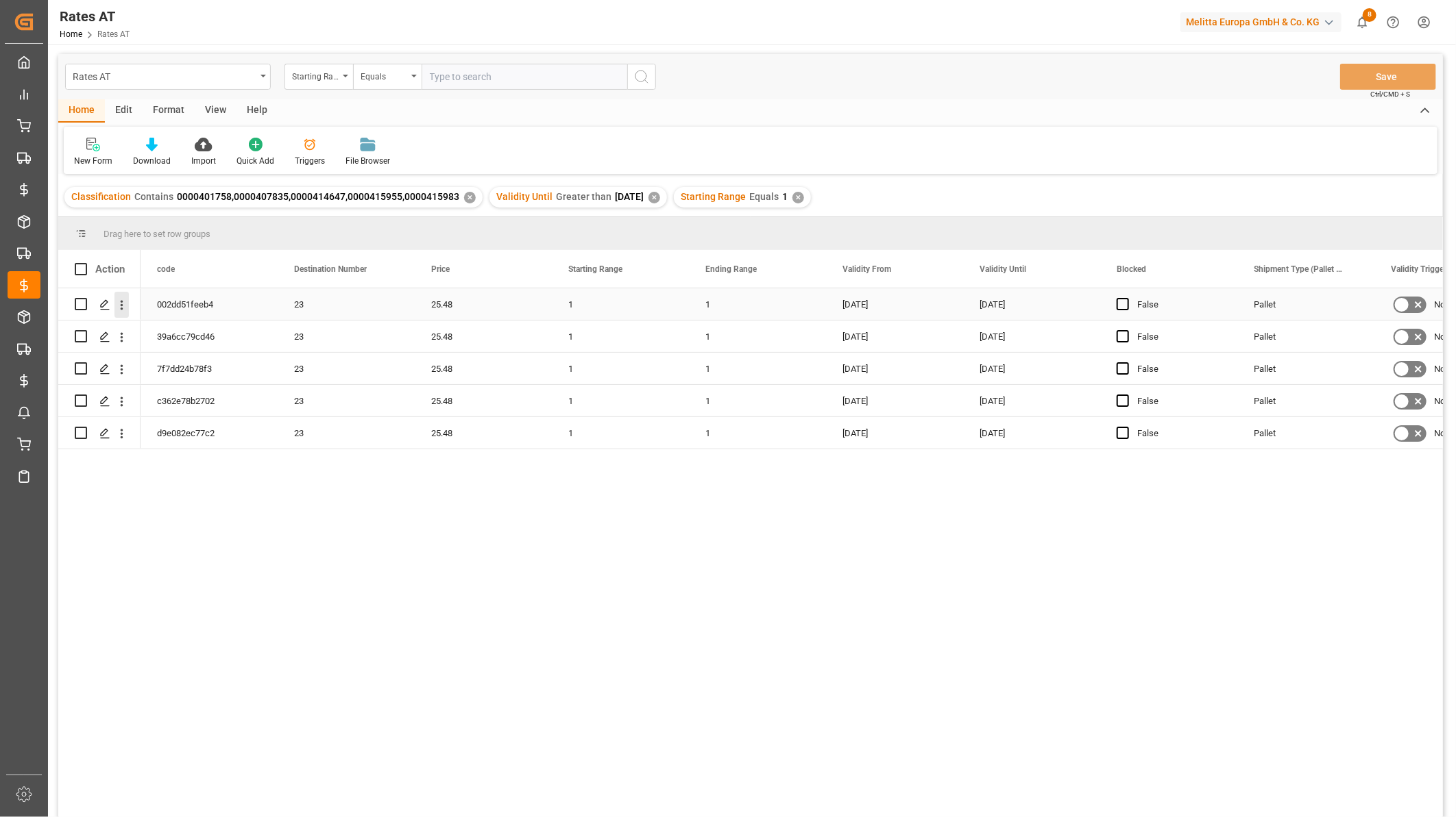
click at [127, 301] on icon "open menu" at bounding box center [121, 305] width 14 height 14
click at [139, 327] on span "Press SPACE to select this row." at bounding box center [137, 333] width 24 height 14
click at [124, 339] on icon "open menu" at bounding box center [121, 337] width 14 height 14
click at [138, 364] on icon "Press SPACE to select this row." at bounding box center [132, 365] width 14 height 14
click at [121, 366] on icon "open menu" at bounding box center [121, 369] width 14 height 14
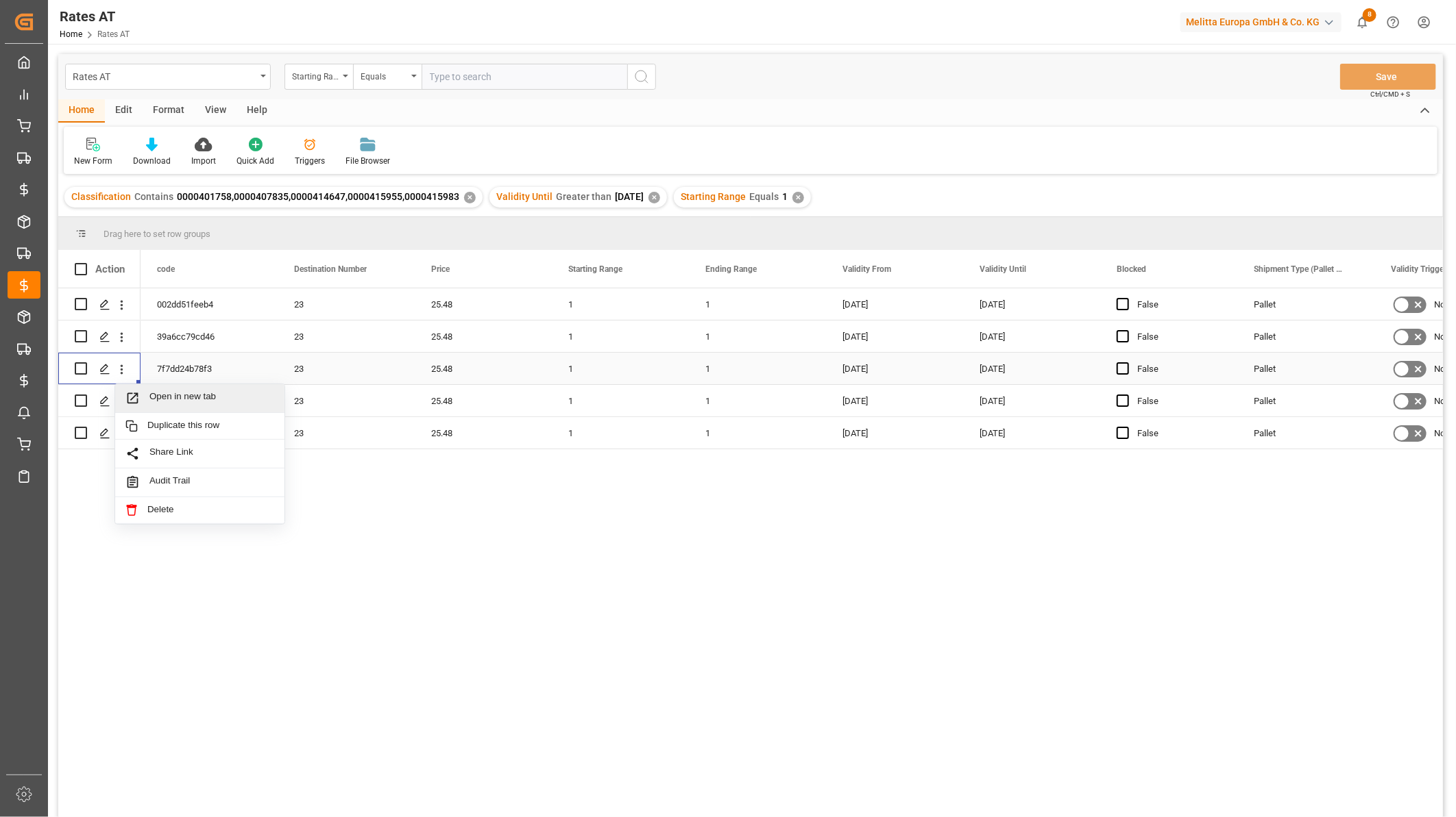
click at [145, 388] on div "Open in new tab" at bounding box center [200, 398] width 170 height 29
click at [120, 396] on icon "open menu" at bounding box center [121, 401] width 14 height 14
click at [151, 432] on span "Open in new tab" at bounding box center [212, 430] width 124 height 14
click at [124, 432] on icon "open menu" at bounding box center [121, 434] width 14 height 14
click at [147, 459] on span "Press SPACE to select this row." at bounding box center [137, 462] width 24 height 14
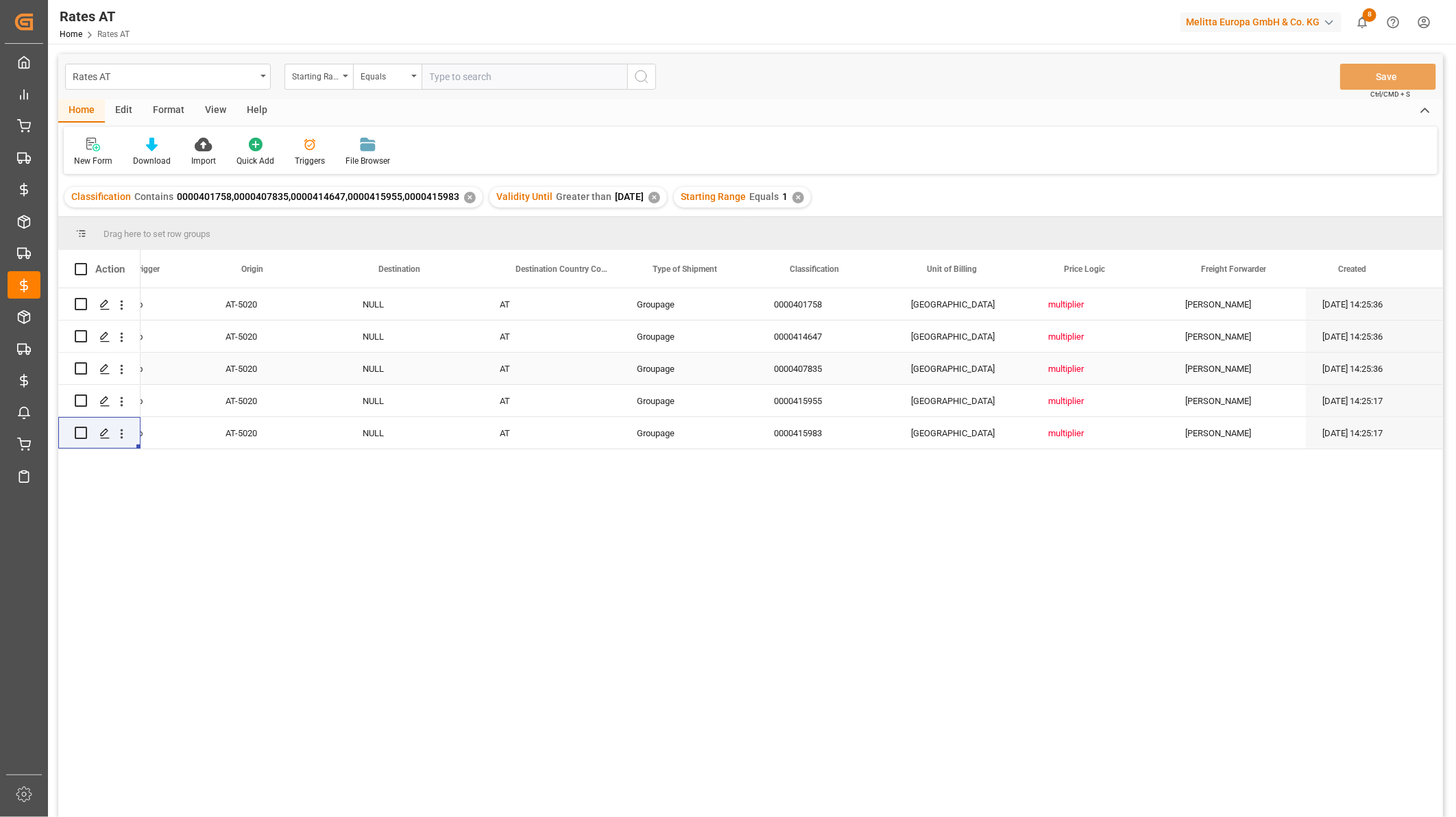
scroll to position [0, 1311]
click at [810, 396] on div "0000415955" at bounding box center [826, 400] width 138 height 31
click at [780, 363] on div "0000407835" at bounding box center [826, 368] width 138 height 31
click at [834, 336] on div "0000414647" at bounding box center [826, 336] width 138 height 31
click at [832, 339] on div "0000414647" at bounding box center [826, 336] width 138 height 31
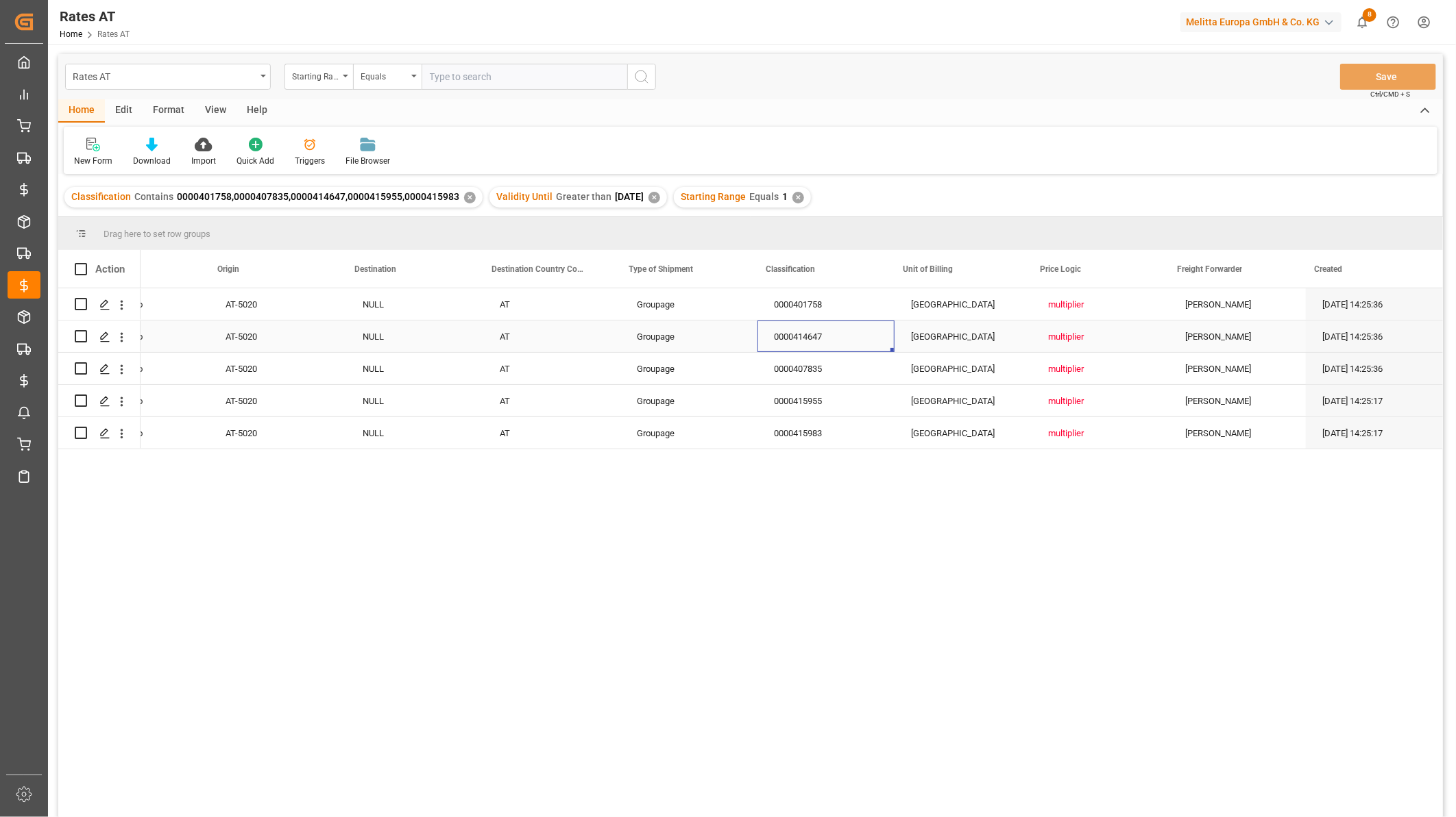
click at [832, 339] on div "0000414647" at bounding box center [826, 336] width 138 height 31
drag, startPoint x: 817, startPoint y: 344, endPoint x: 734, endPoint y: 358, distance: 84.2
click at [736, 358] on div "Pallet No AT-5020 NULL AT Groupage 0000401758 Pallet Place multiplier Gebr Weis…" at bounding box center [140, 368] width 2605 height 161
click at [817, 302] on div "0000401758" at bounding box center [826, 303] width 138 height 31
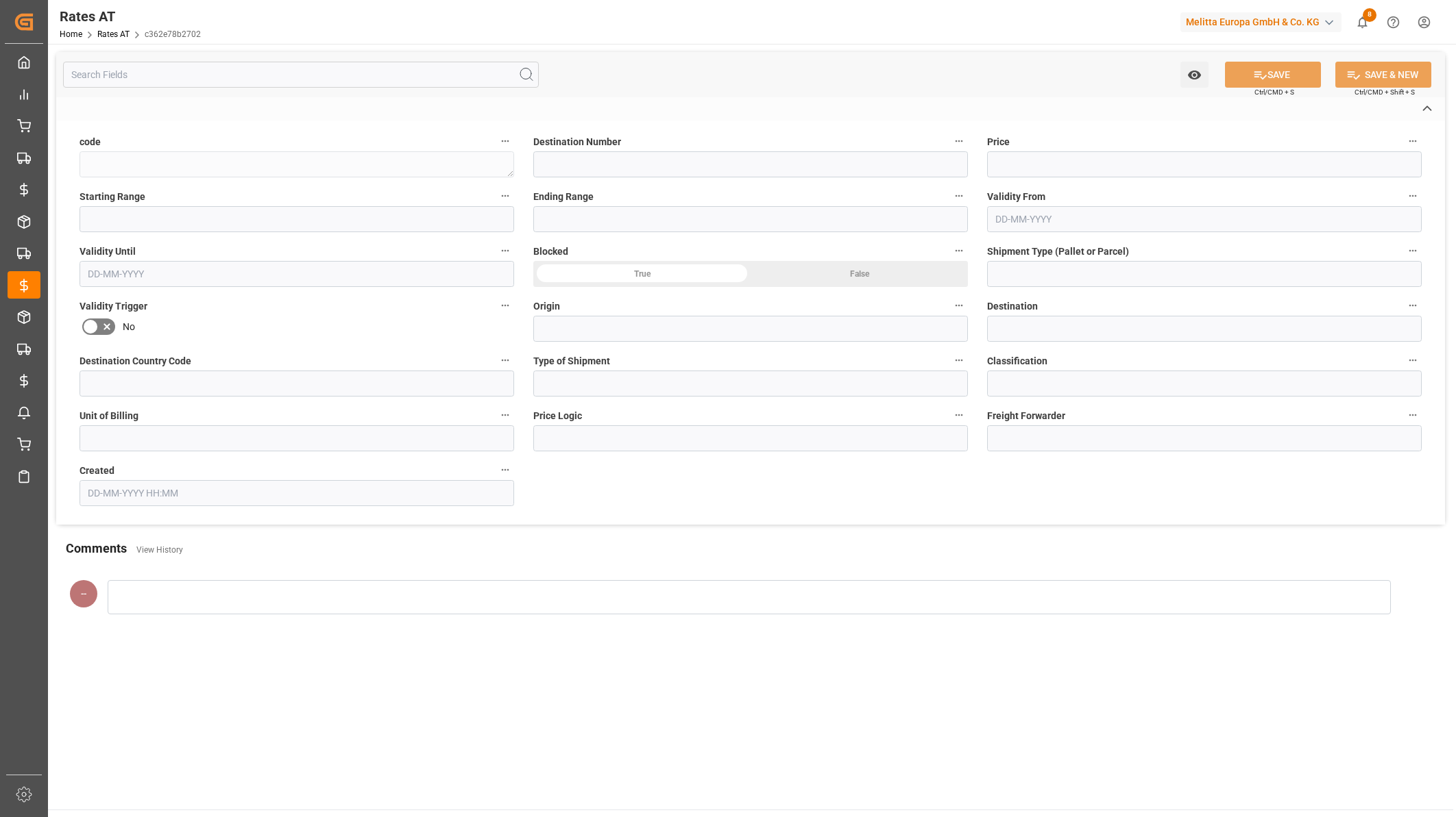
type textarea "c362e78b2702"
type input "Pallet"
type input "AT-5020"
type input "NULL"
type input "AT"
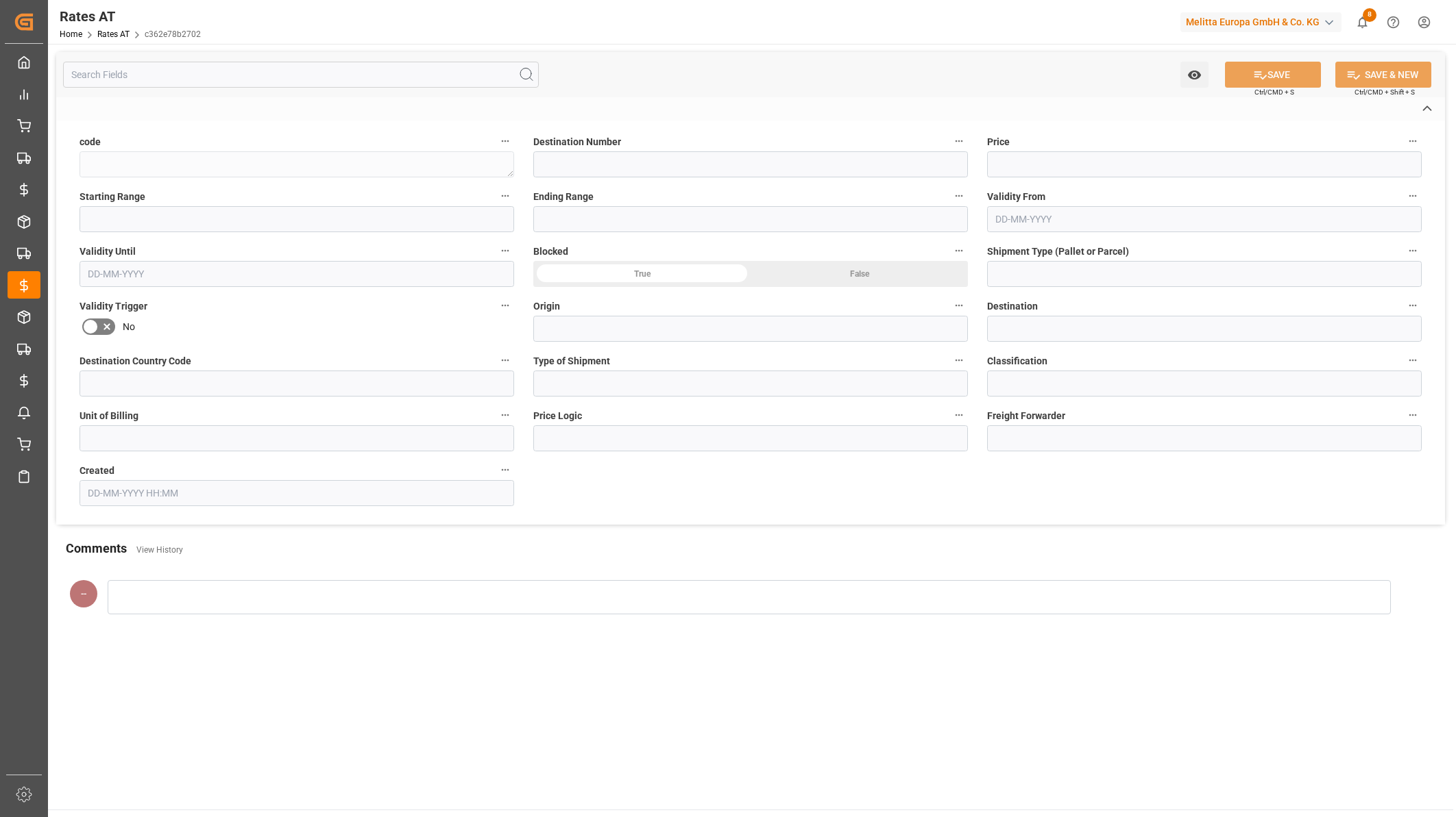
type input "Groupage"
type input "0000415955"
type input "[GEOGRAPHIC_DATA]"
type input "multiplier"
type input "[PERSON_NAME]"
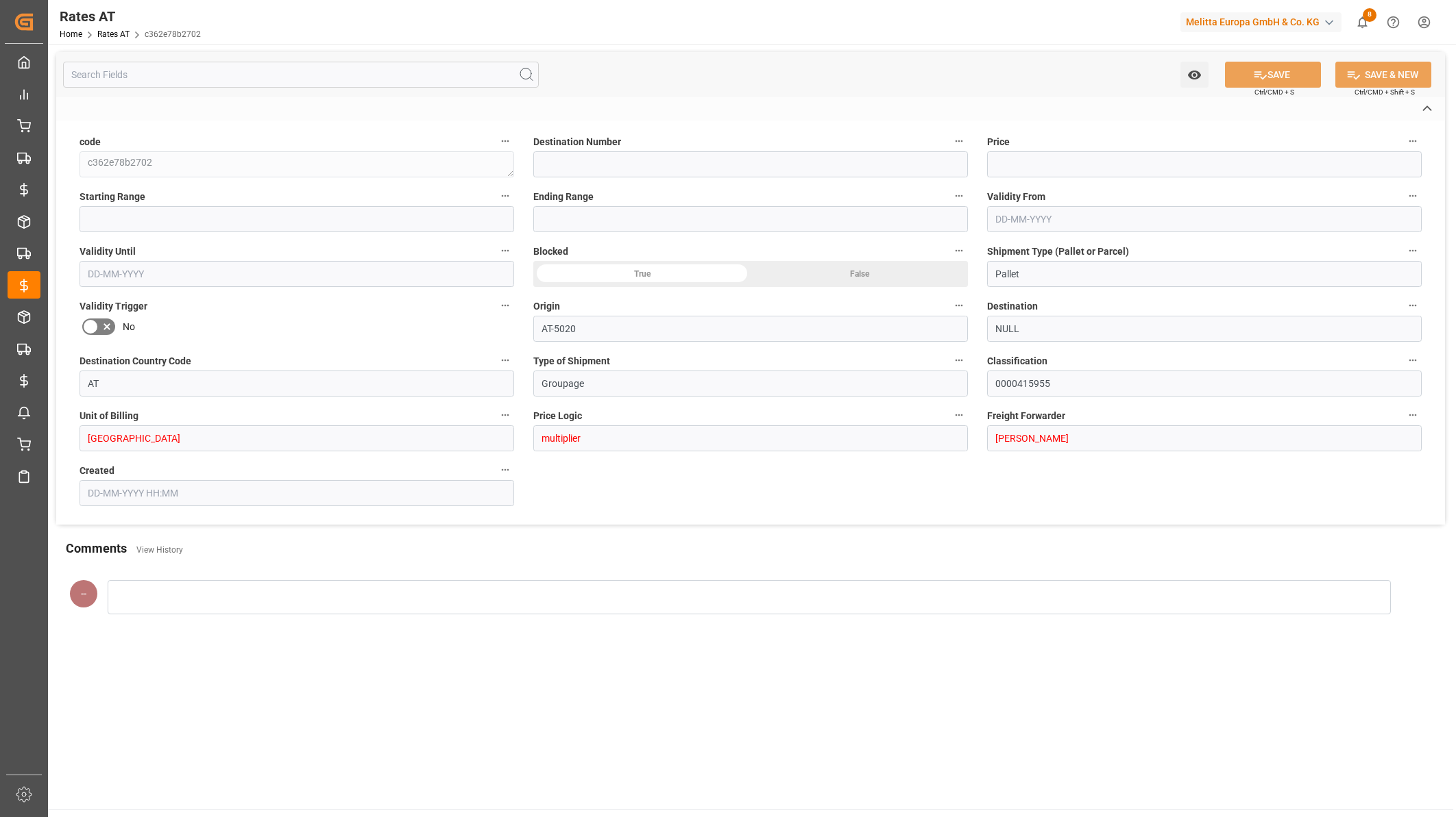
type input "23"
type input "25.48"
type input "1"
type input "[DATE]"
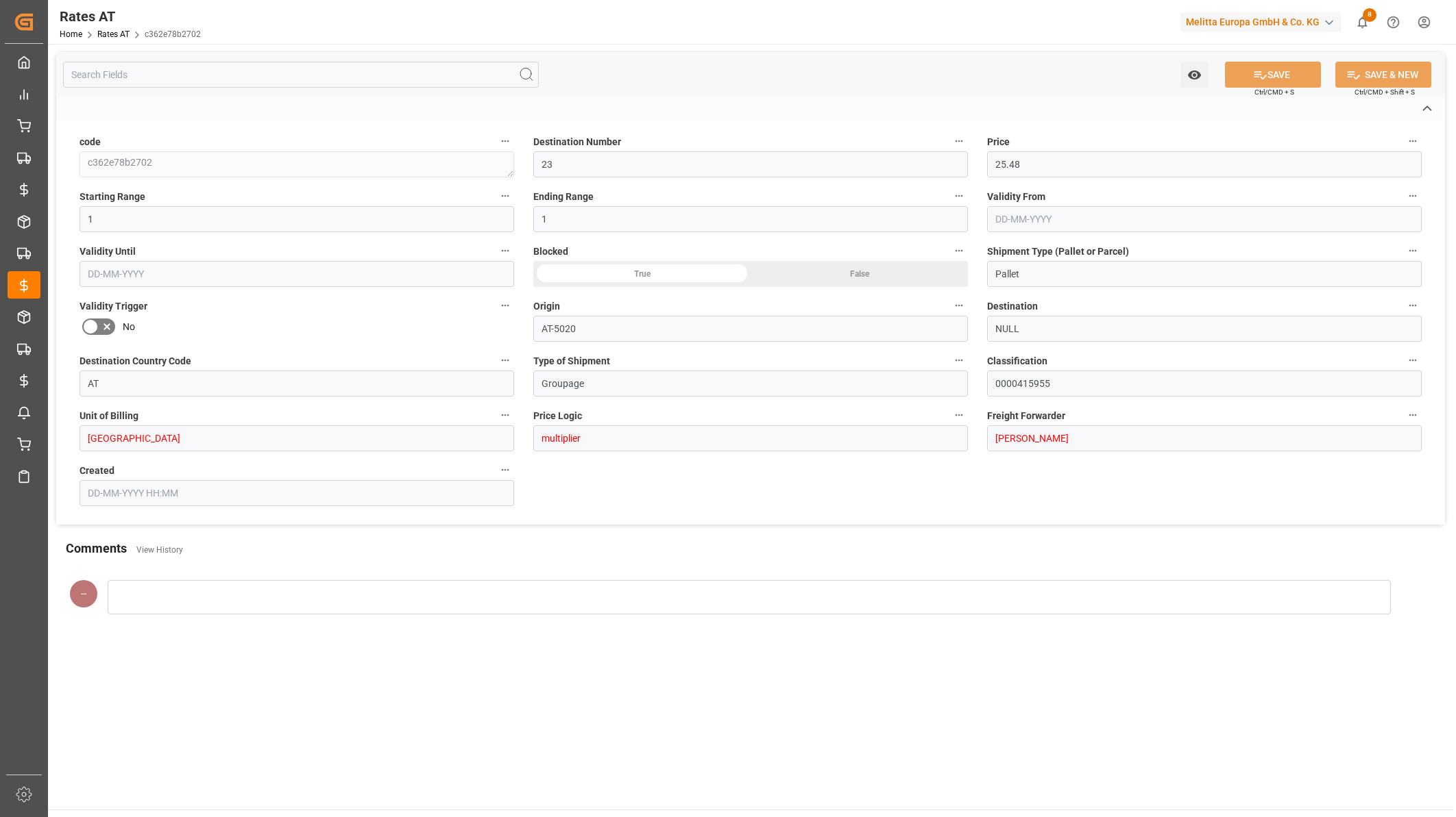
type input "[DATE]"
type input "[DATE] 14:25"
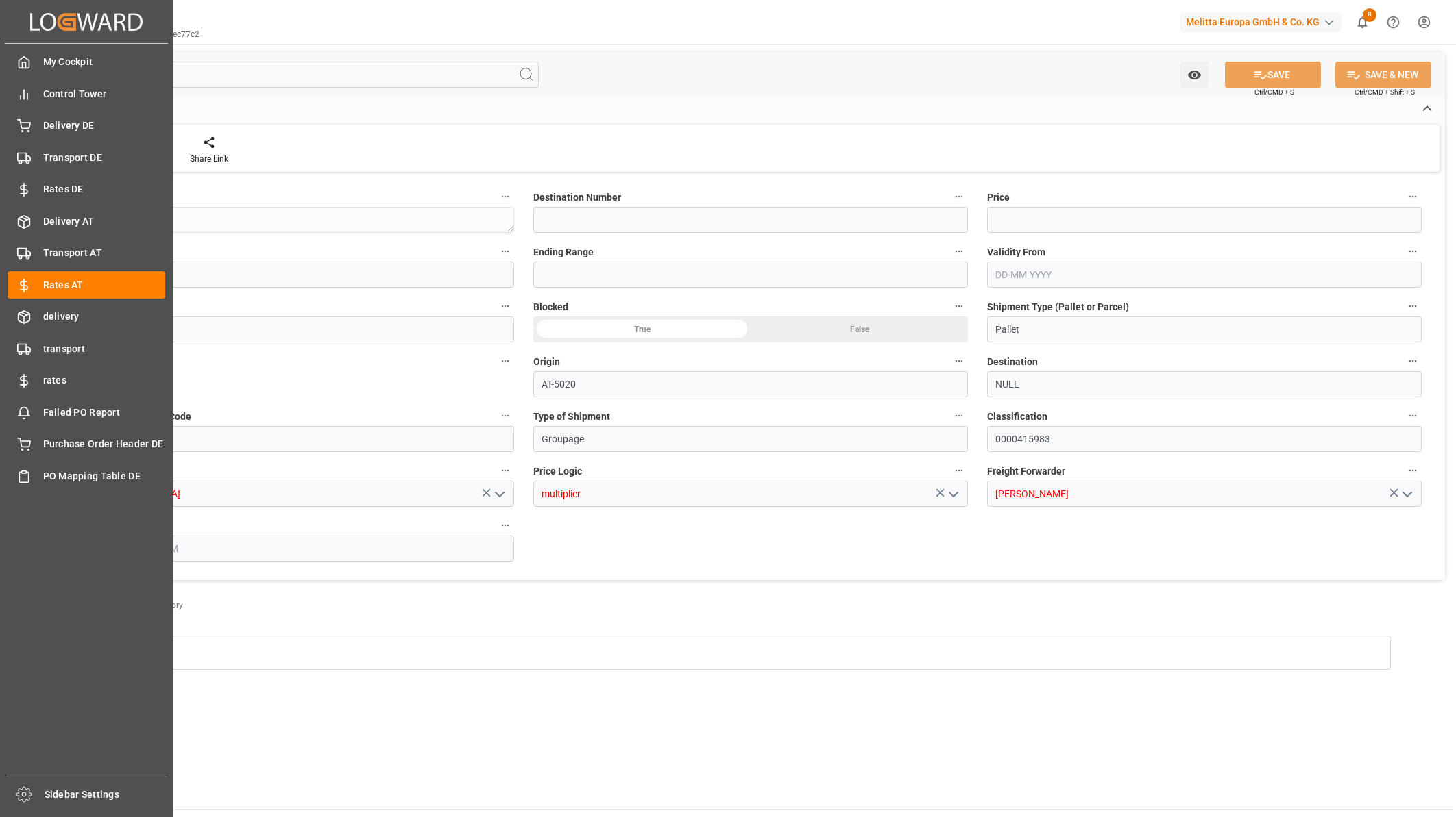
type input "23"
type input "25.48"
type input "1"
type input "[DATE]"
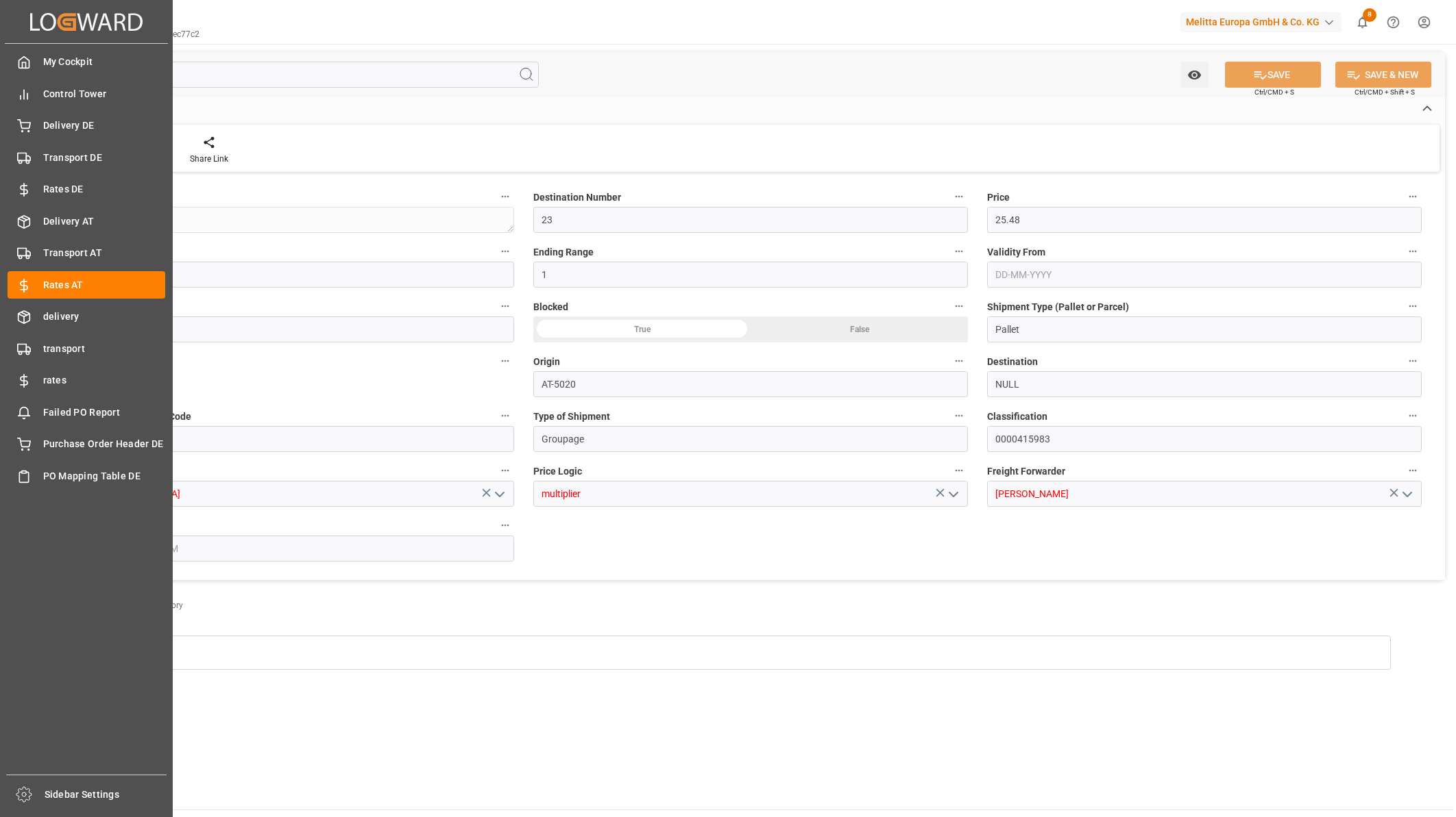
type input "[DATE]"
type input "[DATE] 14:25"
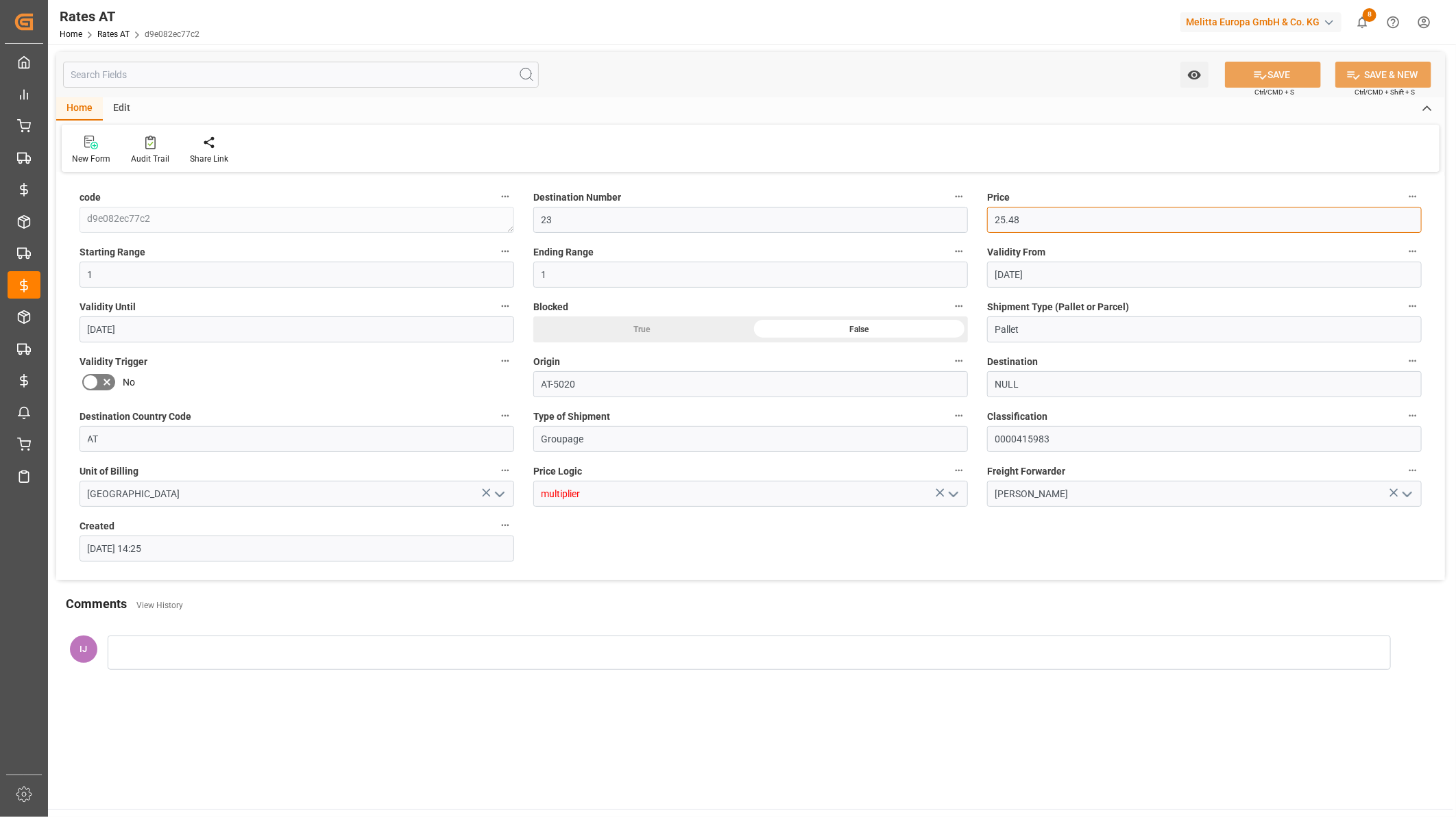
drag, startPoint x: 1039, startPoint y: 215, endPoint x: 984, endPoint y: 221, distance: 55.3
click at [984, 221] on div "Price 25.48" at bounding box center [1205, 210] width 454 height 55
drag, startPoint x: 1054, startPoint y: 440, endPoint x: 963, endPoint y: 443, distance: 91.0
click at [963, 443] on div "code d9e082ec77c2 Destination Number 23 Price 25.48 Starting Range 1 Ending Ran…" at bounding box center [751, 377] width 1389 height 404
